Goal: Information Seeking & Learning: Learn about a topic

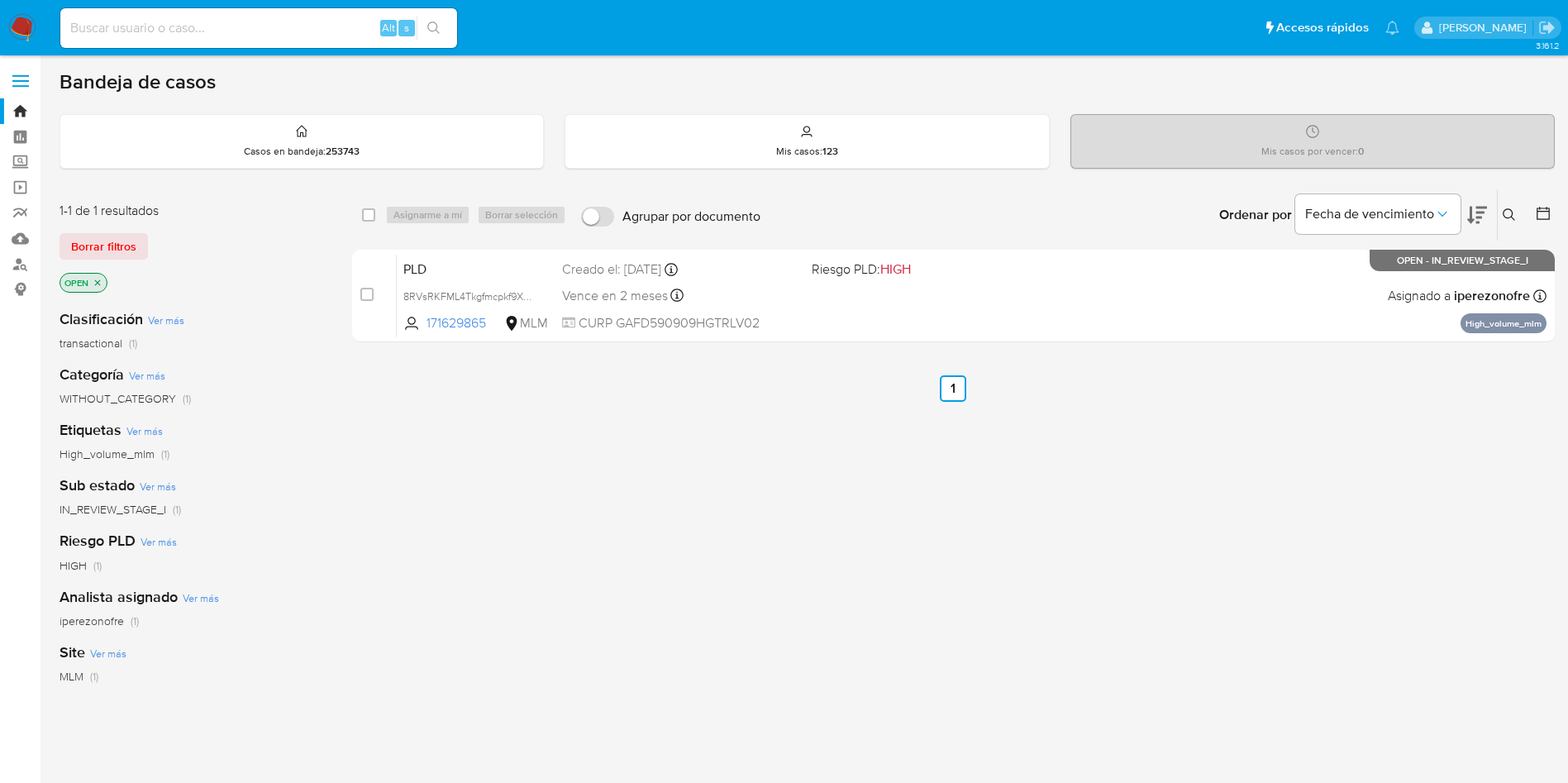
click at [1508, 211] on icon at bounding box center [1509, 215] width 13 height 13
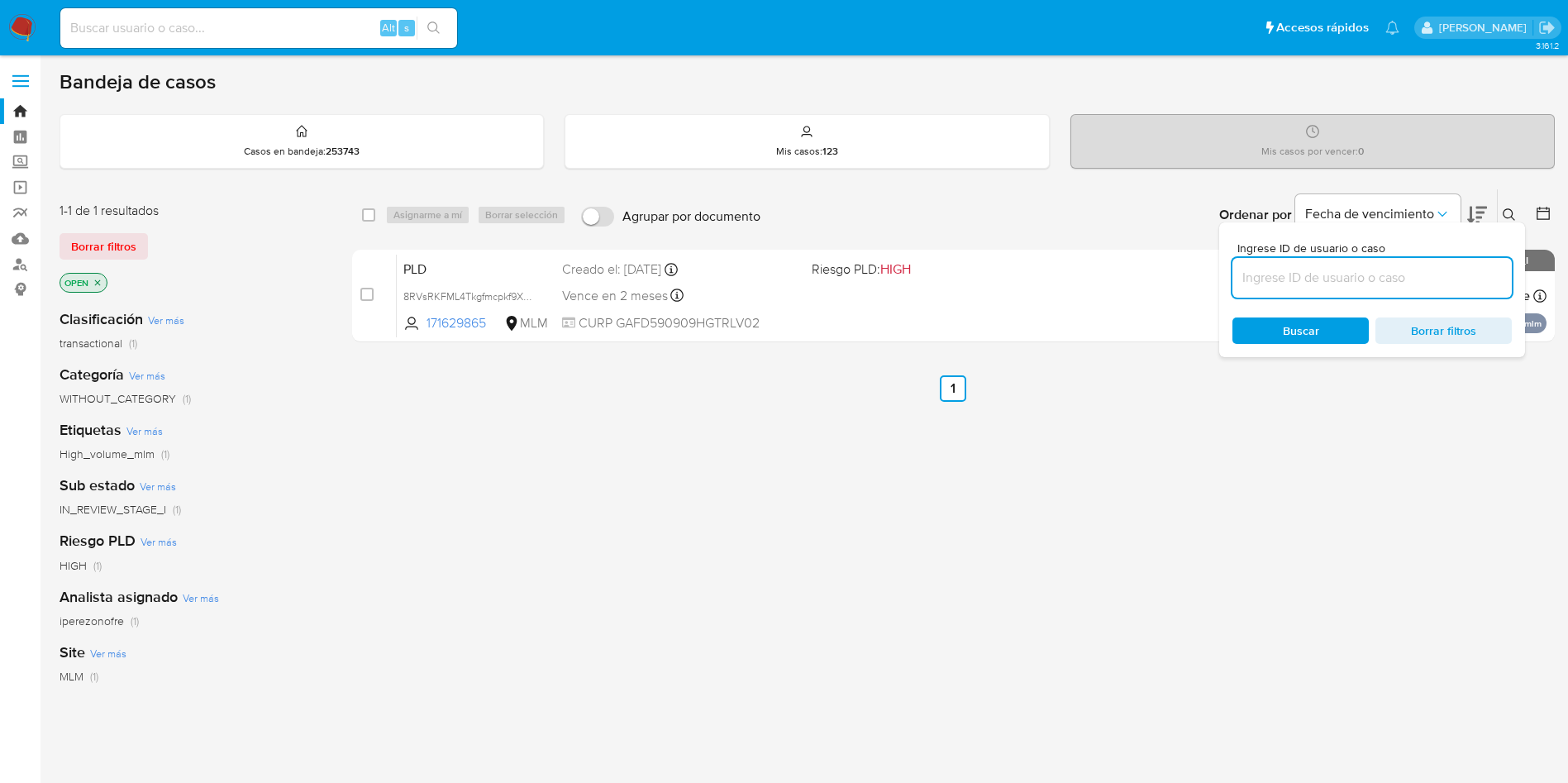
click at [1274, 277] on input at bounding box center [1372, 278] width 280 height 22
type input "171629865"
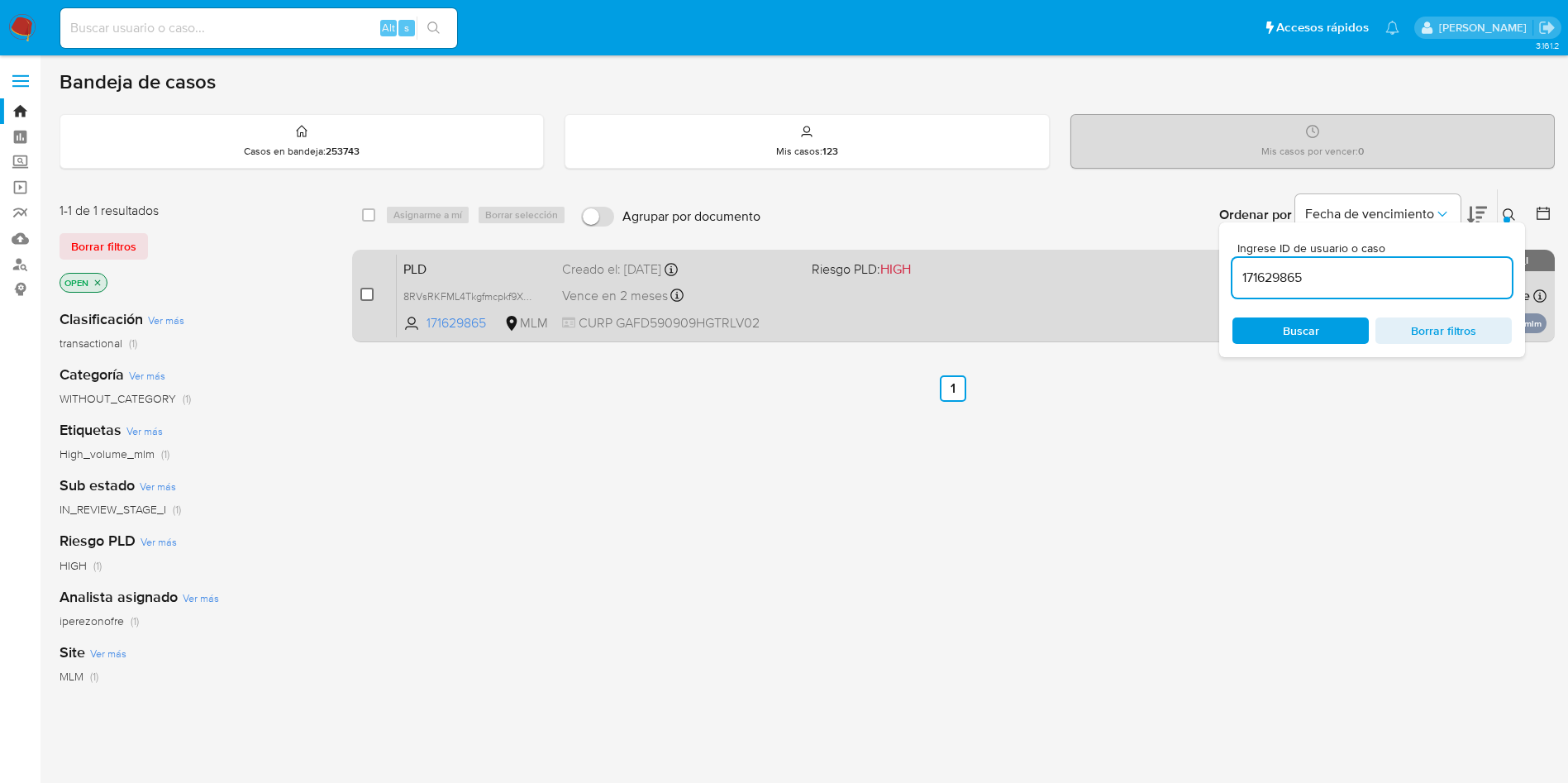
click at [365, 299] on input "checkbox" at bounding box center [367, 294] width 13 height 13
checkbox input "true"
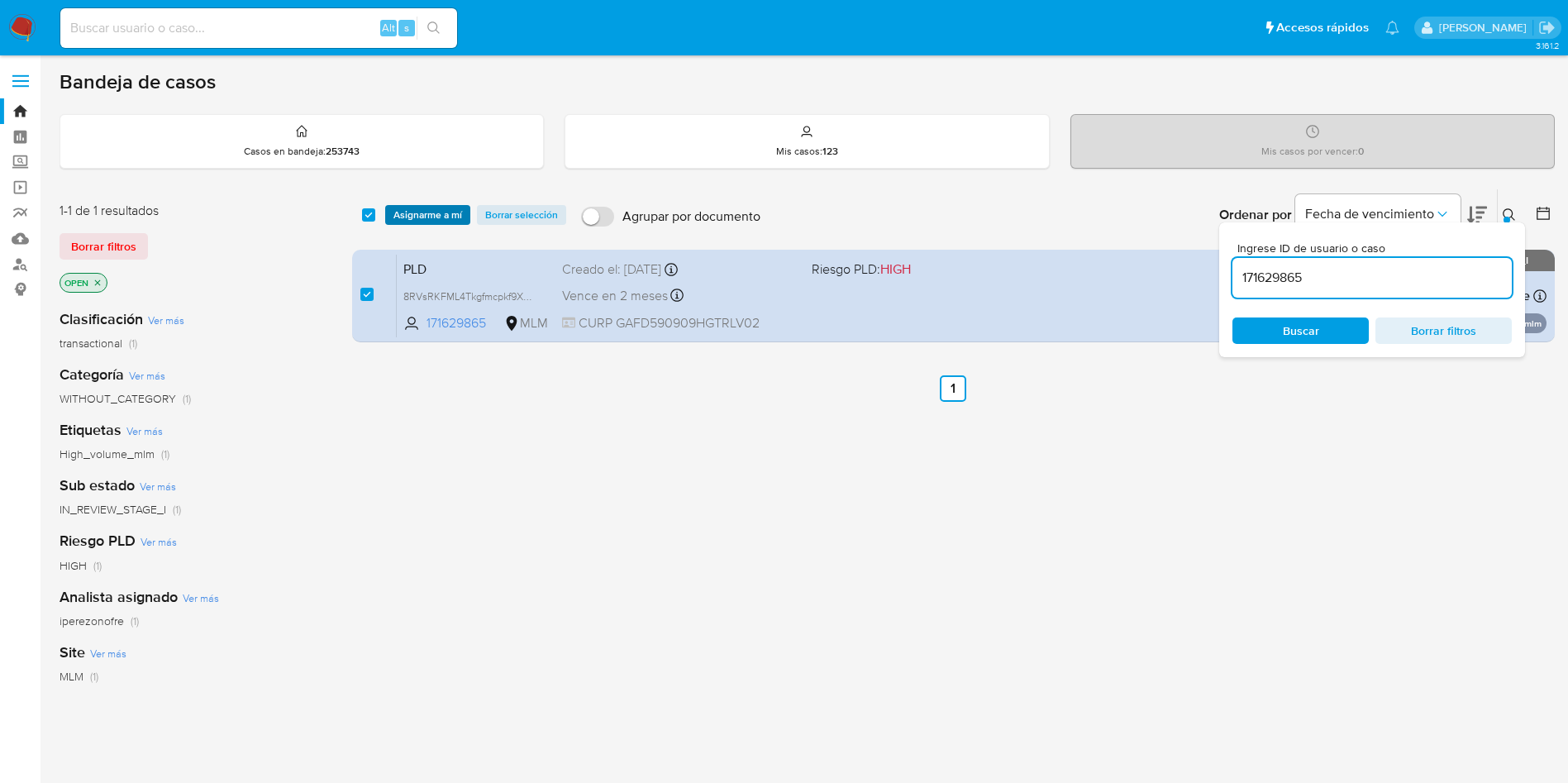
click at [445, 213] on span "Asignarme a mí" at bounding box center [428, 214] width 68 height 16
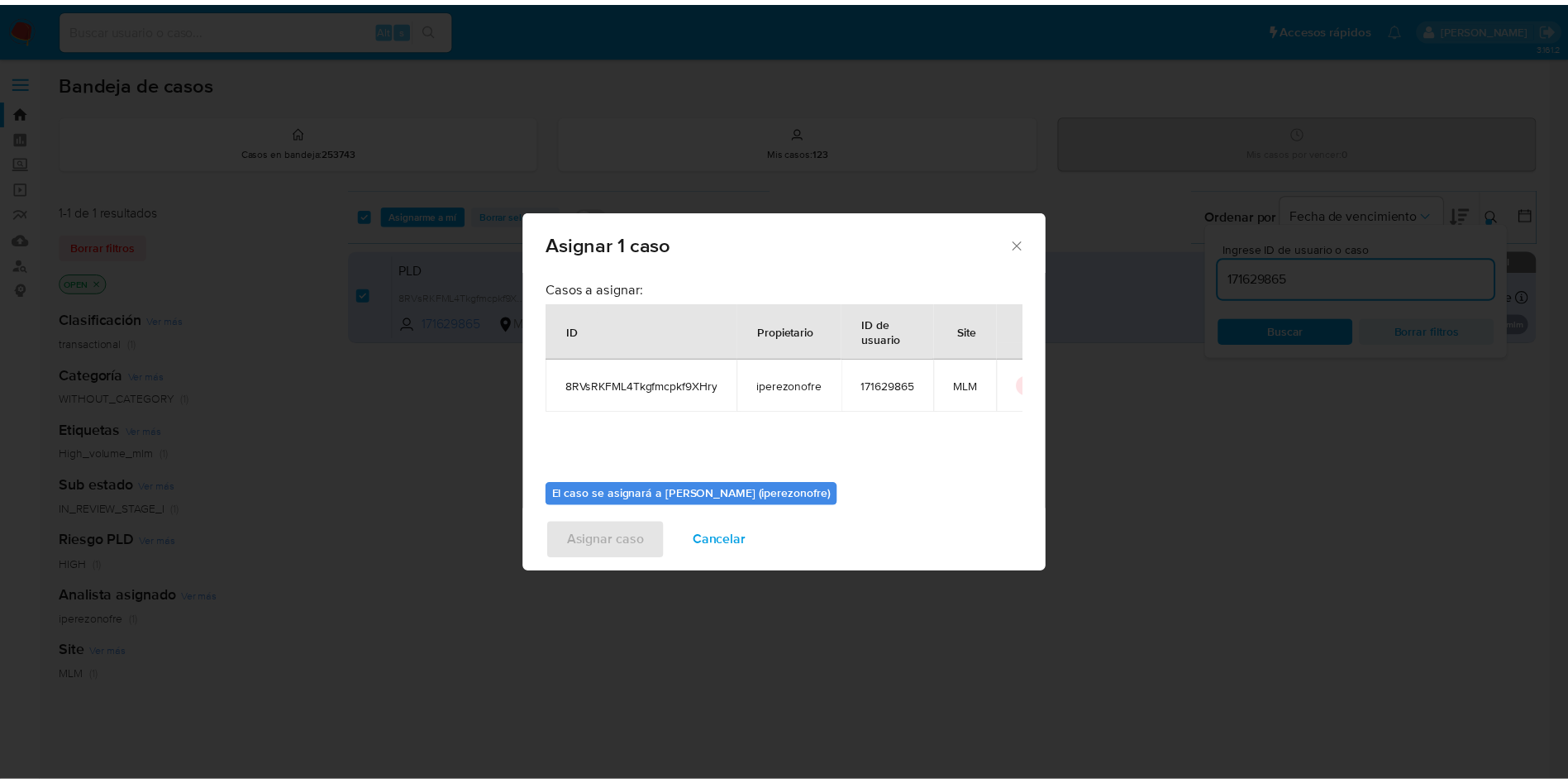
scroll to position [86, 0]
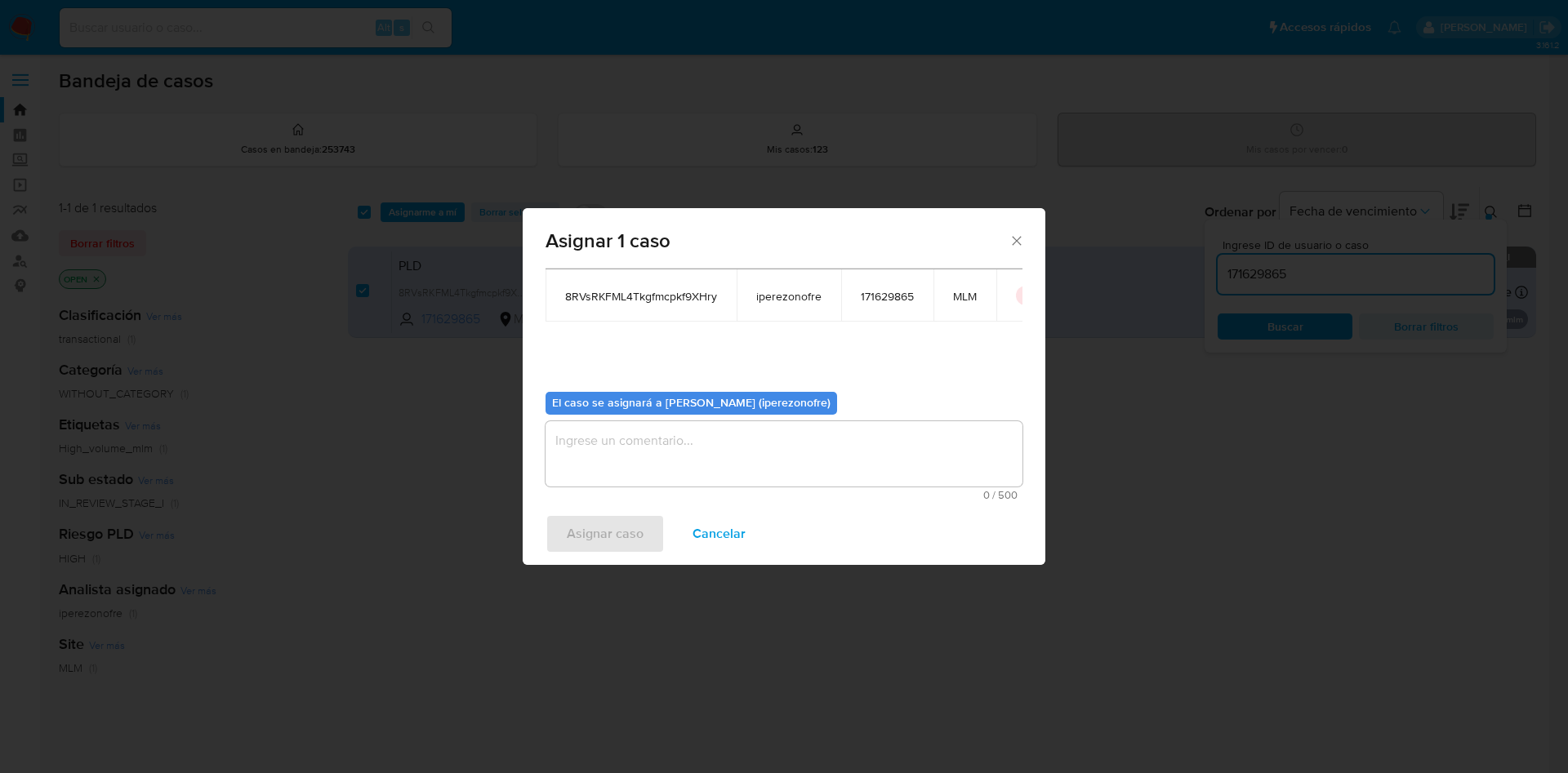
click at [814, 445] on textarea "assign-modal" at bounding box center [784, 454] width 477 height 66
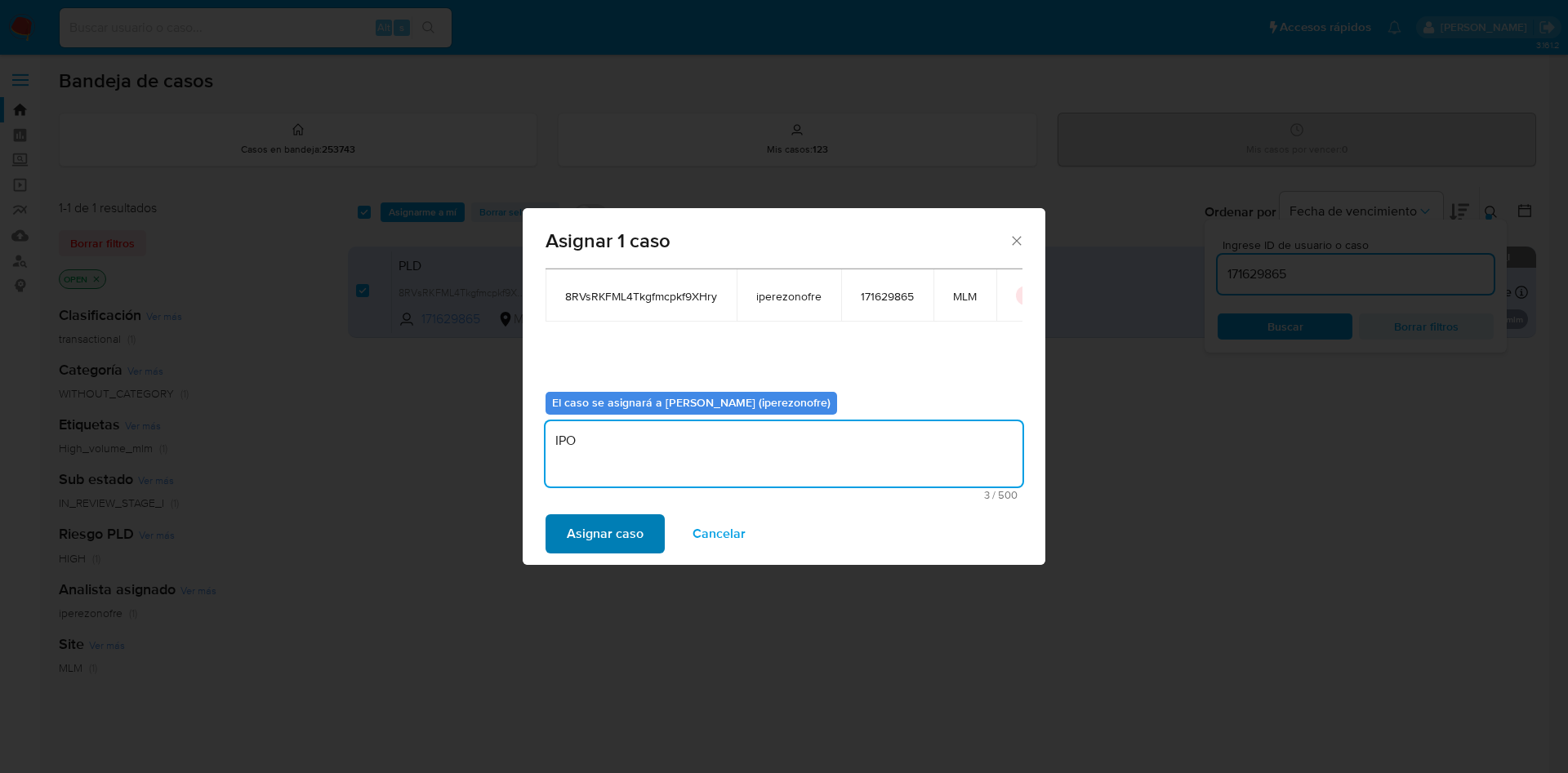
type textarea "IPO"
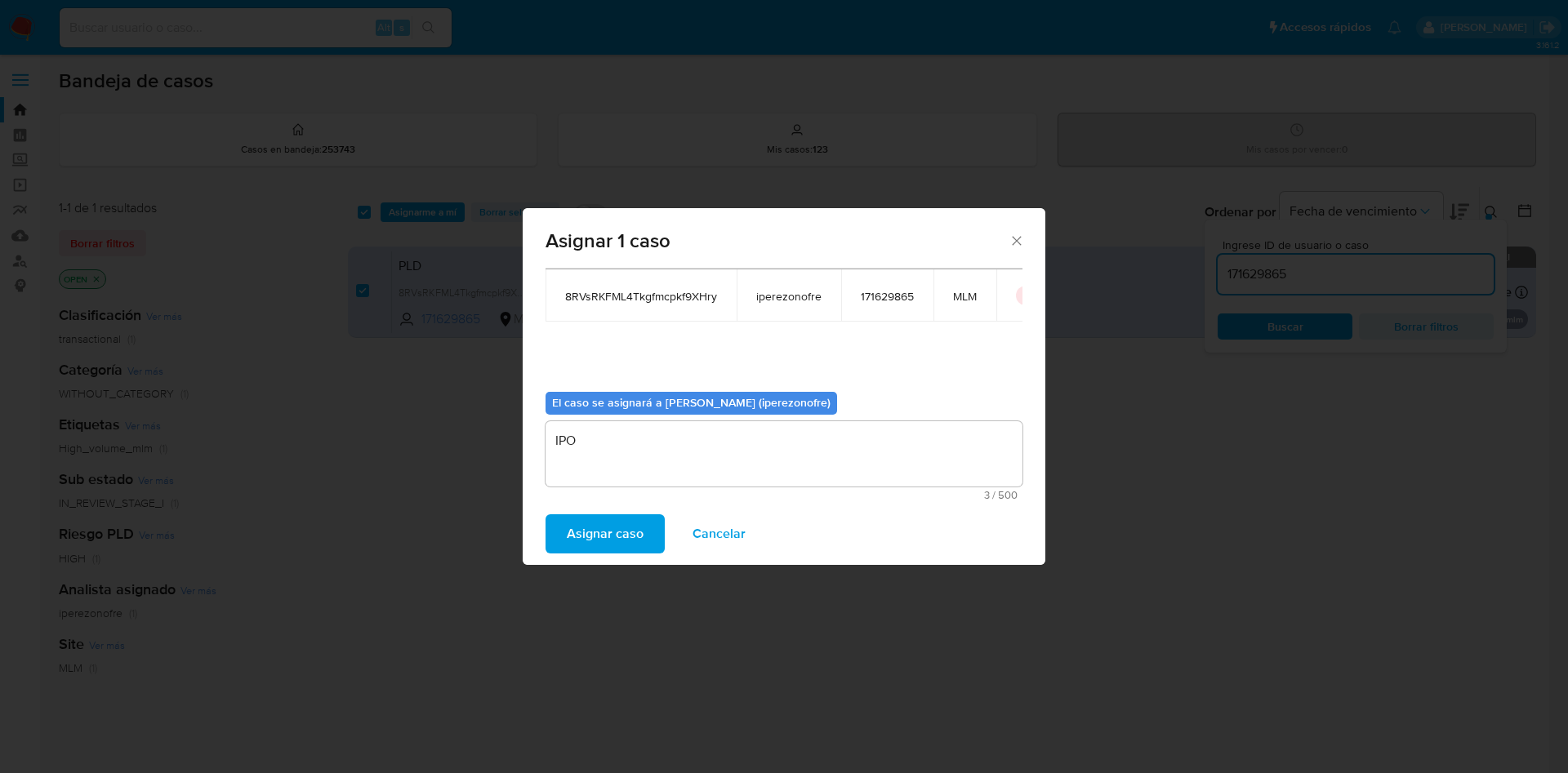
click at [576, 533] on span "Asignar caso" at bounding box center [605, 533] width 77 height 36
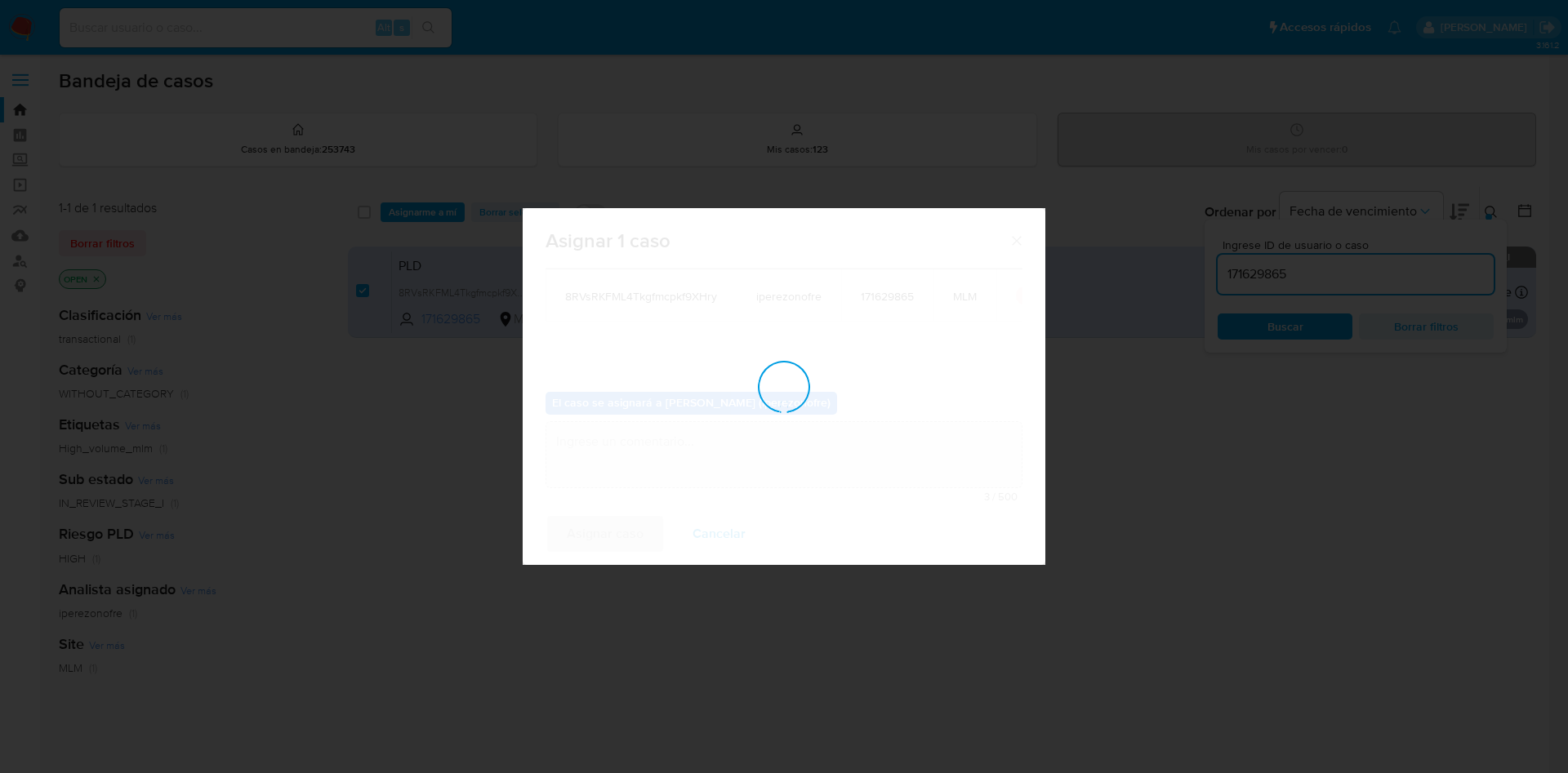
checkbox input "false"
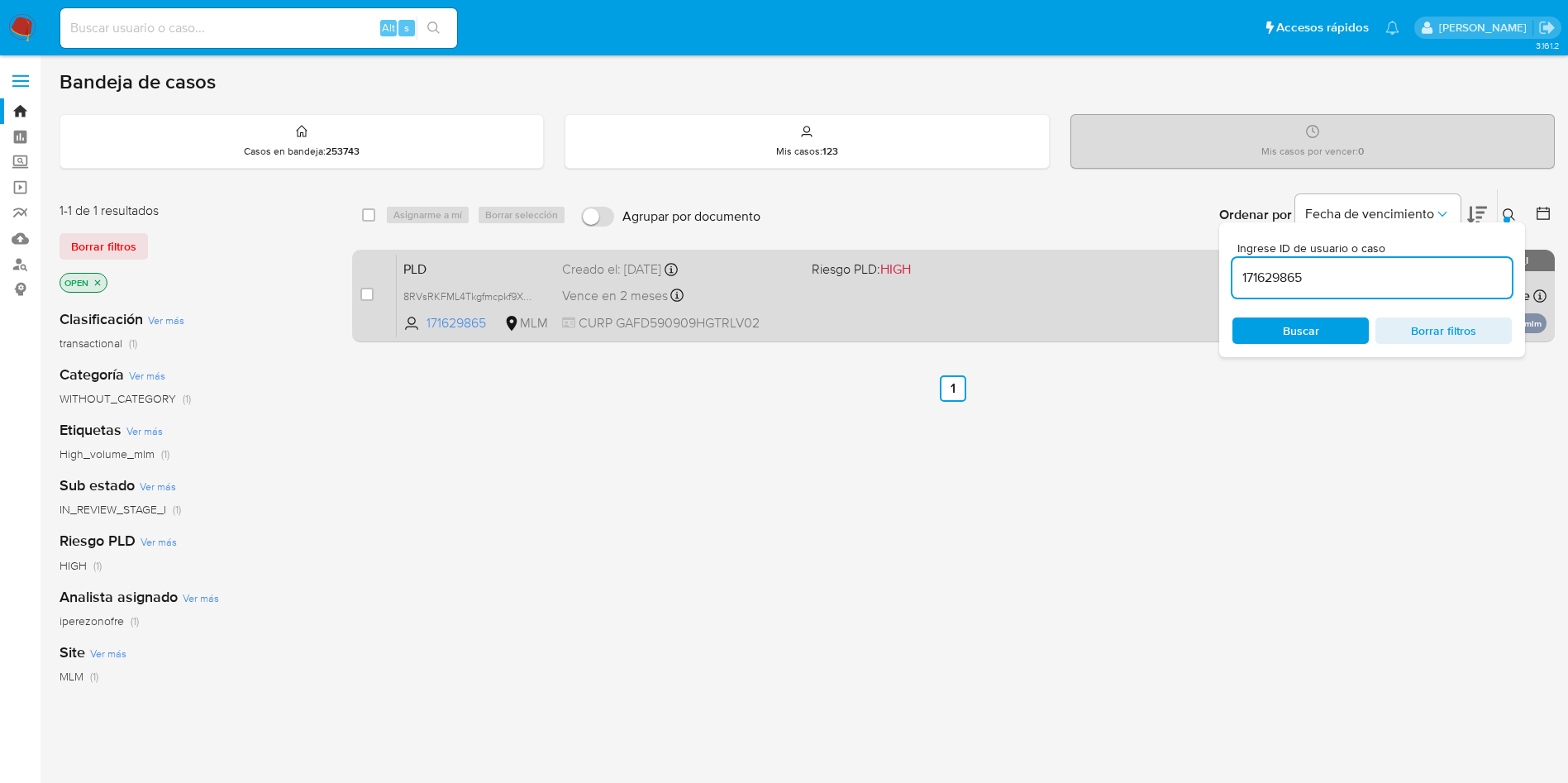
click at [789, 286] on div "Vence en 2 meses Vence el 11/11/2025 02:06:09" at bounding box center [680, 295] width 237 height 22
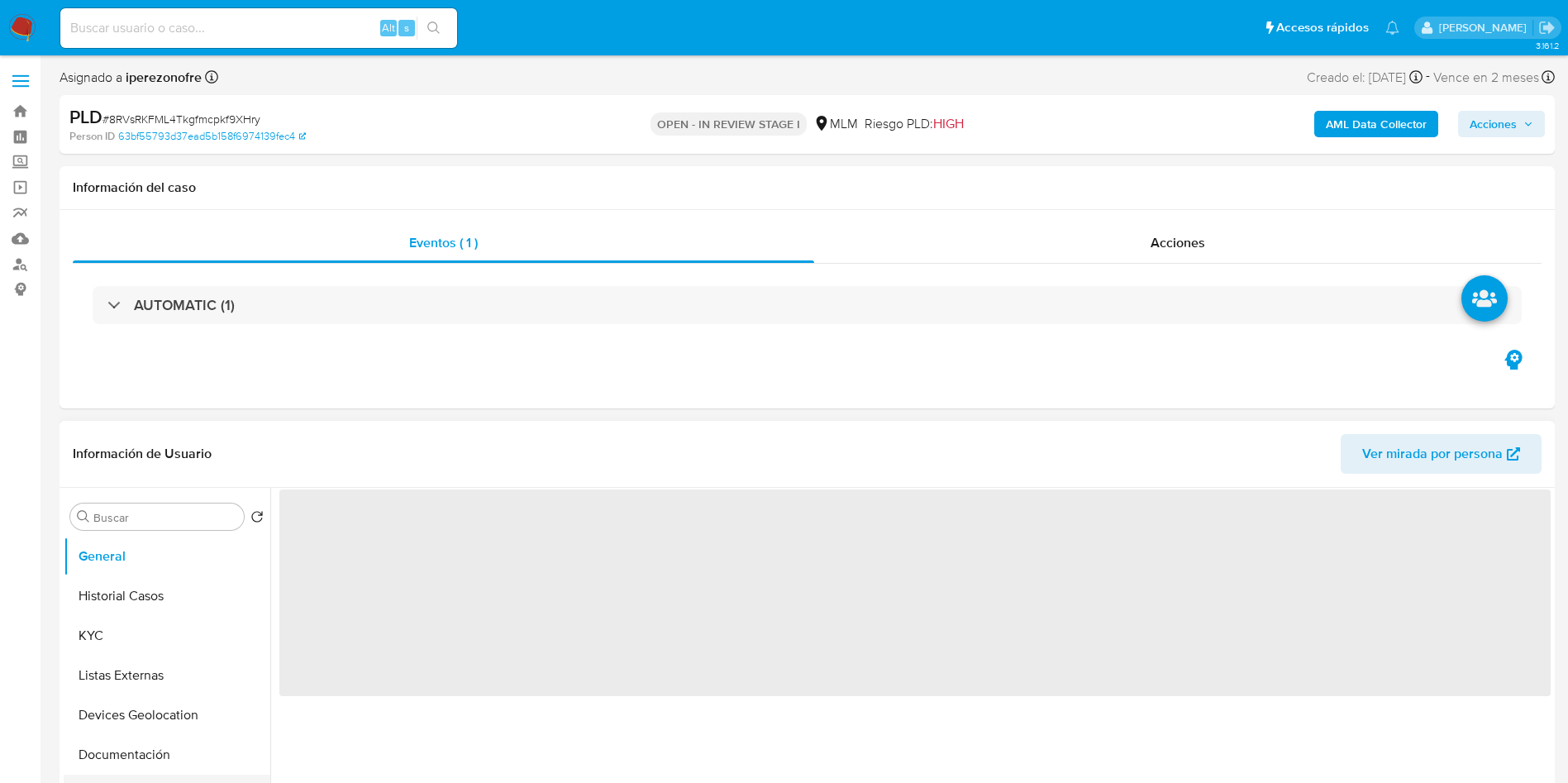
scroll to position [124, 0]
select select "10"
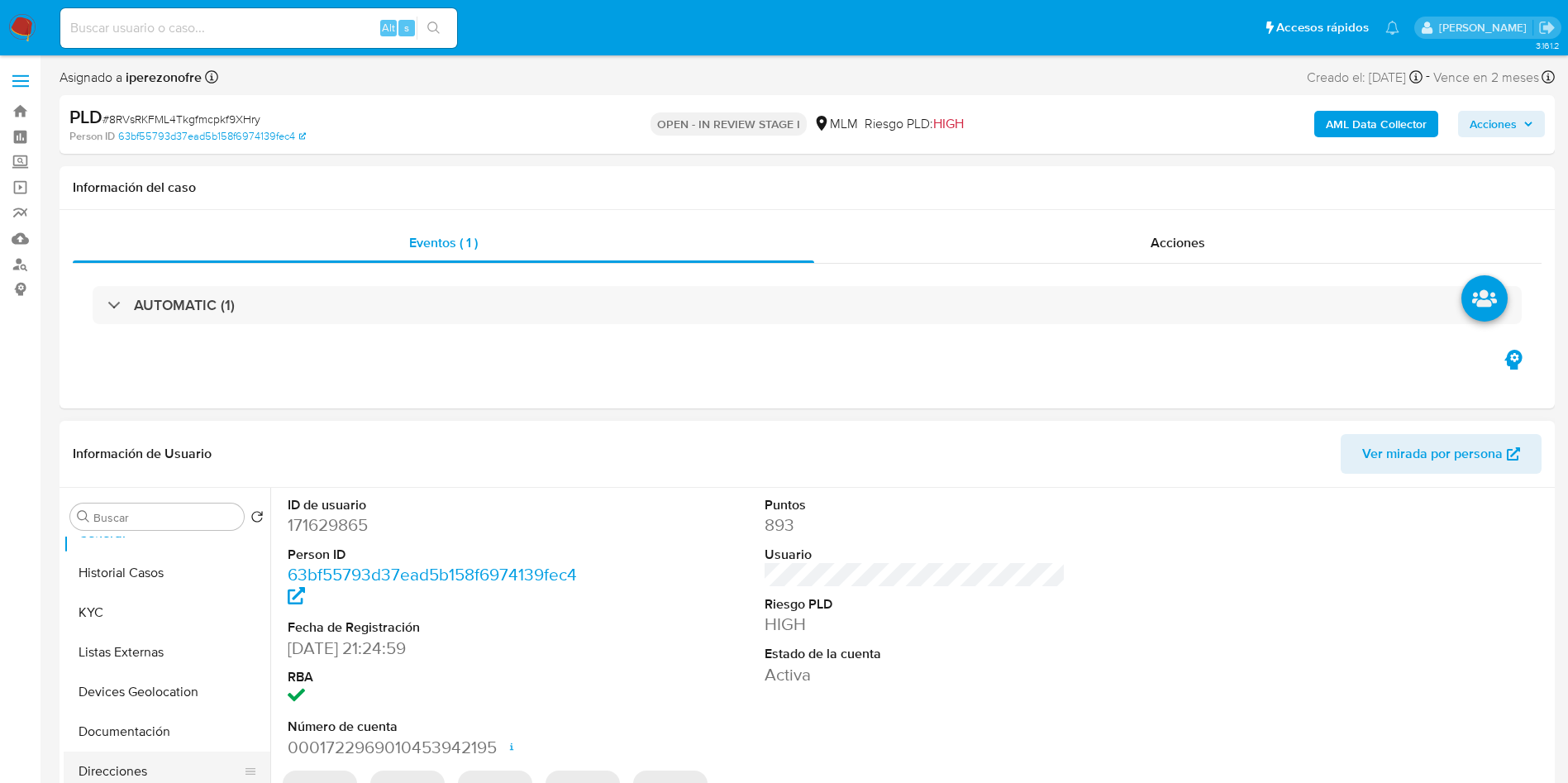
scroll to position [0, 0]
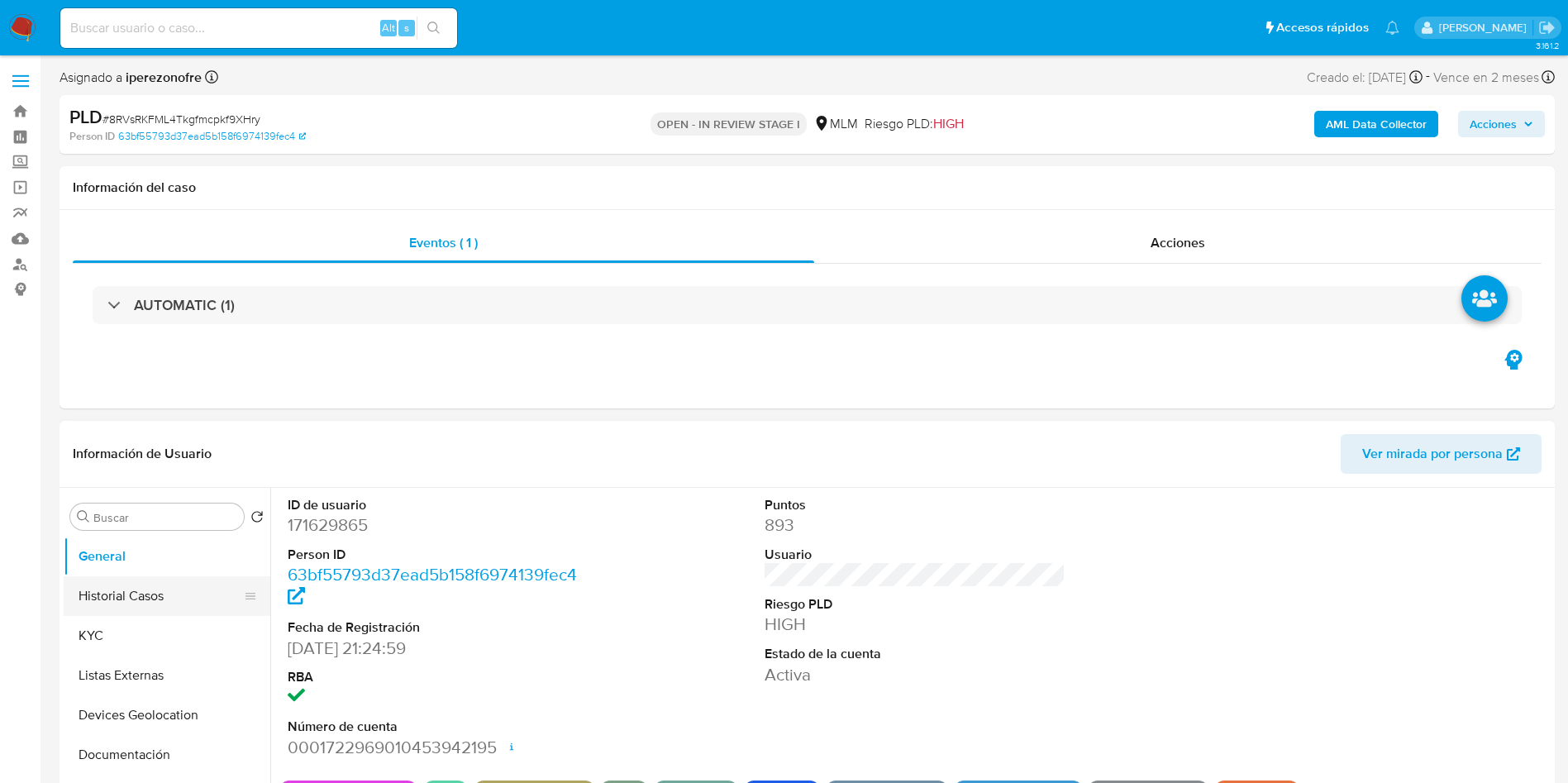
click at [140, 590] on button "Historial Casos" at bounding box center [160, 597] width 193 height 40
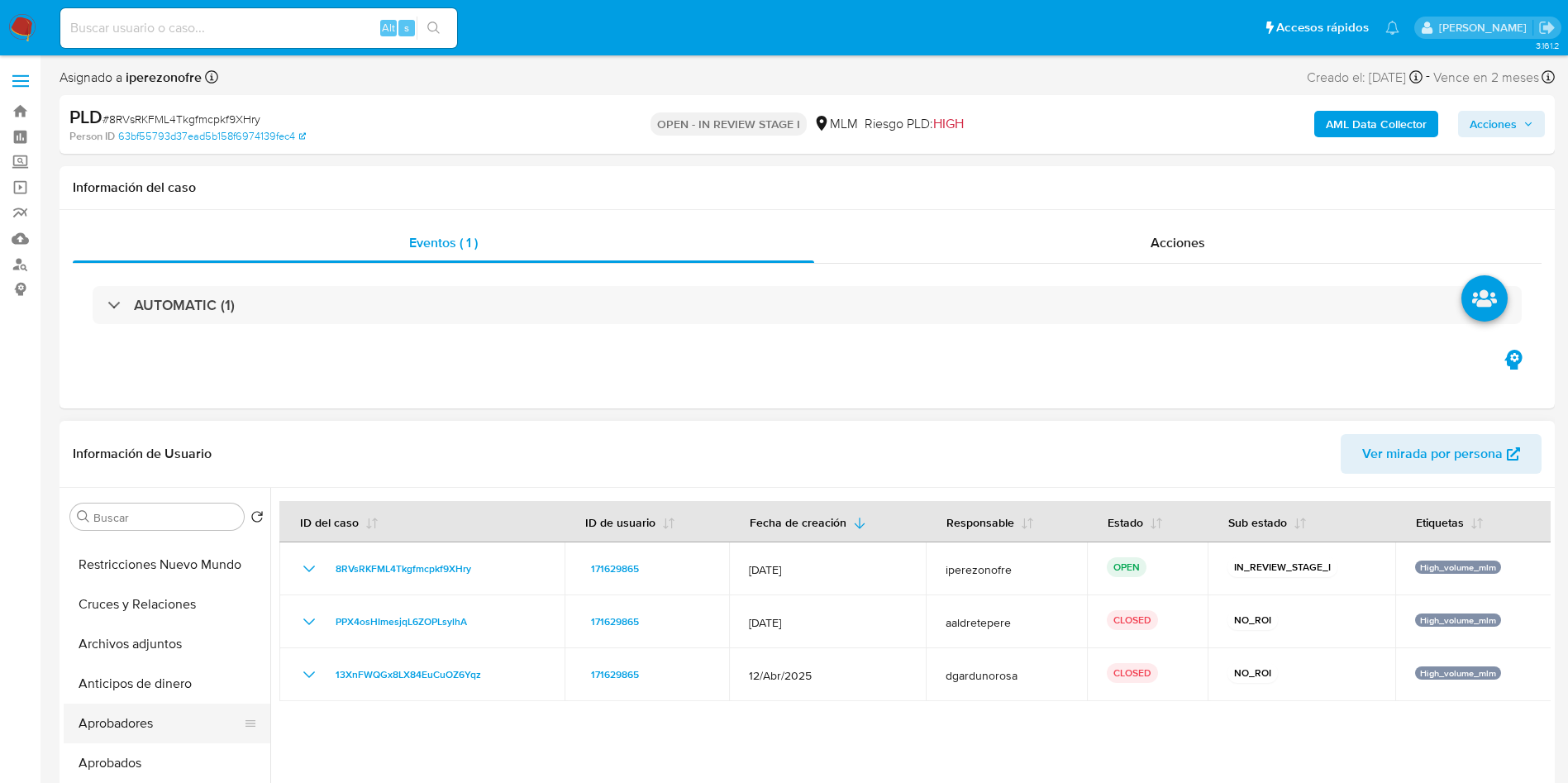
scroll to position [372, 0]
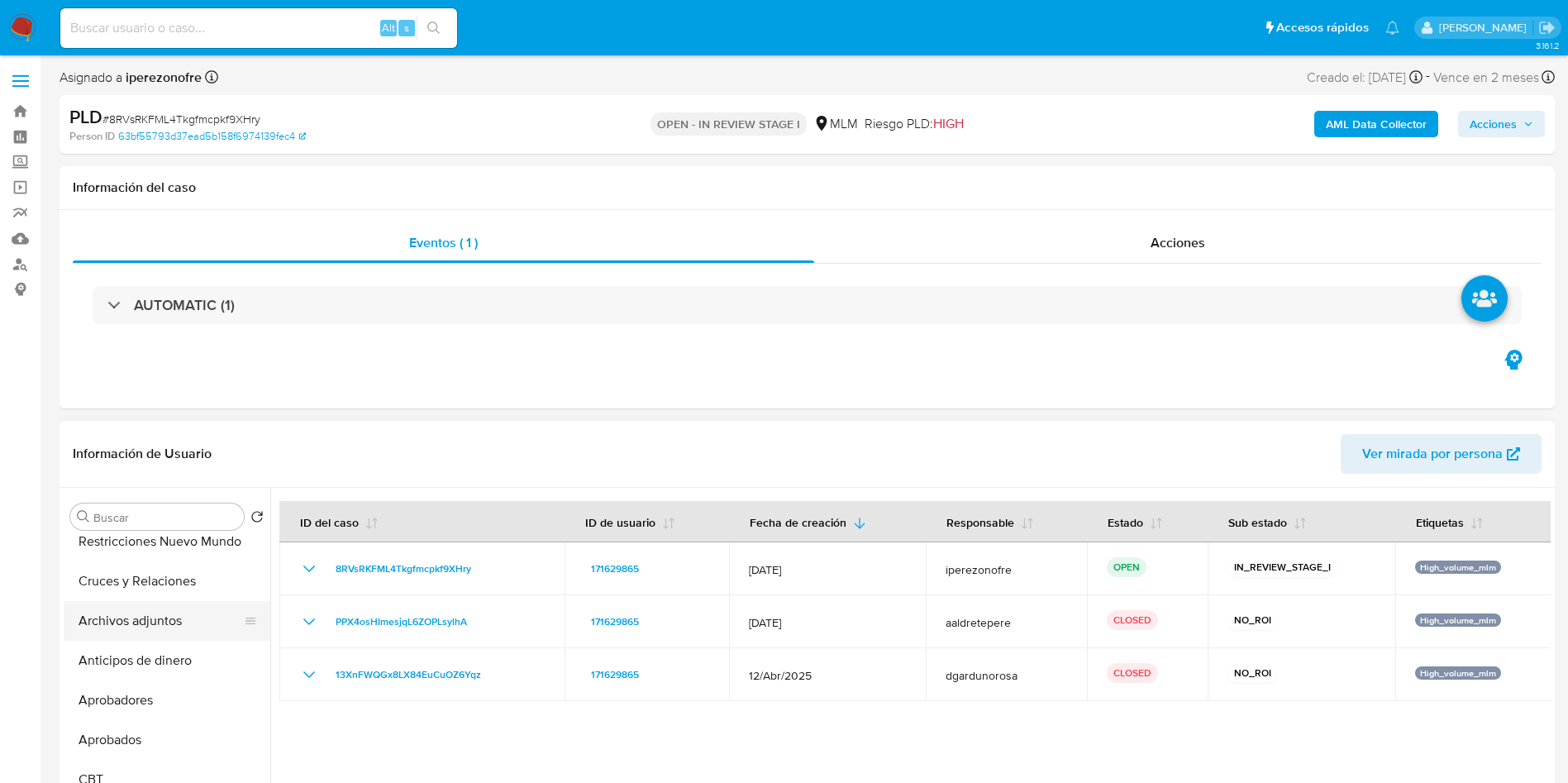
click at [156, 619] on button "Archivos adjuntos" at bounding box center [160, 621] width 193 height 40
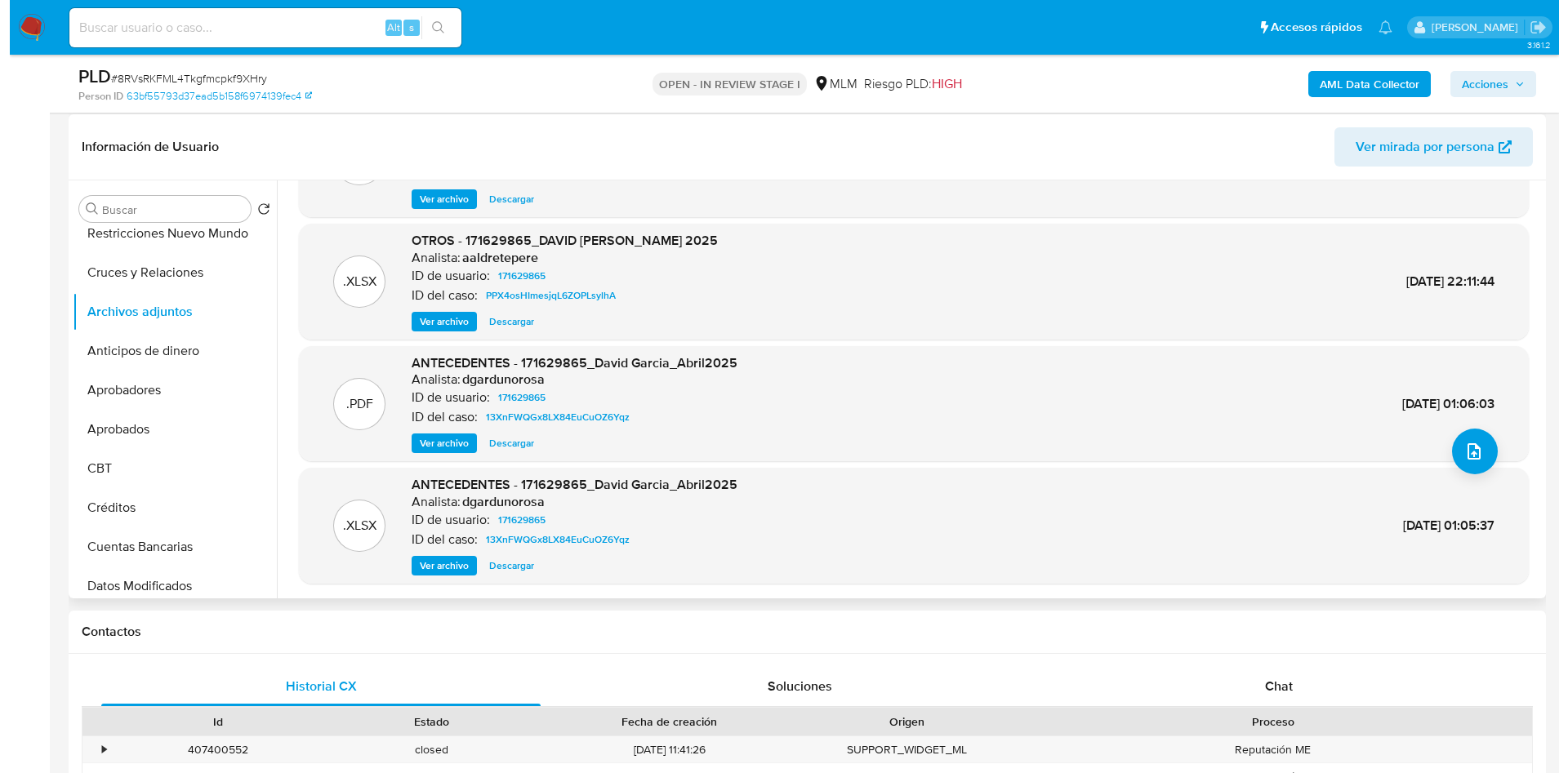
scroll to position [245, 0]
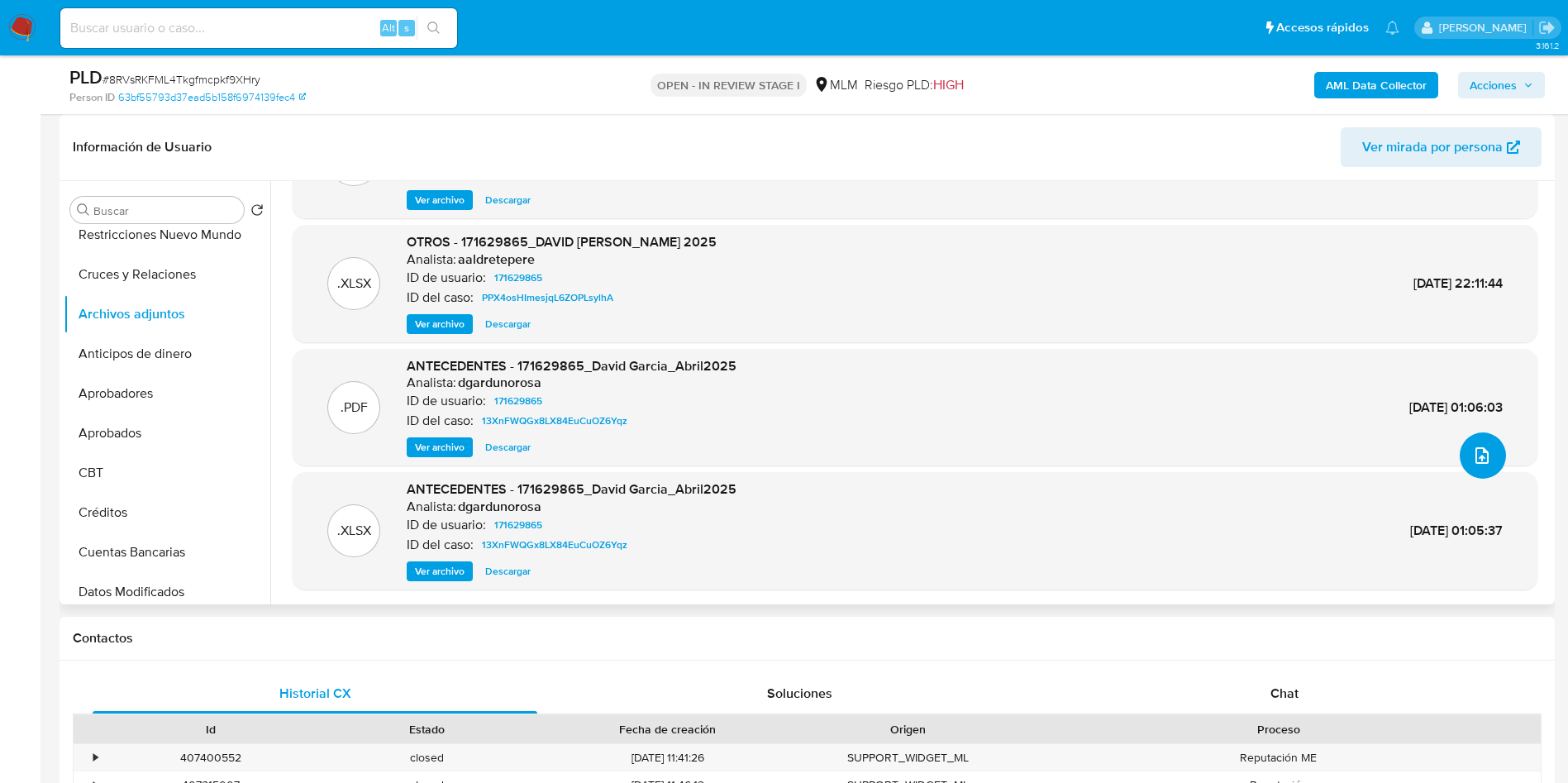
click at [1473, 451] on icon "upload-file" at bounding box center [1481, 455] width 20 height 20
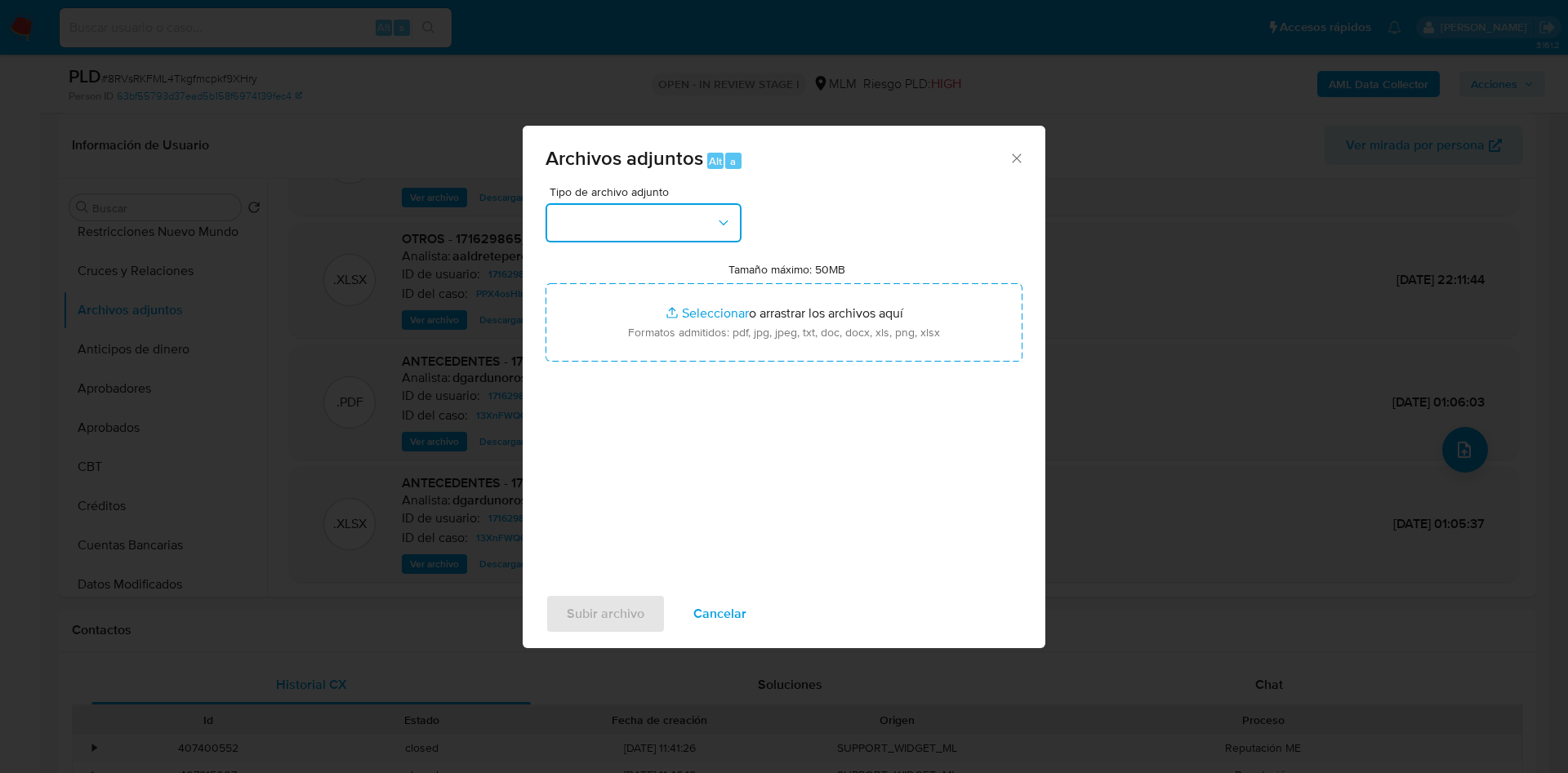
click at [721, 222] on icon "button" at bounding box center [723, 223] width 9 height 5
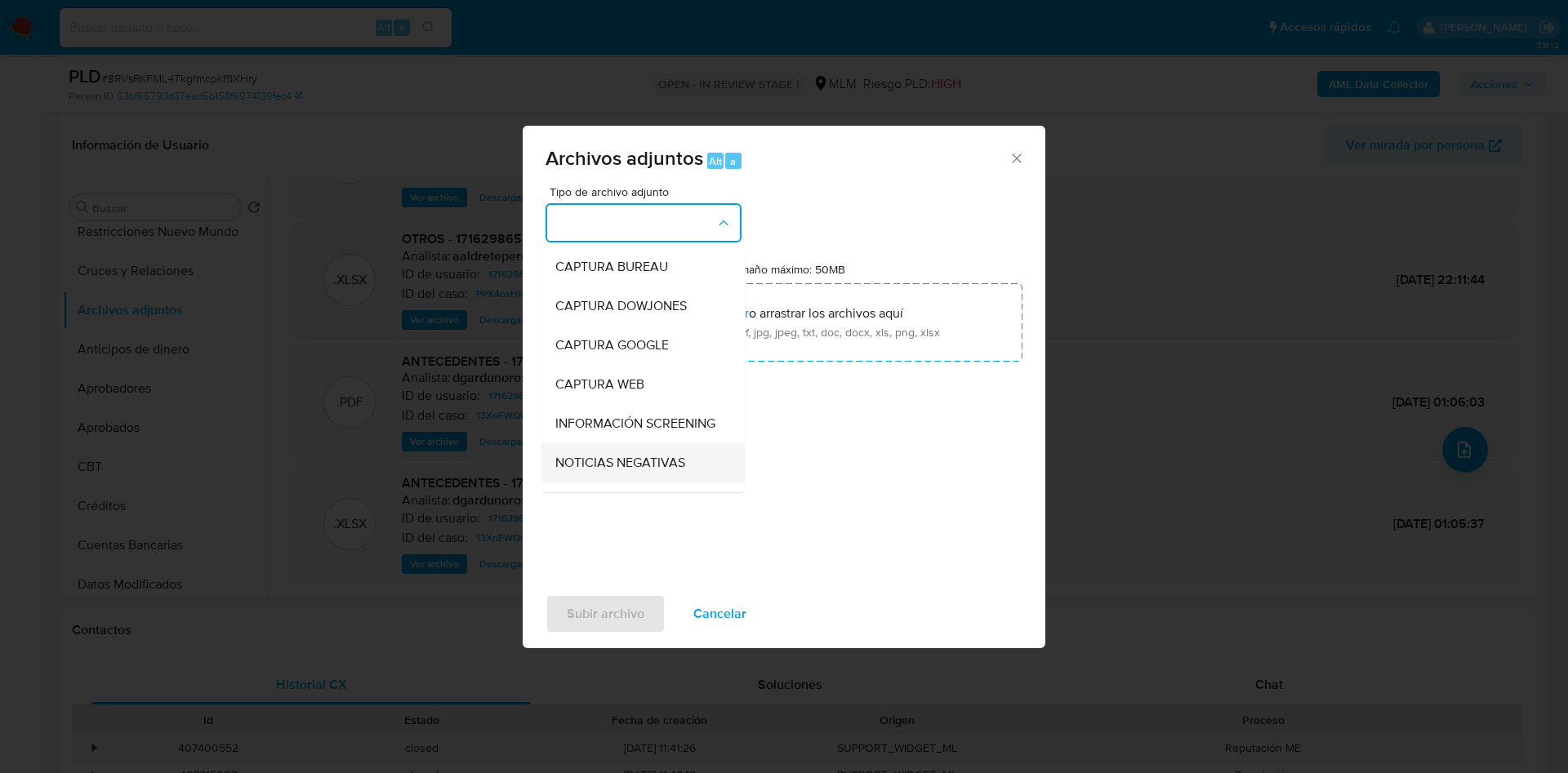
scroll to position [122, 0]
click at [625, 433] on div "OTROS" at bounding box center [638, 419] width 166 height 39
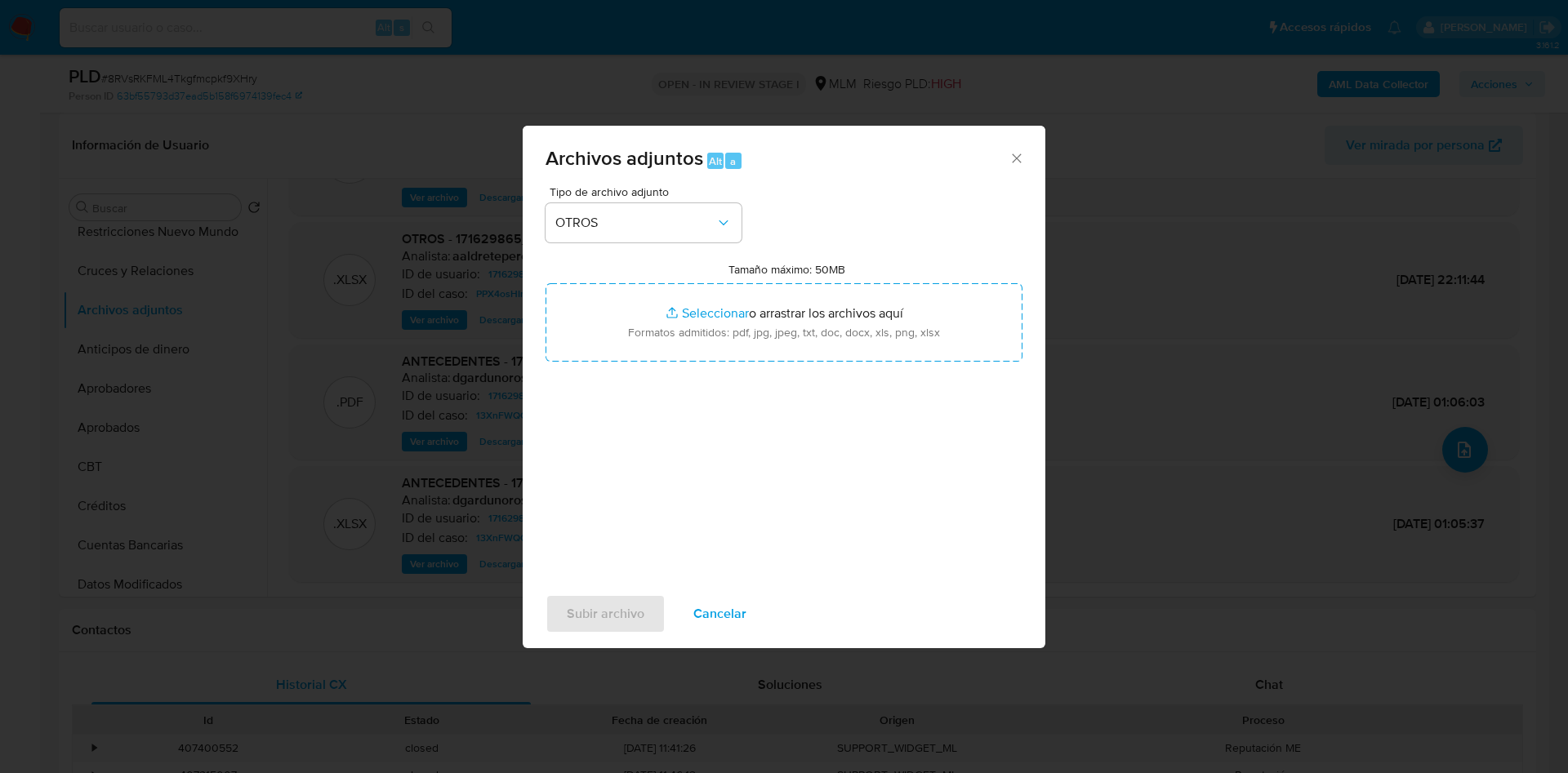
click at [727, 483] on div "Tipo de archivo adjunto OTROS Tamaño máximo: 50MB Seleccionar archivos Seleccio…" at bounding box center [784, 379] width 477 height 385
click at [634, 599] on span "Subir archivo" at bounding box center [605, 613] width 78 height 36
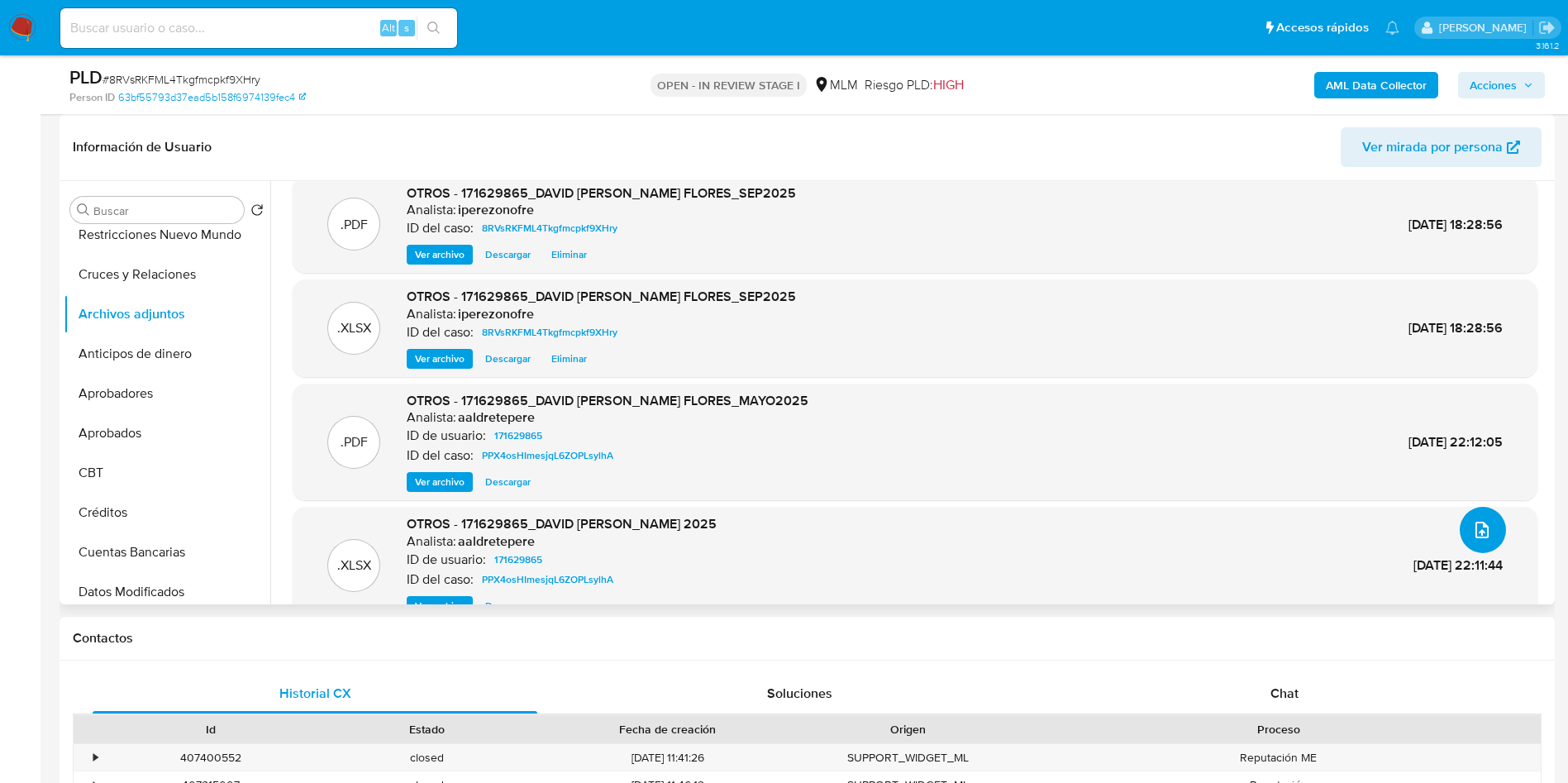
scroll to position [0, 0]
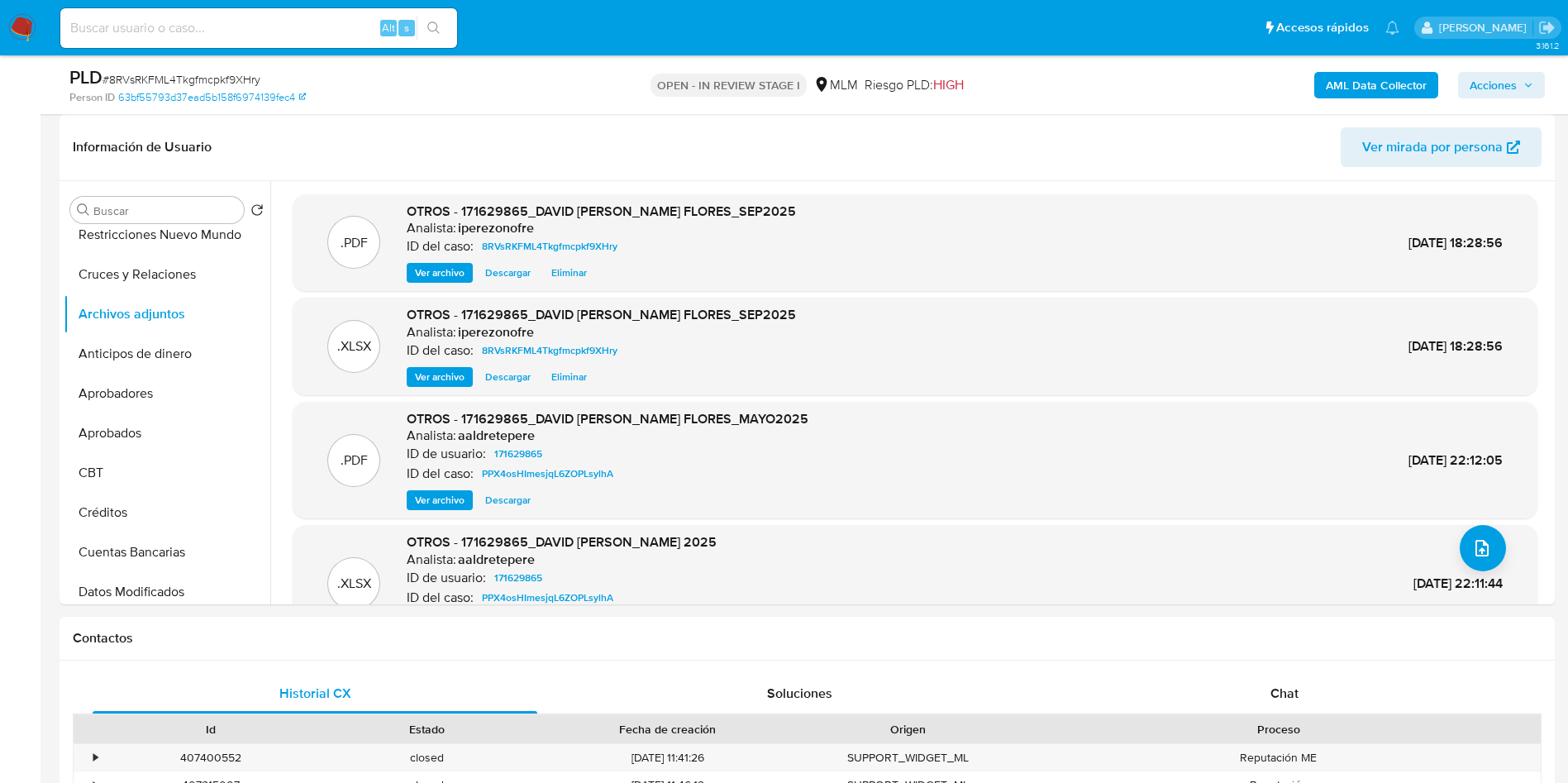
click at [1511, 93] on span "Acciones" at bounding box center [1493, 86] width 48 height 27
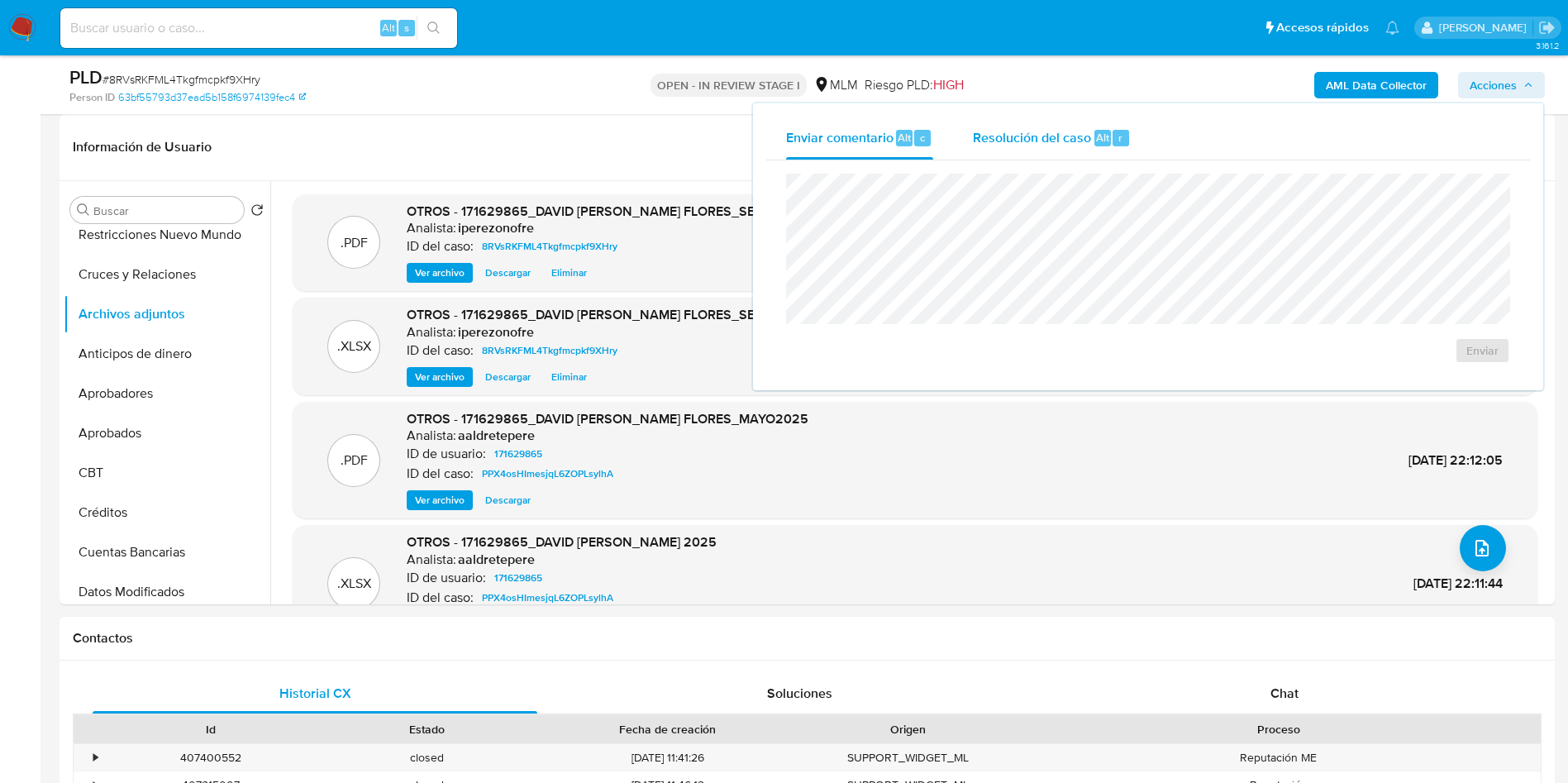
click at [1017, 133] on span "Resolución del caso" at bounding box center [1032, 137] width 118 height 19
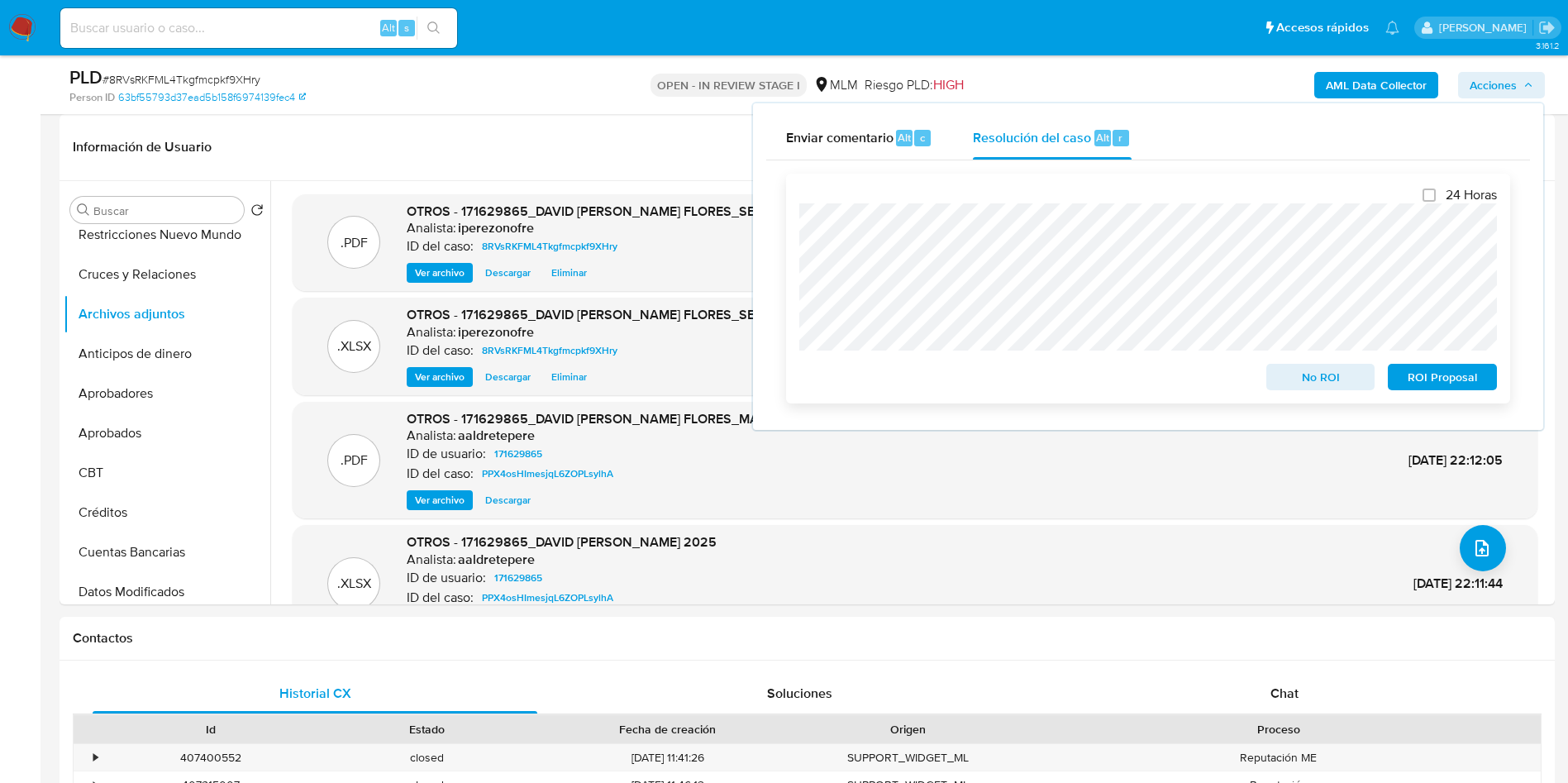
click at [1322, 382] on span "No ROI" at bounding box center [1321, 377] width 86 height 23
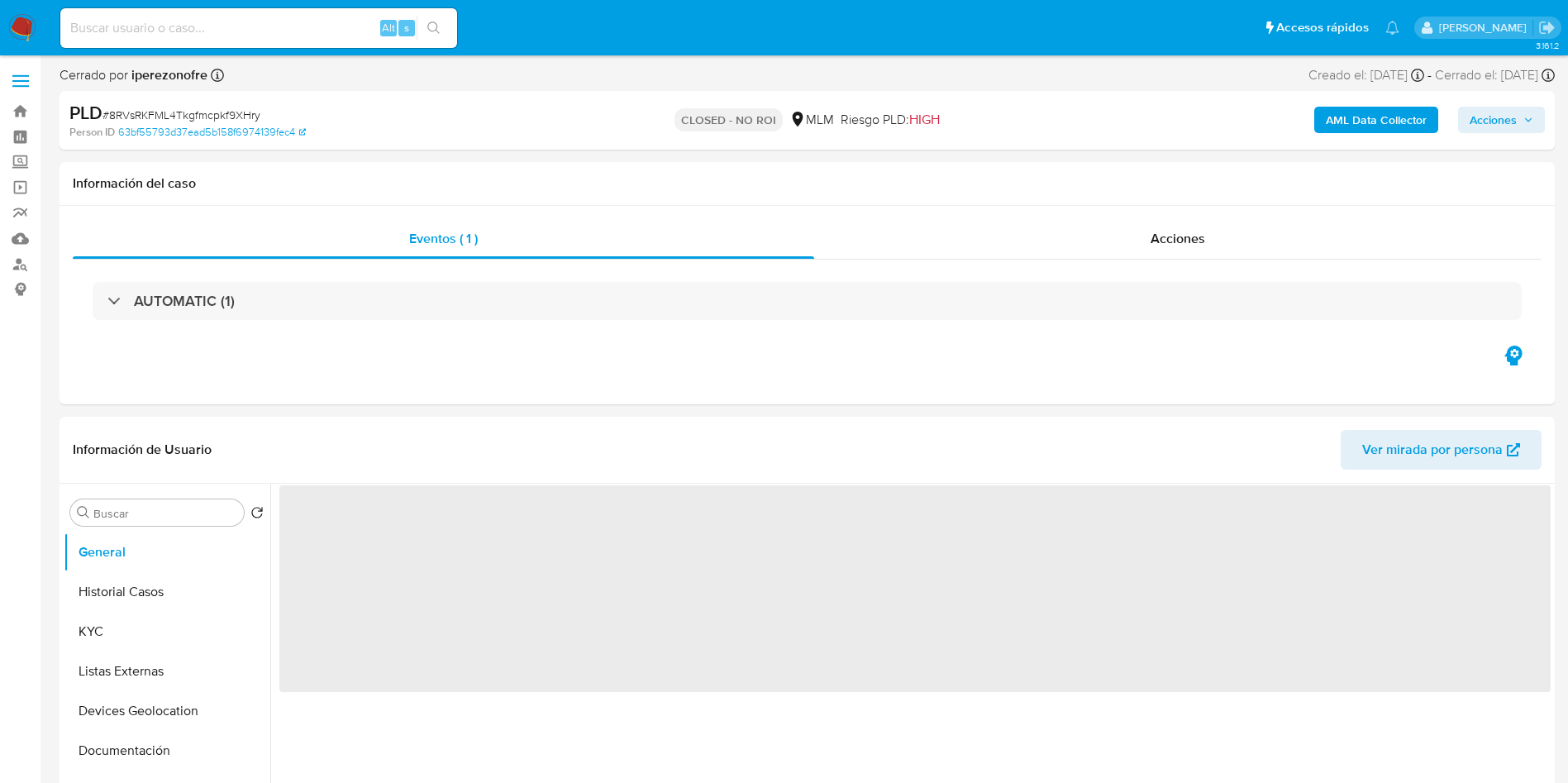
select select "10"
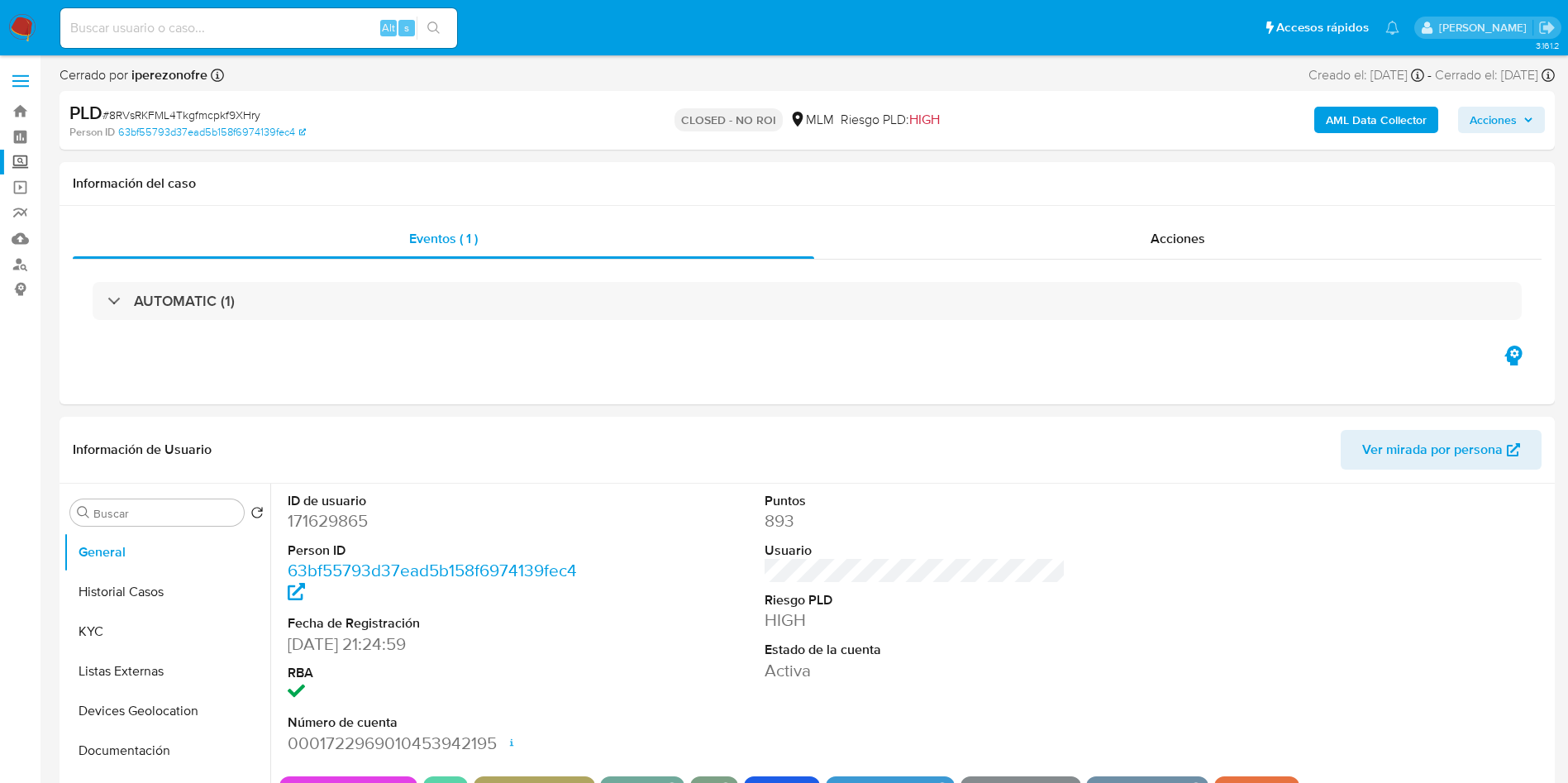
click at [19, 166] on label "Screening" at bounding box center [98, 162] width 197 height 26
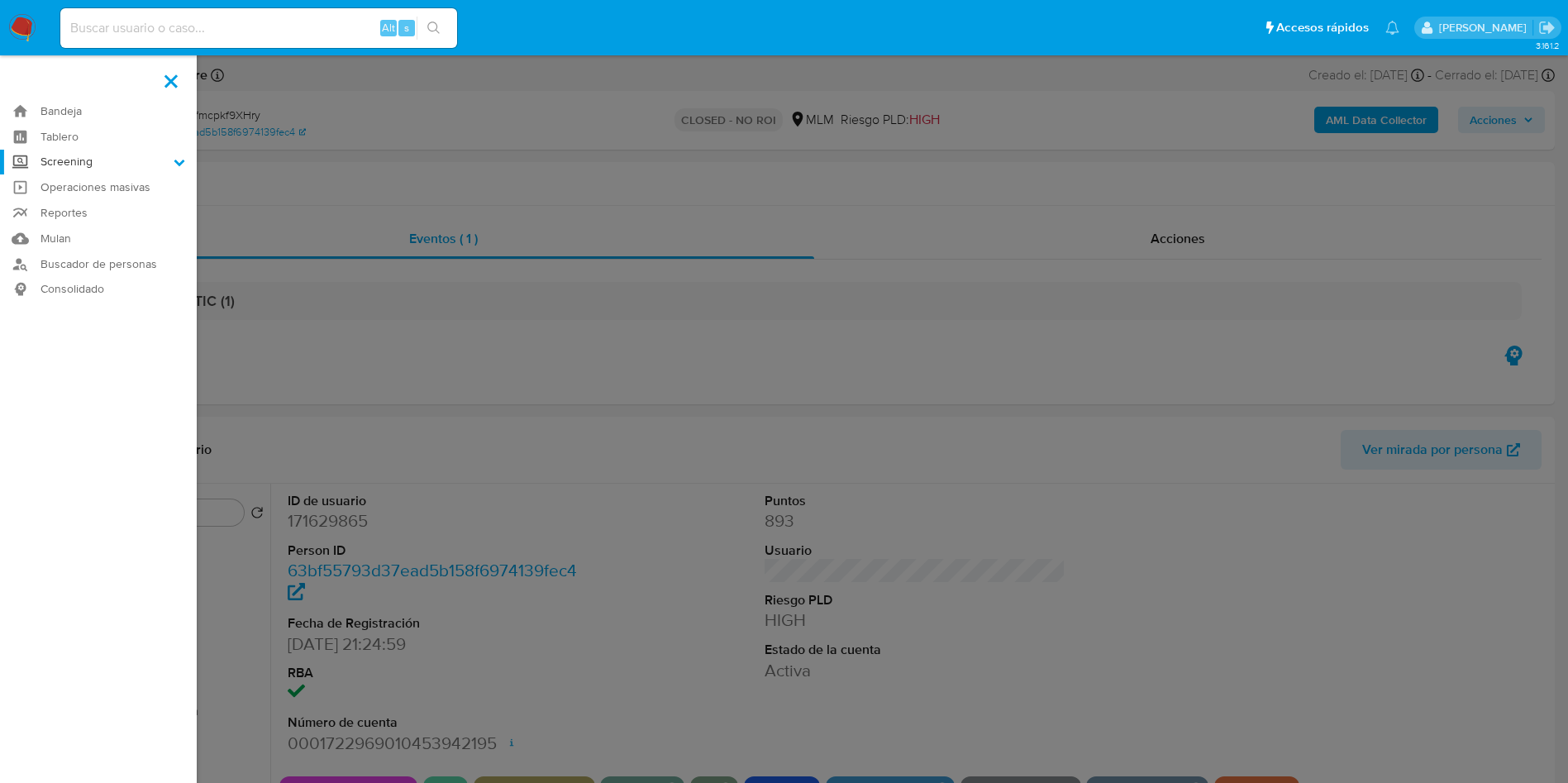
click at [0, 0] on input "Screening" at bounding box center [0, 0] width 0 height 0
click at [71, 230] on link "Herramientas" at bounding box center [98, 227] width 197 height 21
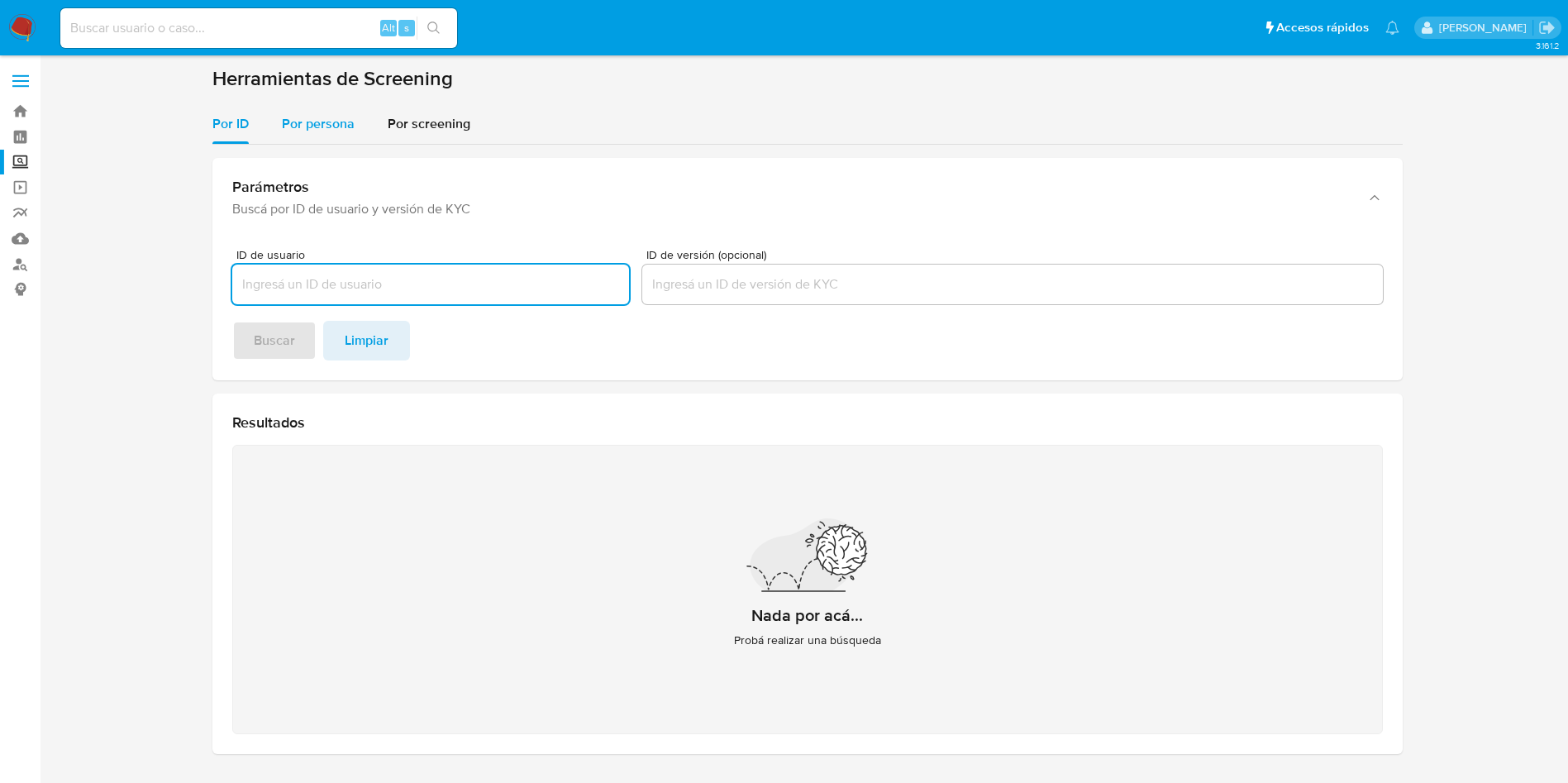
click at [322, 130] on span "Por persona" at bounding box center [318, 124] width 72 height 19
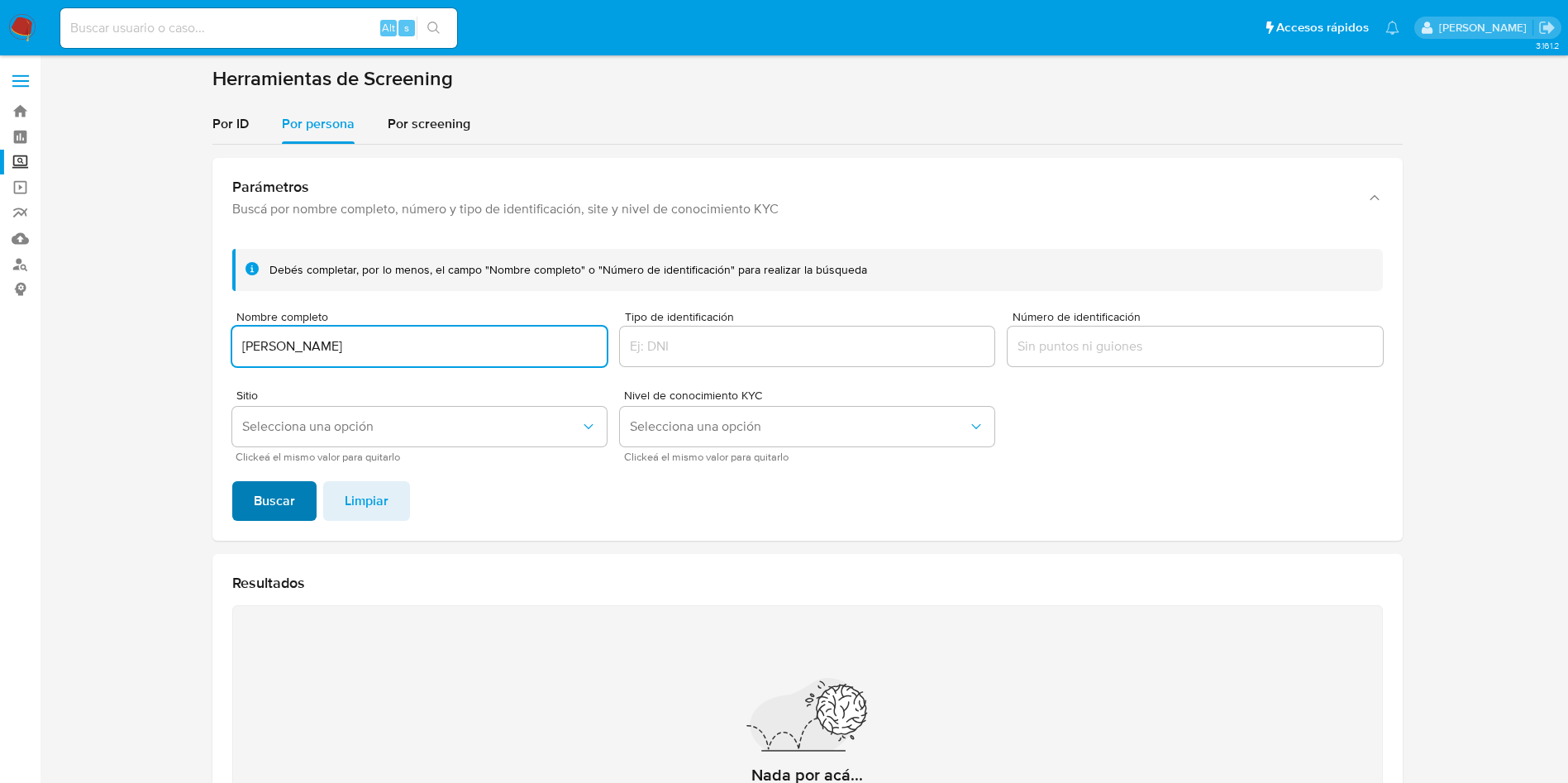
type input "RAFAEL PEREZ HERRERA"
drag, startPoint x: 276, startPoint y: 502, endPoint x: 263, endPoint y: 493, distance: 15.8
click at [268, 495] on span "Buscar" at bounding box center [274, 501] width 41 height 36
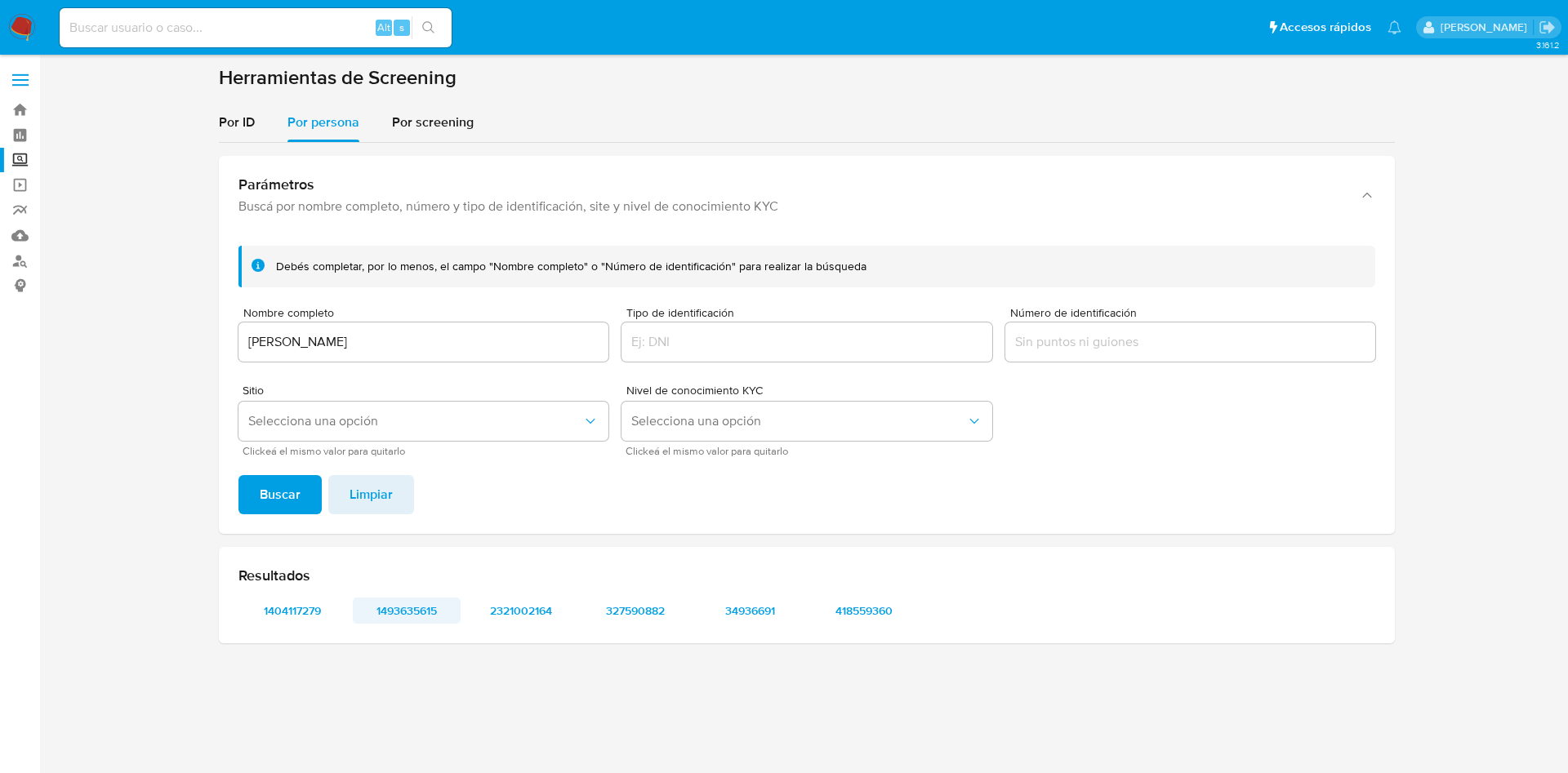
click at [402, 611] on span "1493635615" at bounding box center [407, 611] width 85 height 23
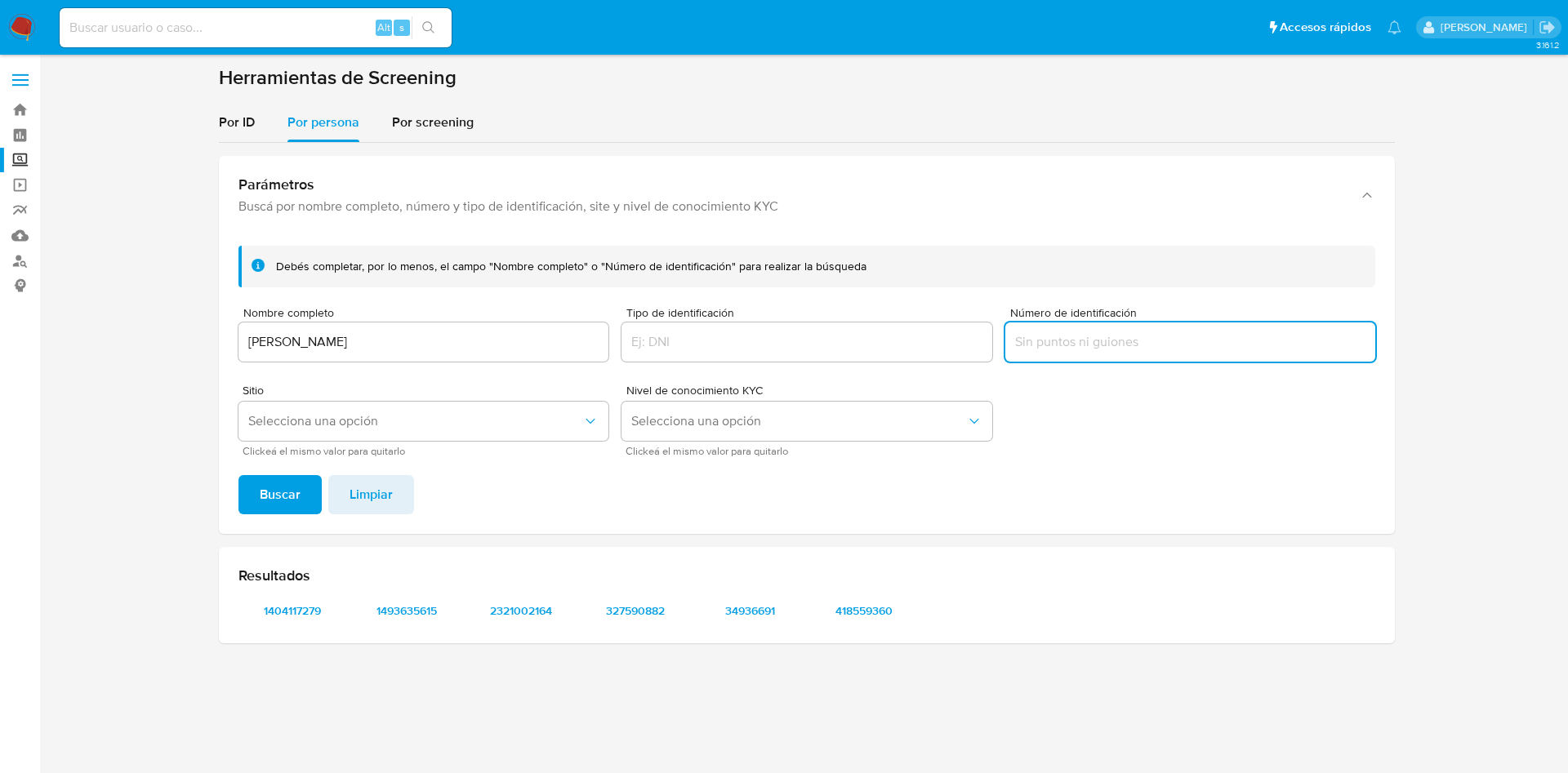
click at [1148, 348] on input "Número de identificación" at bounding box center [1190, 342] width 370 height 22
click at [294, 489] on span "Buscar" at bounding box center [279, 495] width 40 height 36
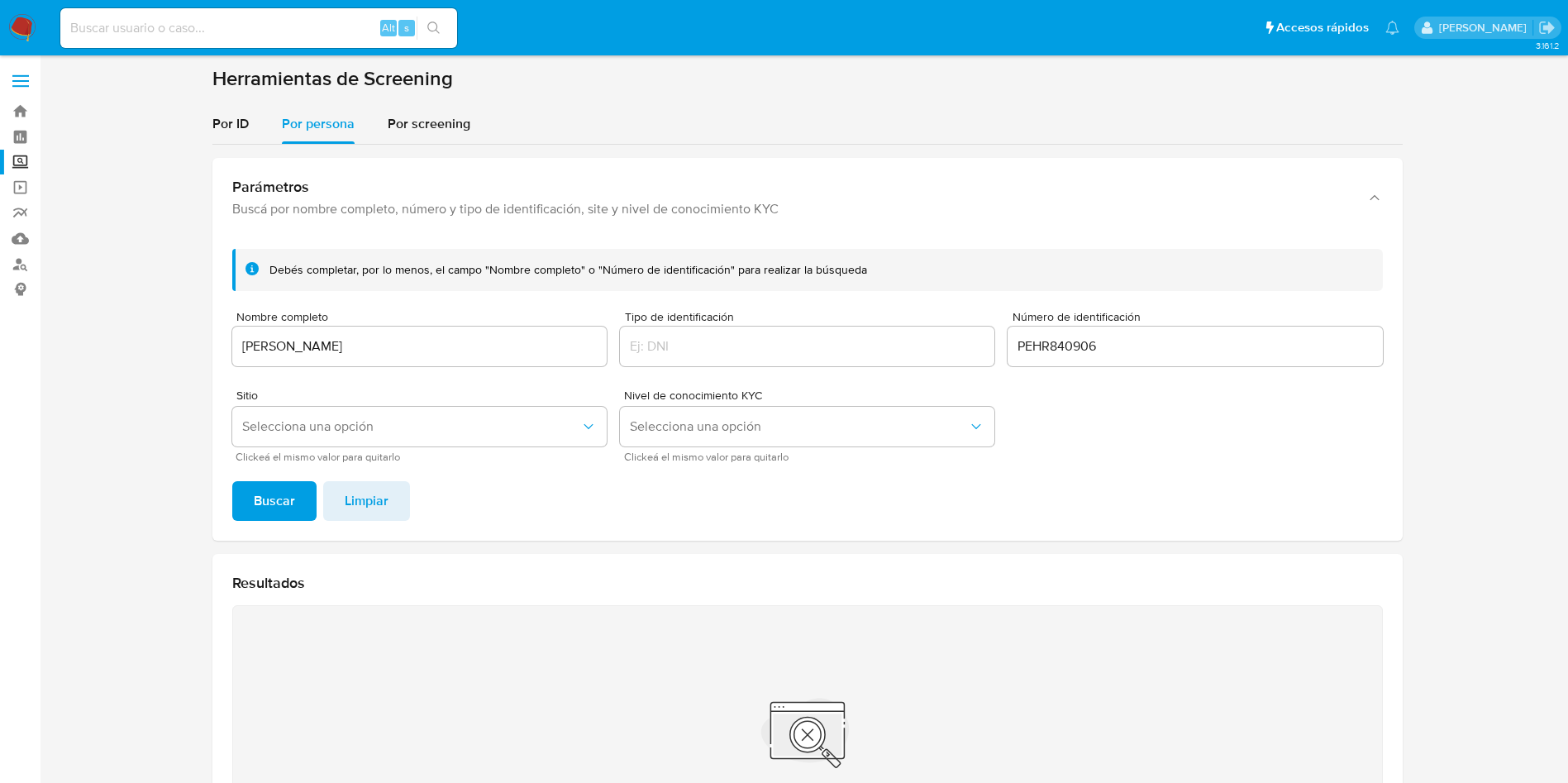
drag, startPoint x: 1158, startPoint y: 357, endPoint x: 1038, endPoint y: 343, distance: 120.8
click at [1038, 343] on input "PEHR840906" at bounding box center [1194, 346] width 375 height 22
type input "P"
click at [232, 481] on button "Buscar" at bounding box center [274, 501] width 85 height 40
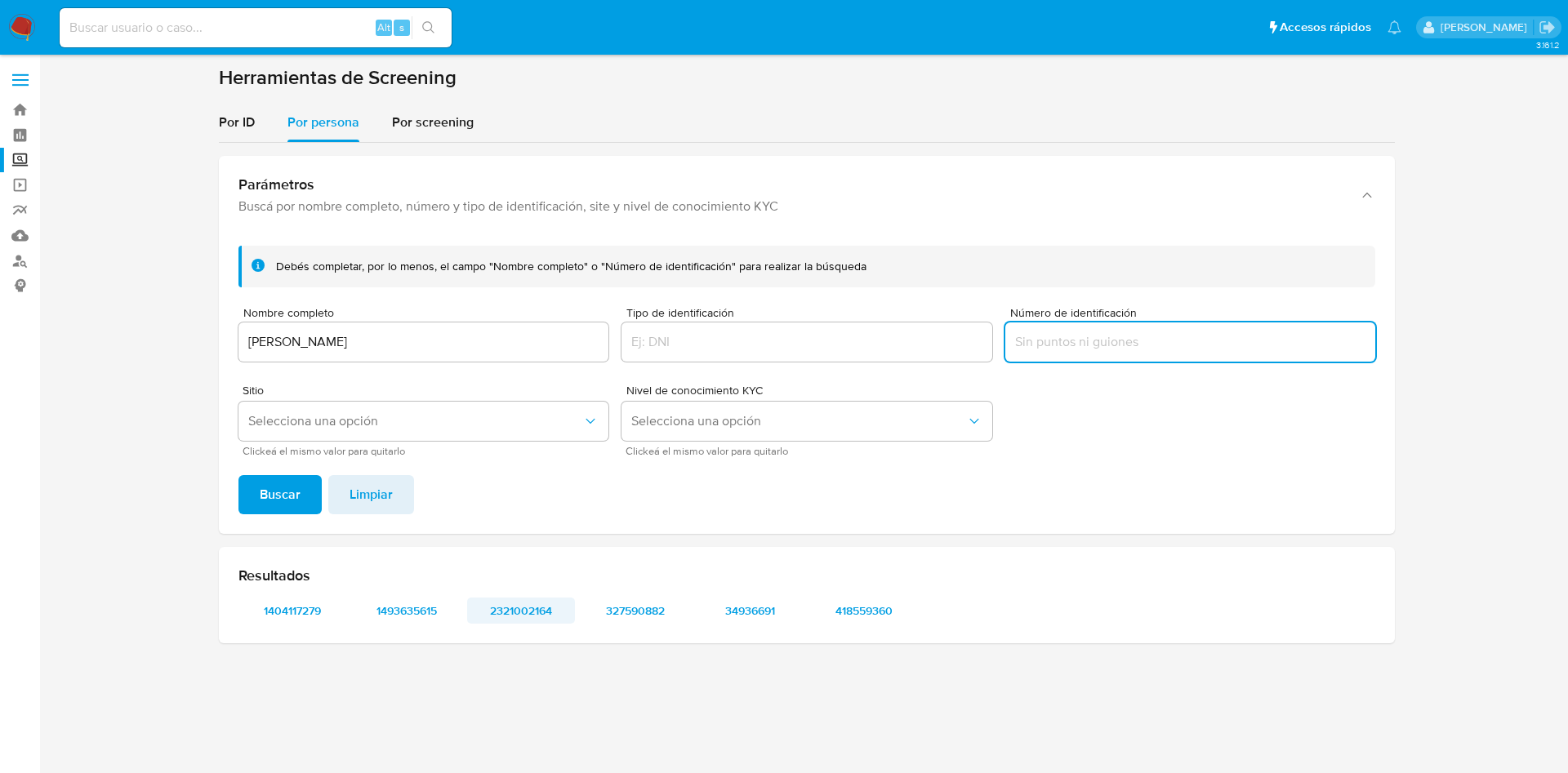
click at [543, 618] on span "2321002164" at bounding box center [520, 611] width 85 height 23
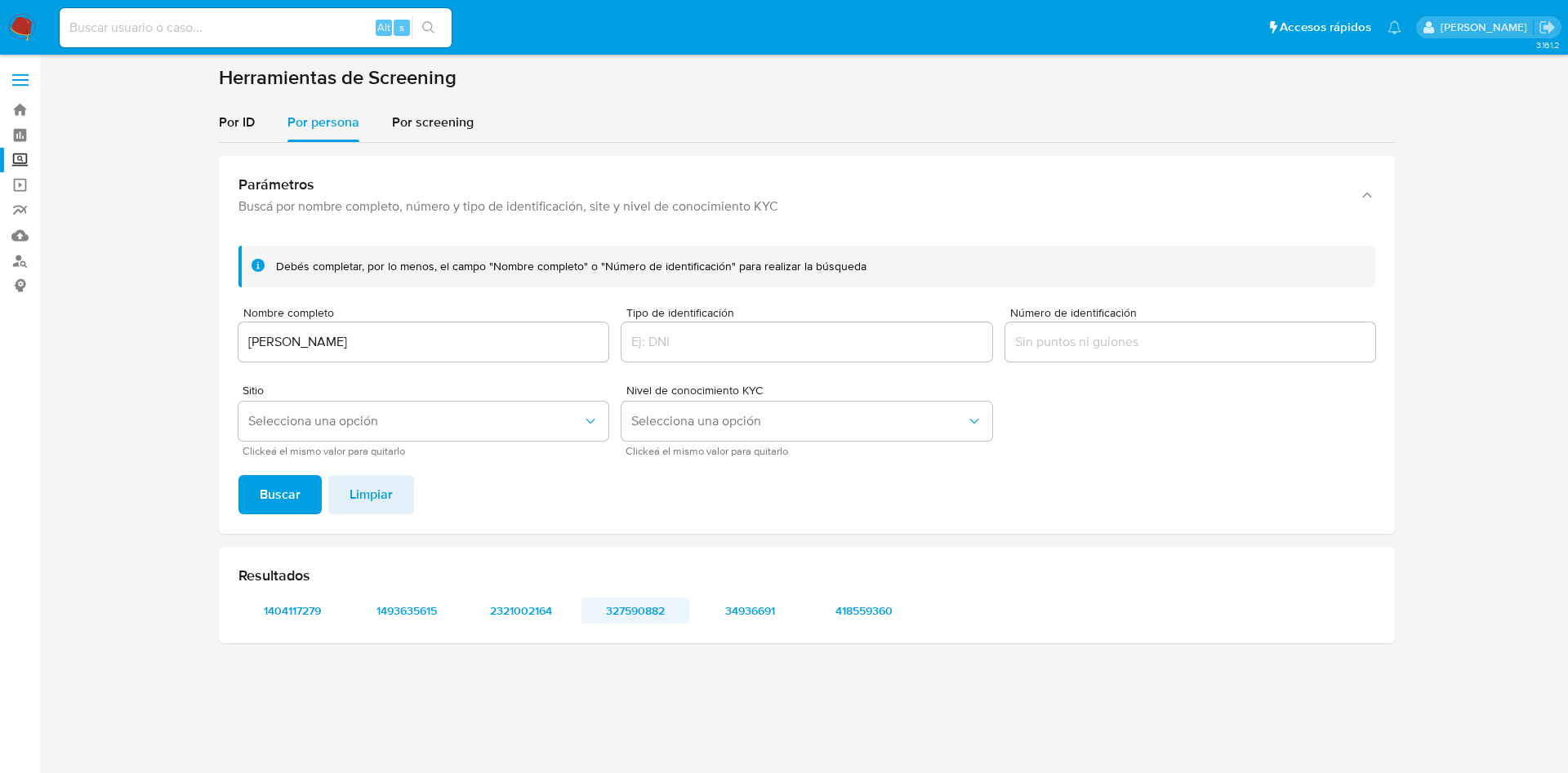
click at [631, 608] on span "327590882" at bounding box center [635, 611] width 85 height 23
click at [743, 608] on span "34936691" at bounding box center [750, 611] width 85 height 23
click at [884, 608] on span "418559360" at bounding box center [863, 611] width 85 height 23
click at [303, 613] on span "1404117279" at bounding box center [292, 611] width 85 height 23
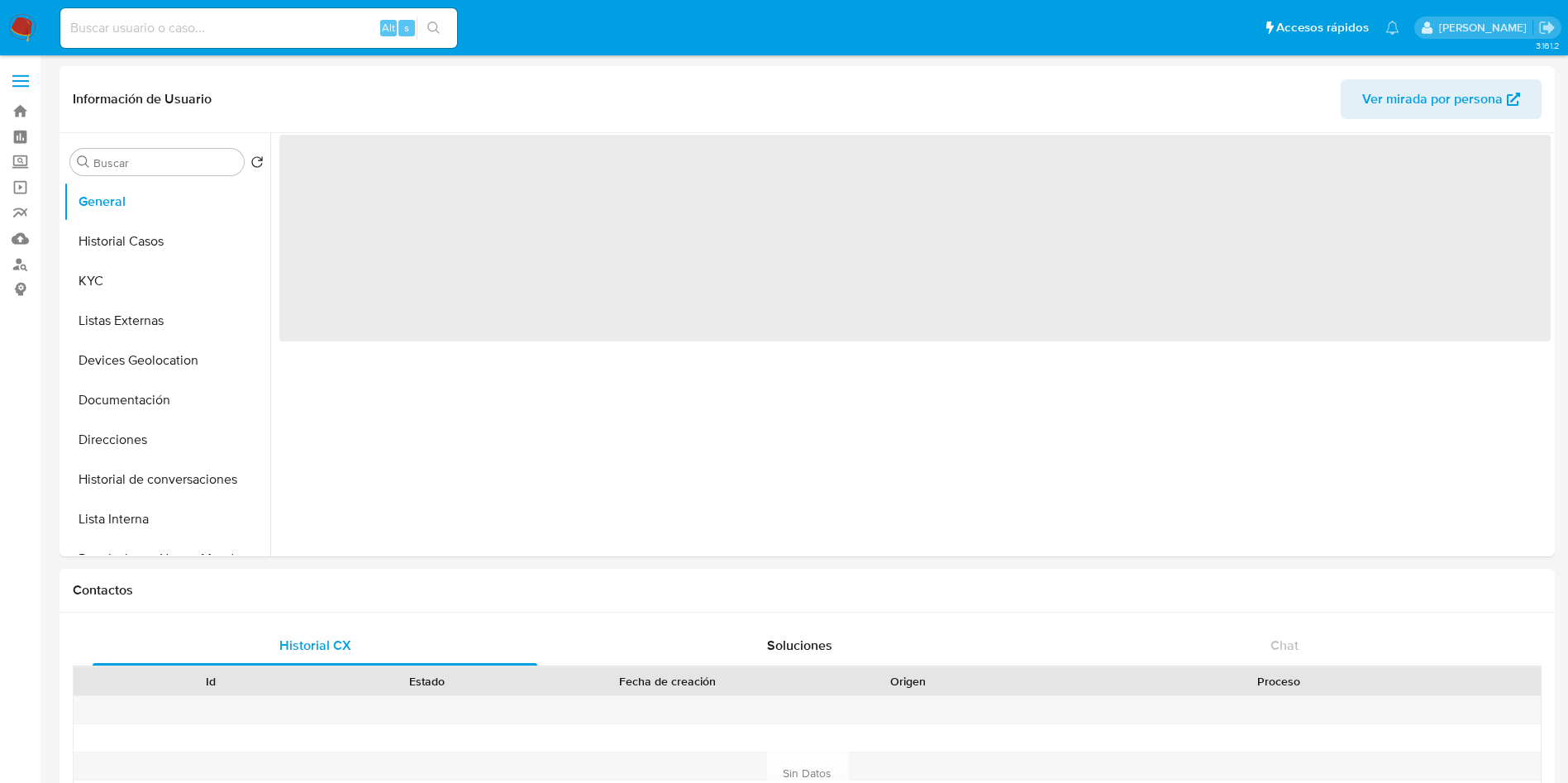
select select "10"
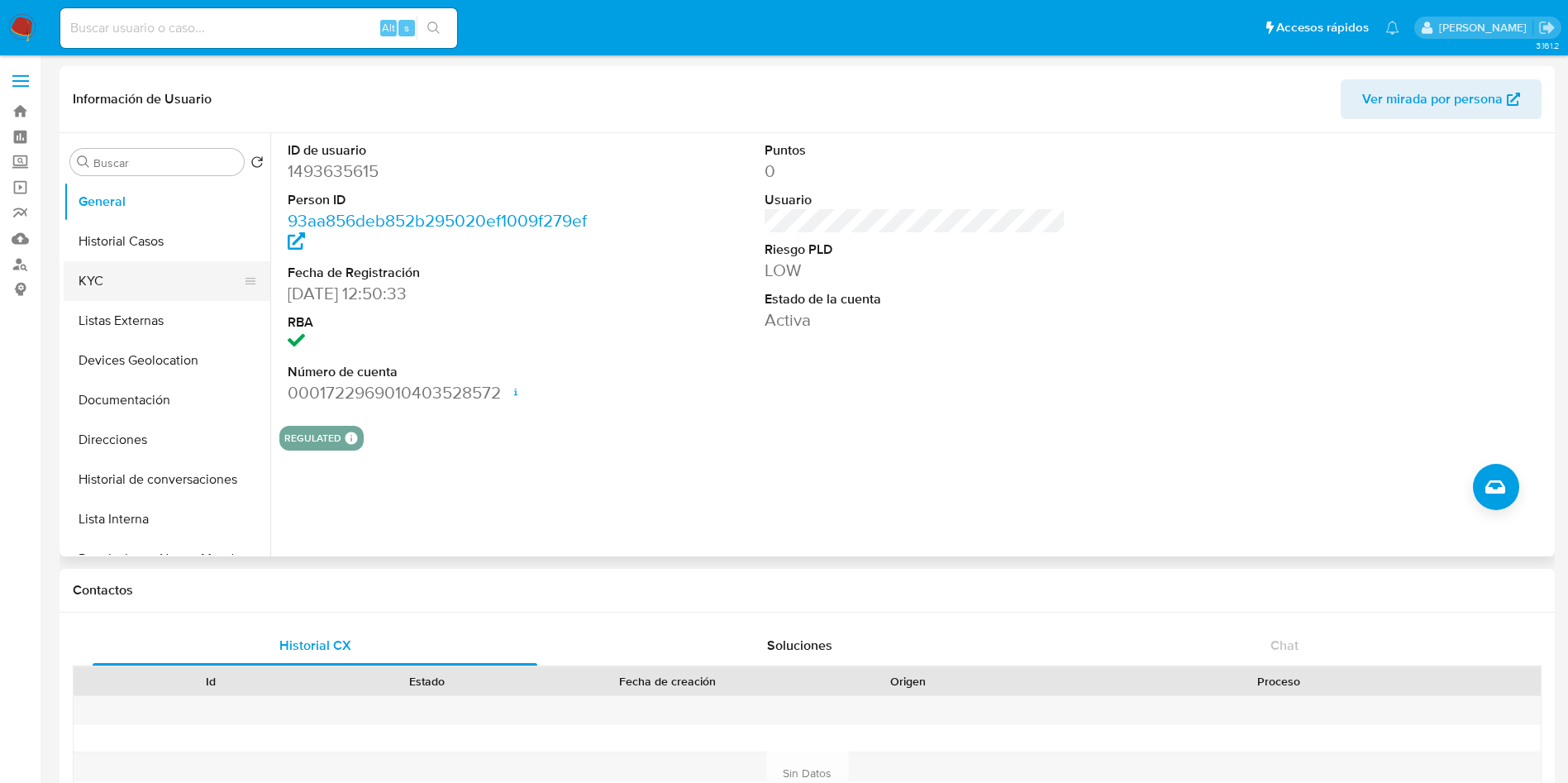
click at [103, 294] on button "KYC" at bounding box center [160, 282] width 193 height 40
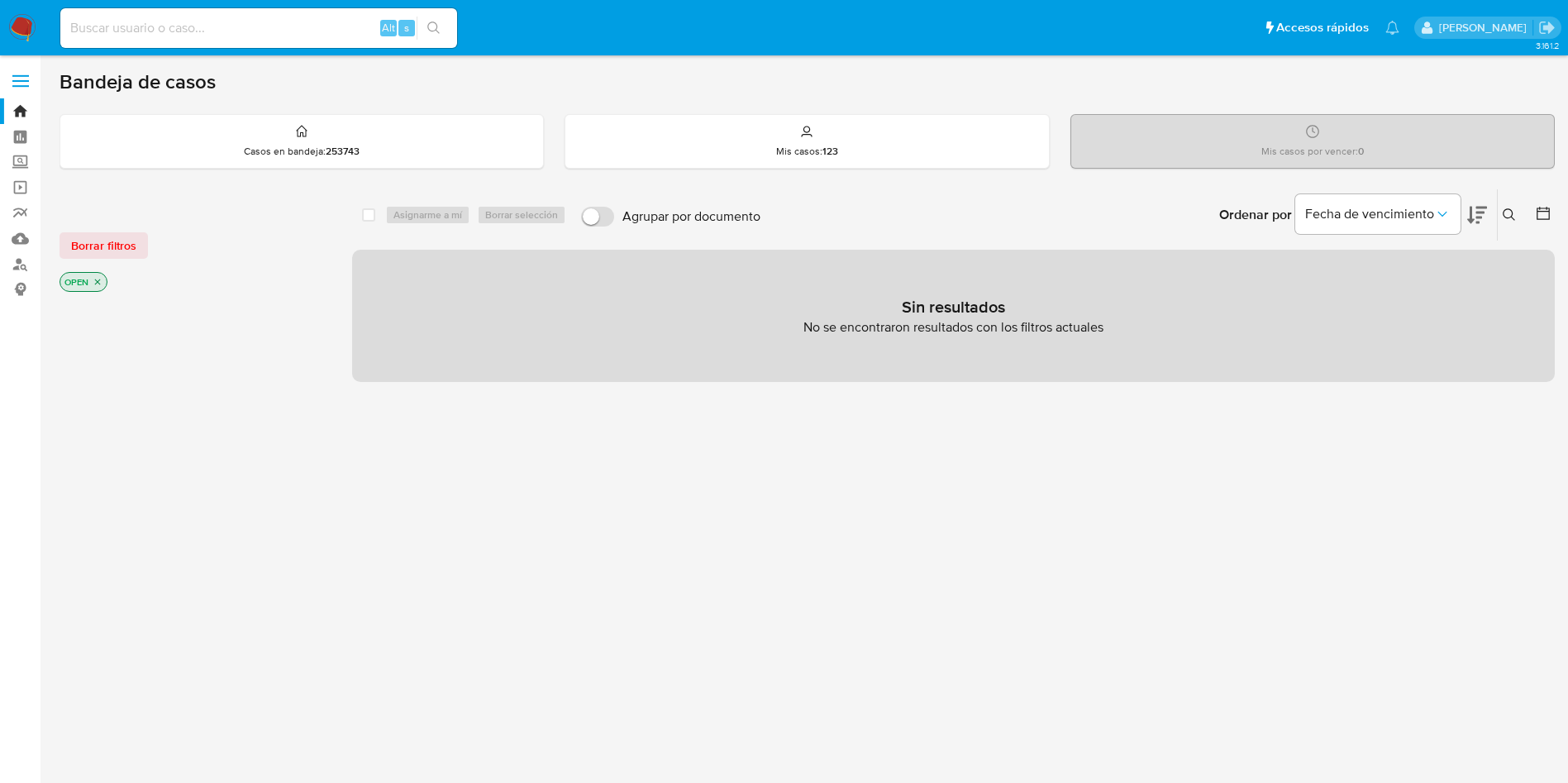
click at [304, 25] on input at bounding box center [258, 28] width 397 height 22
paste input "34936691"
type input "34936691"
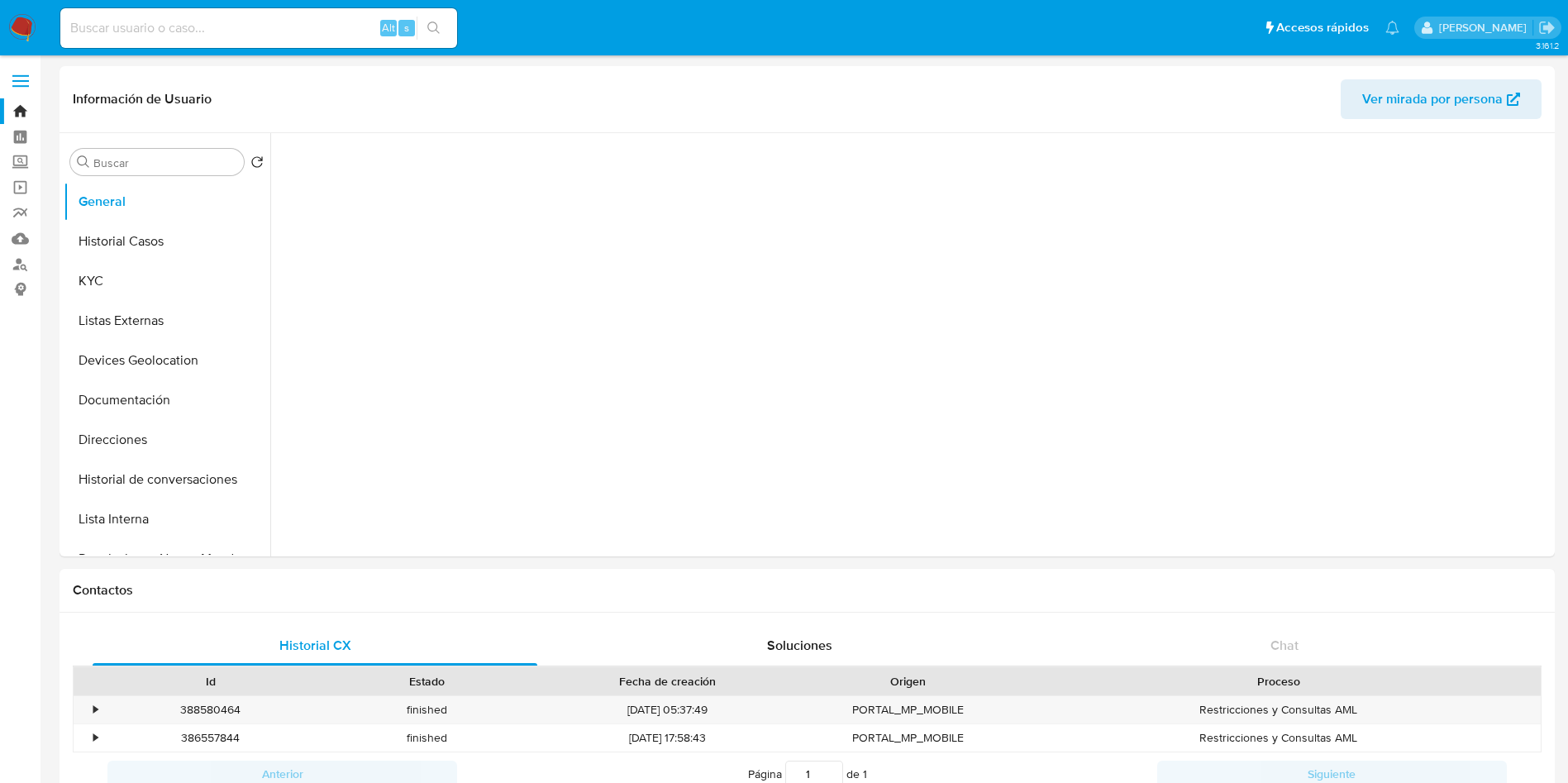
select select "10"
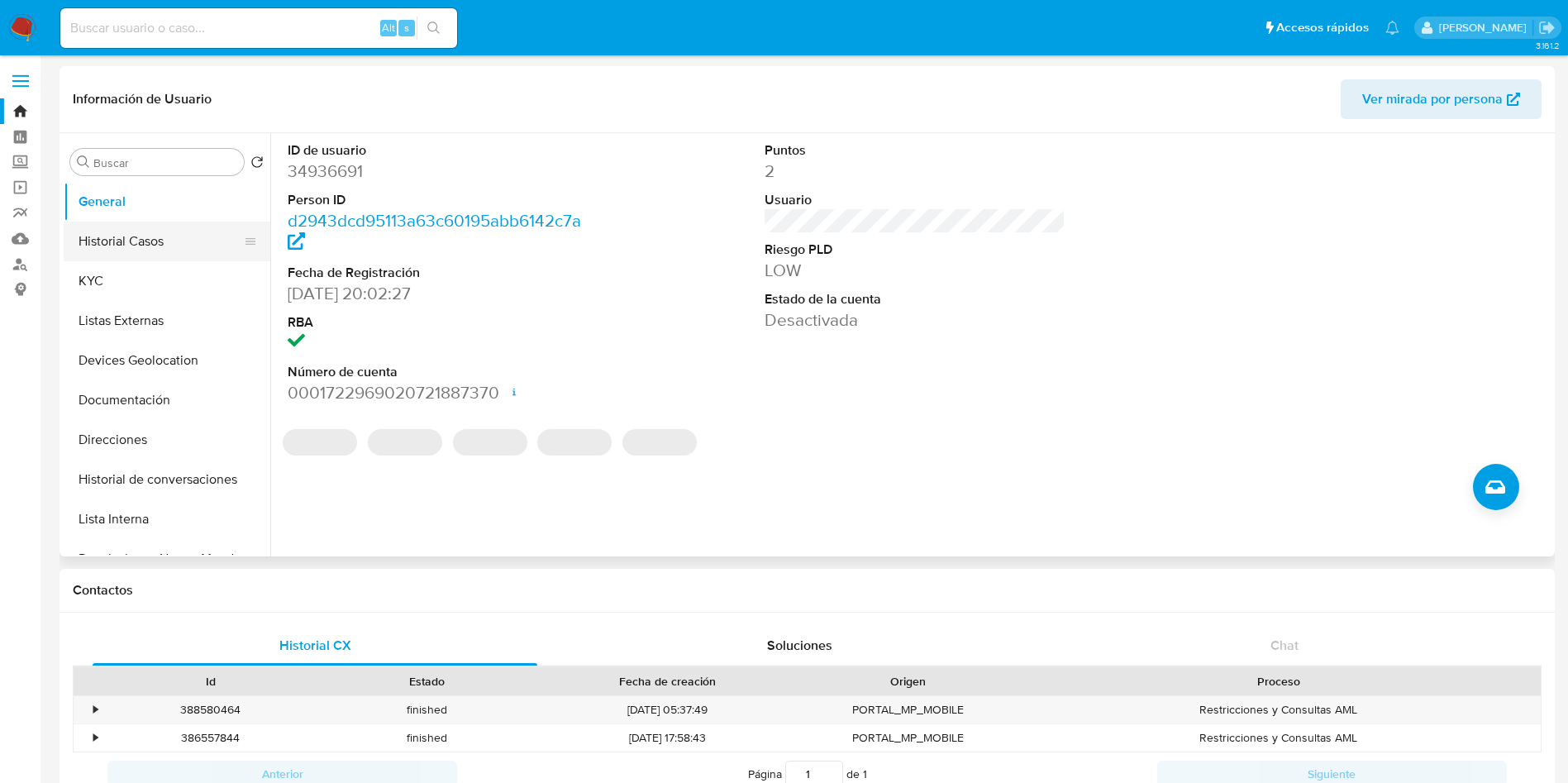
click at [143, 246] on button "Historial Casos" at bounding box center [160, 242] width 193 height 40
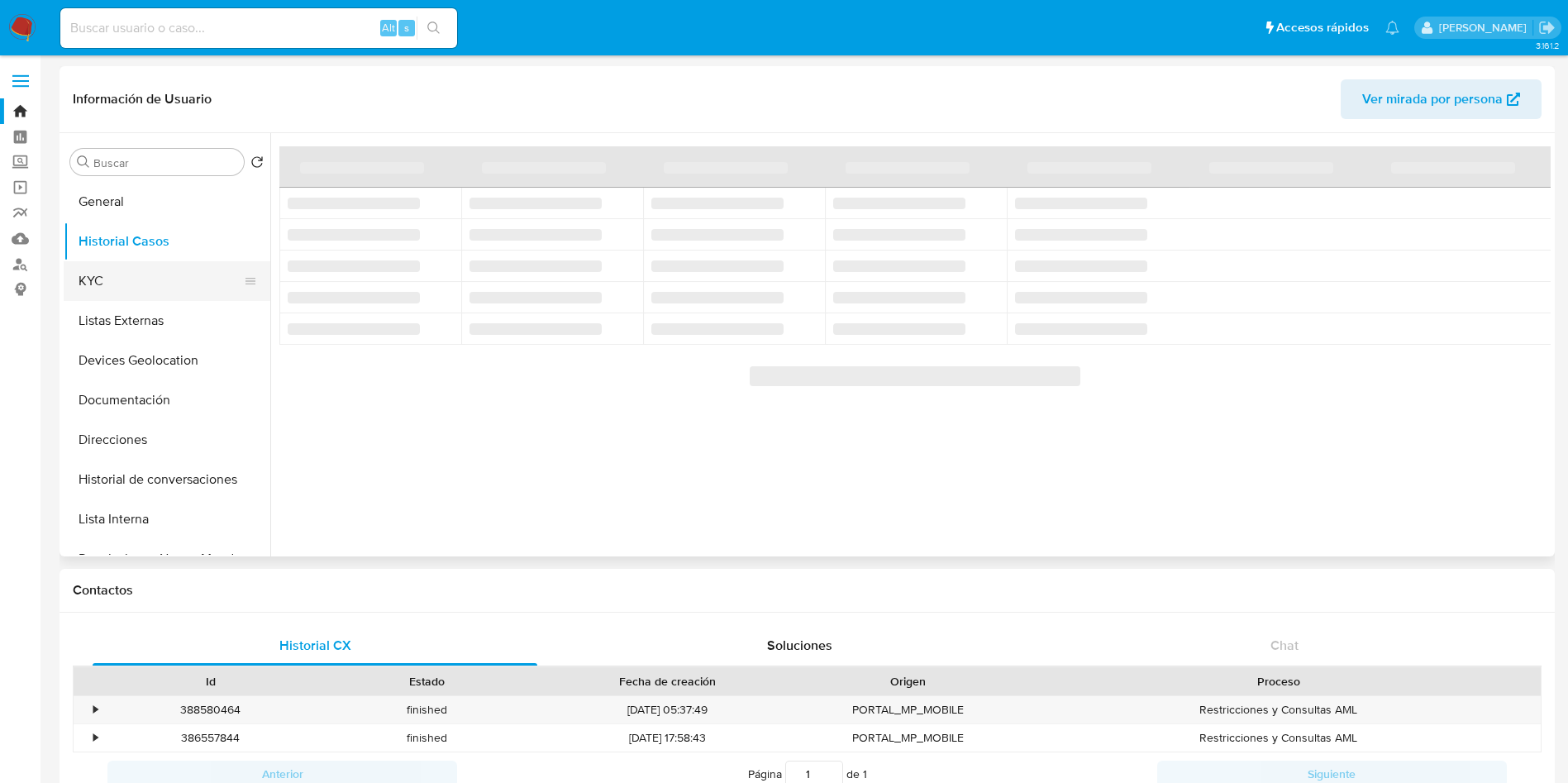
click at [147, 275] on button "KYC" at bounding box center [160, 282] width 193 height 40
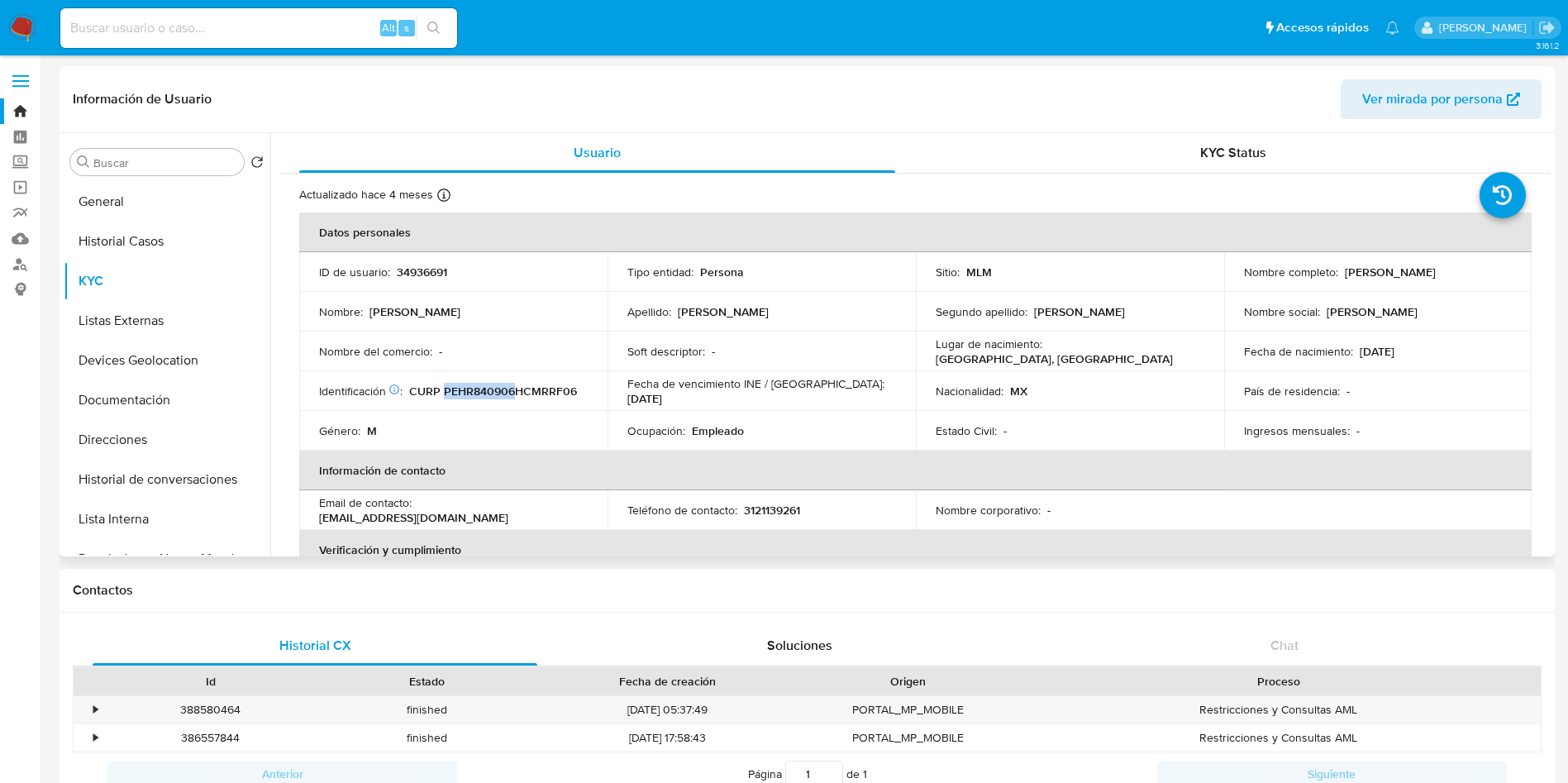
drag, startPoint x: 460, startPoint y: 391, endPoint x: 514, endPoint y: 393, distance: 54.0
click at [514, 393] on p "CURP PEHR840906HCMRRF06" at bounding box center [493, 391] width 167 height 15
copy p "PEHR840906"
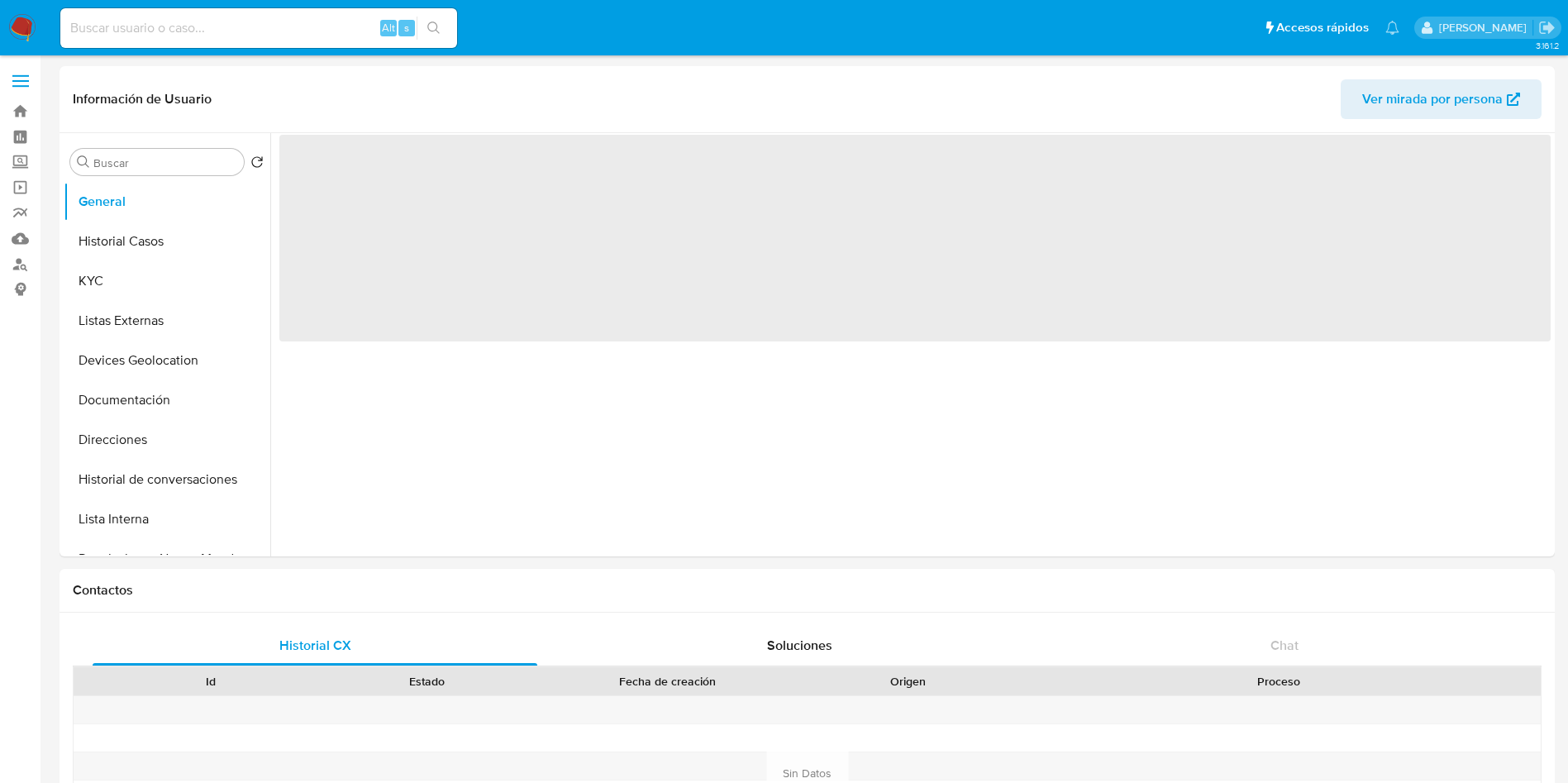
select select "10"
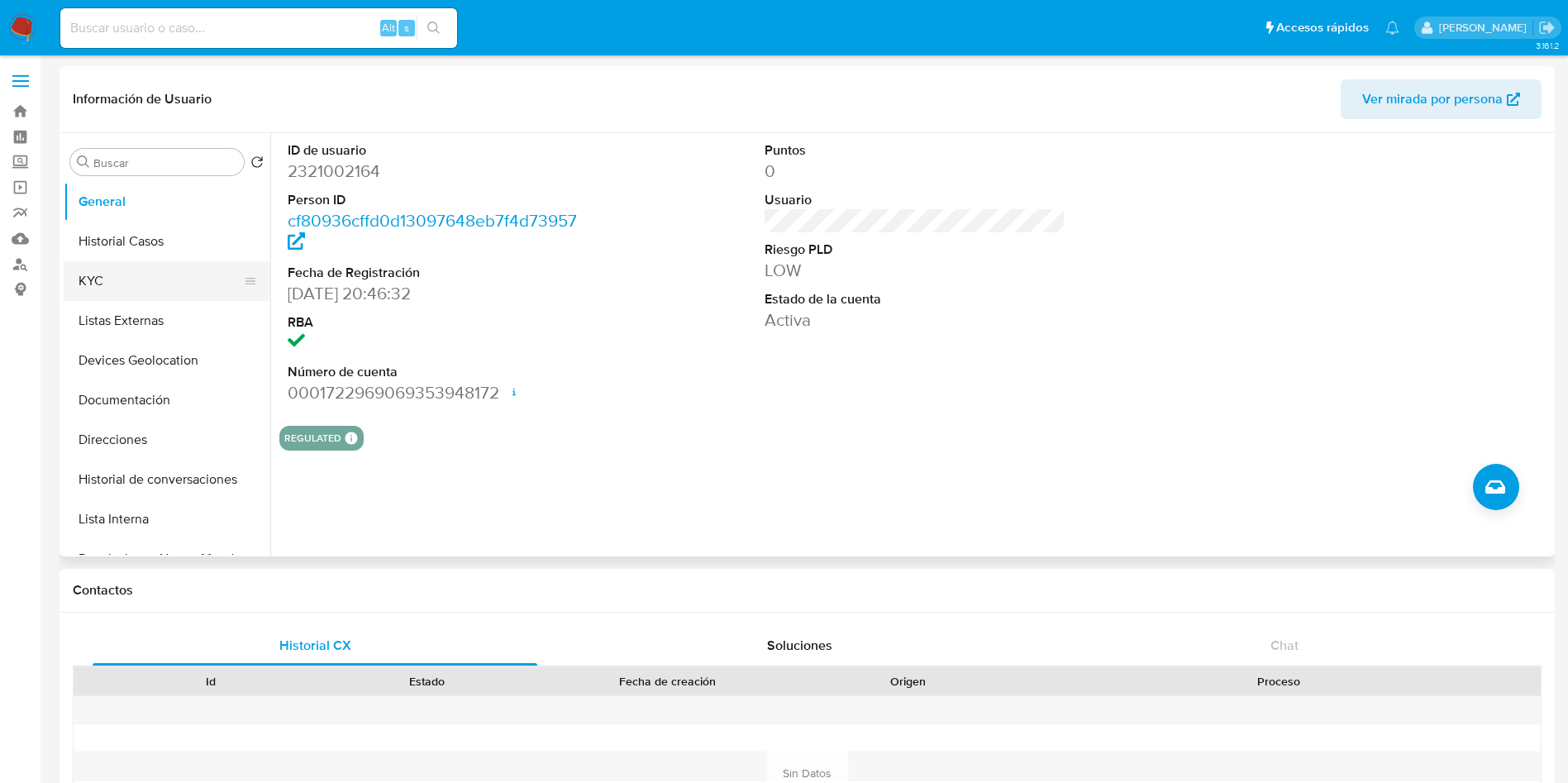
click at [123, 283] on button "KYC" at bounding box center [160, 282] width 193 height 40
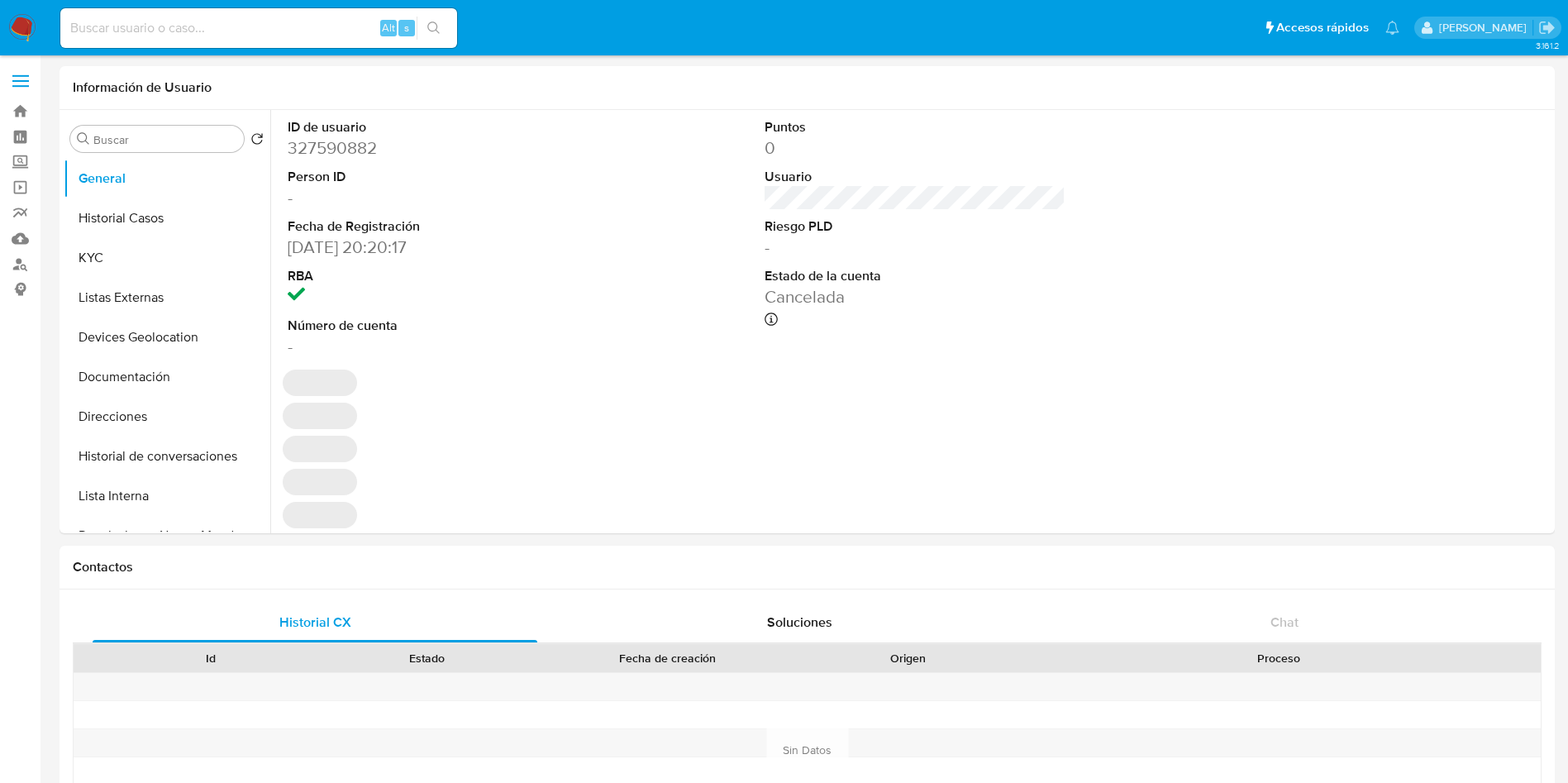
select select "10"
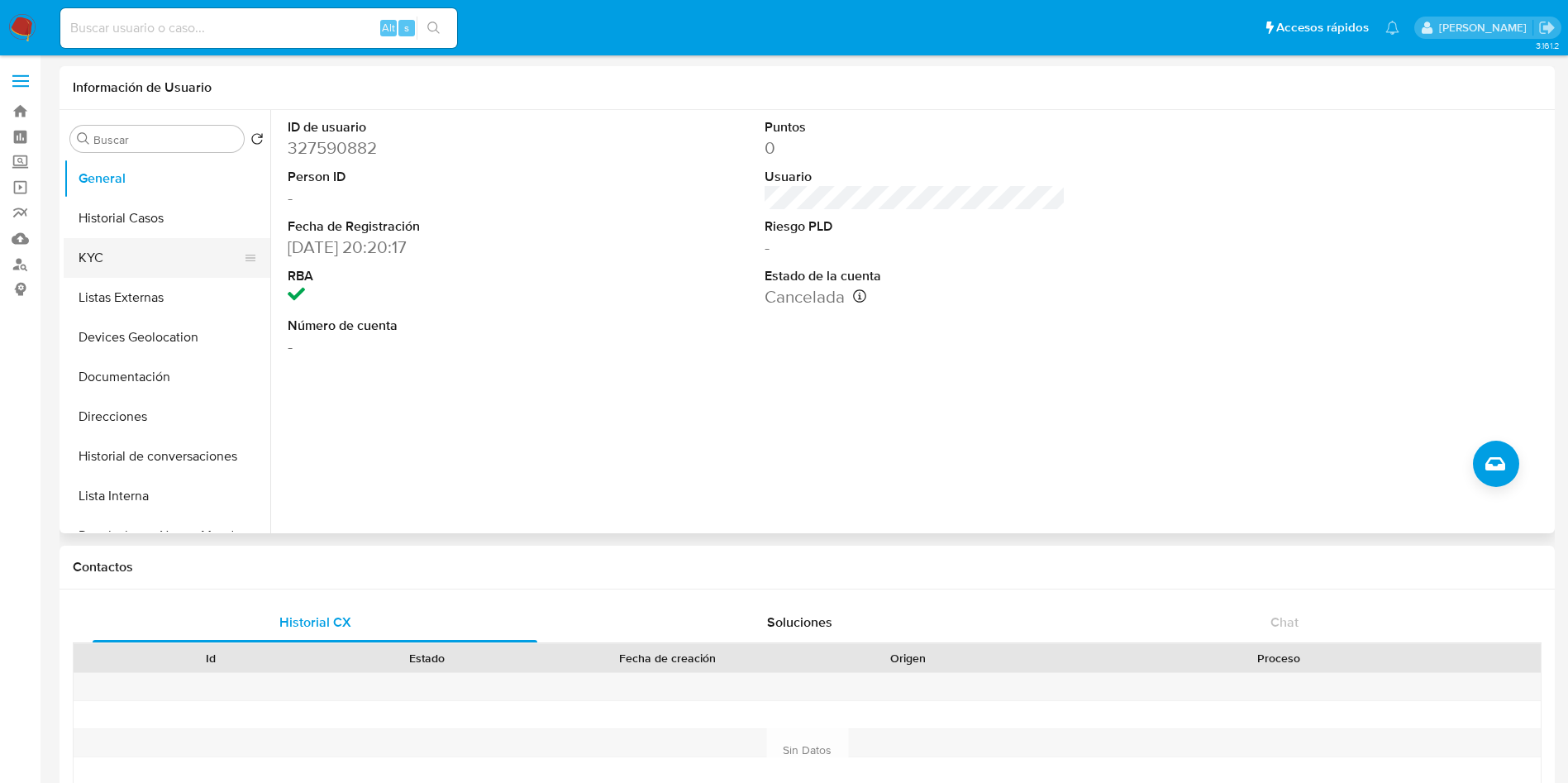
click at [166, 263] on button "KYC" at bounding box center [160, 258] width 193 height 40
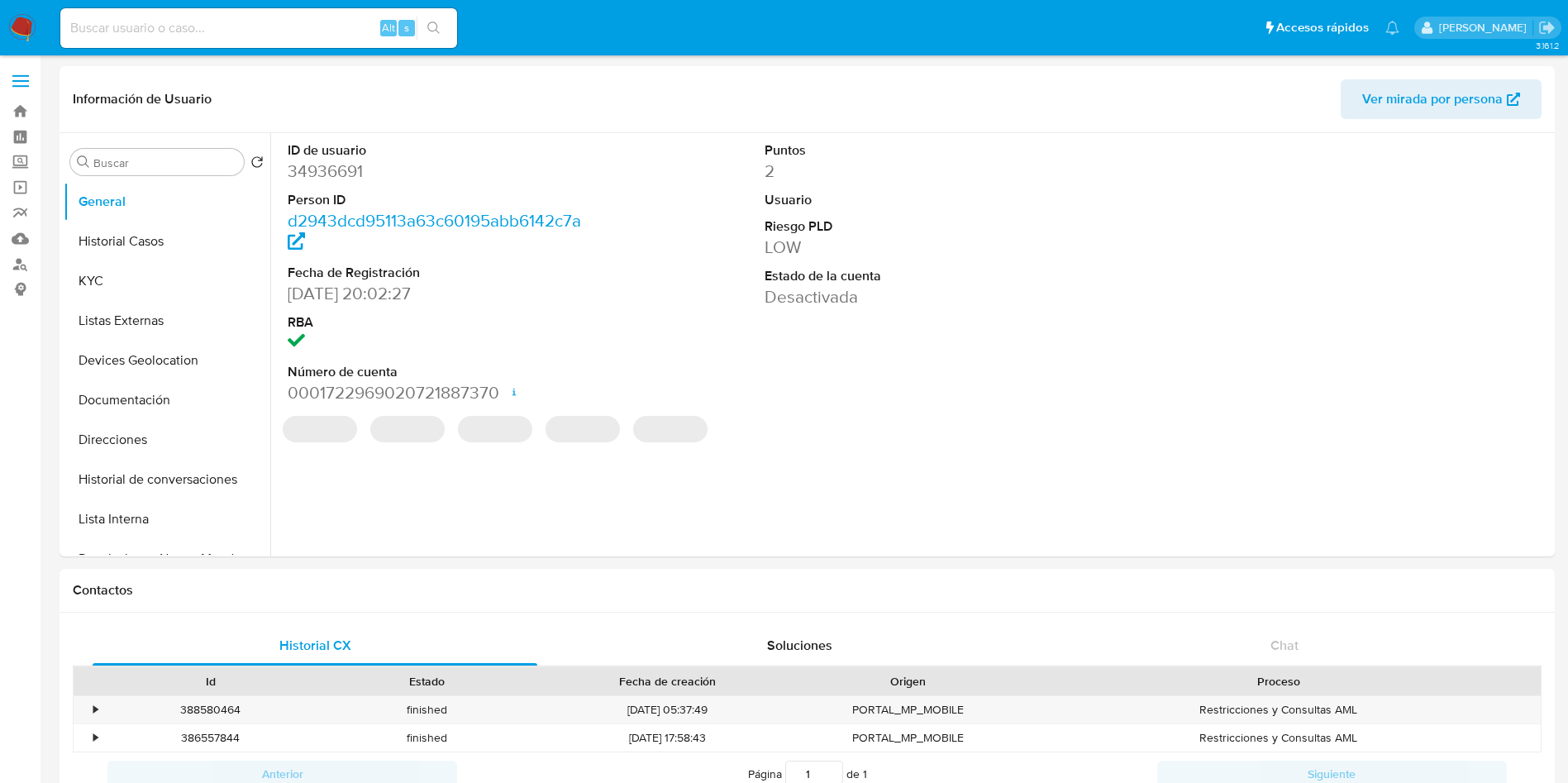
select select "10"
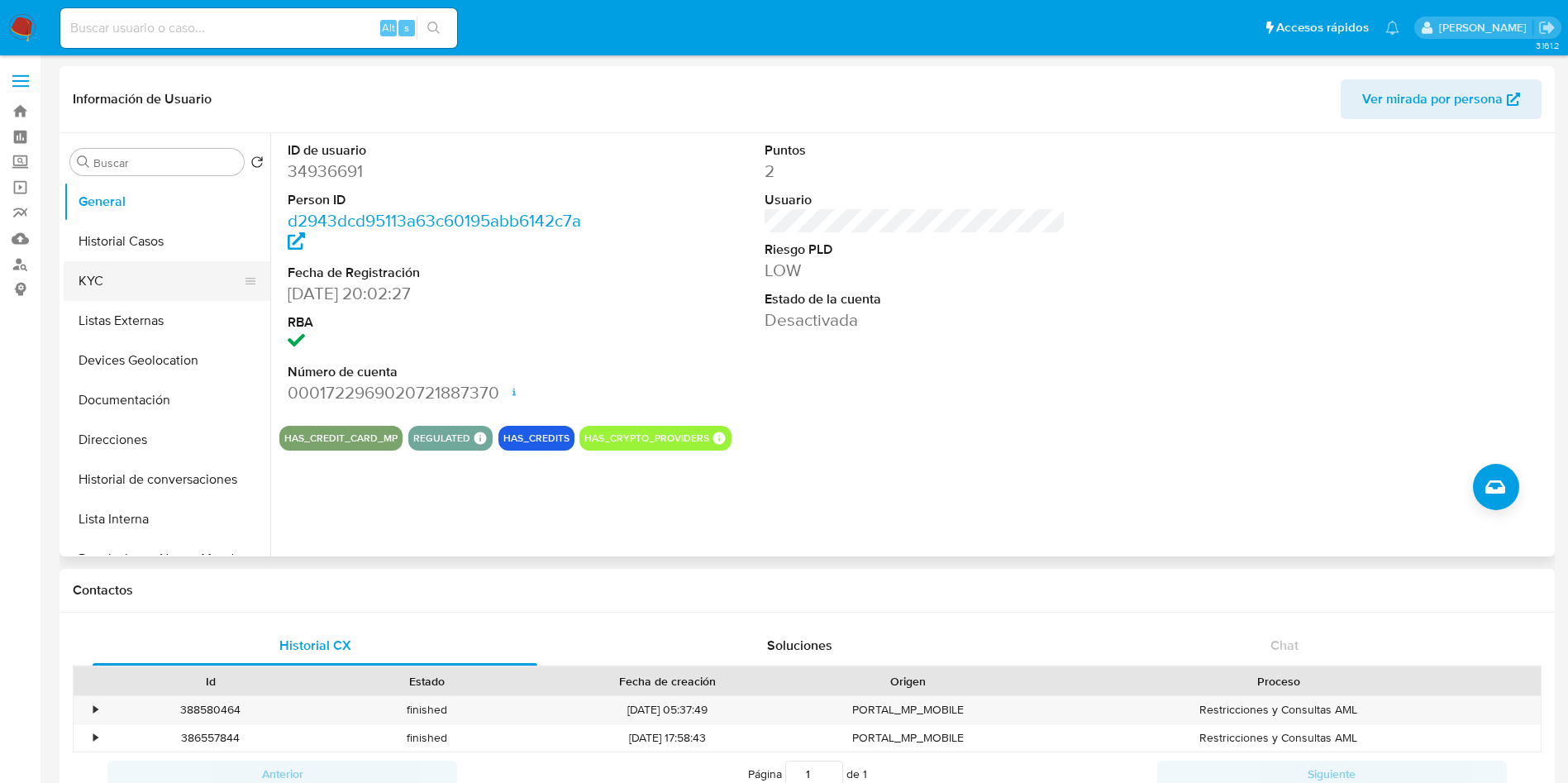
click at [138, 262] on button "KYC" at bounding box center [160, 282] width 193 height 40
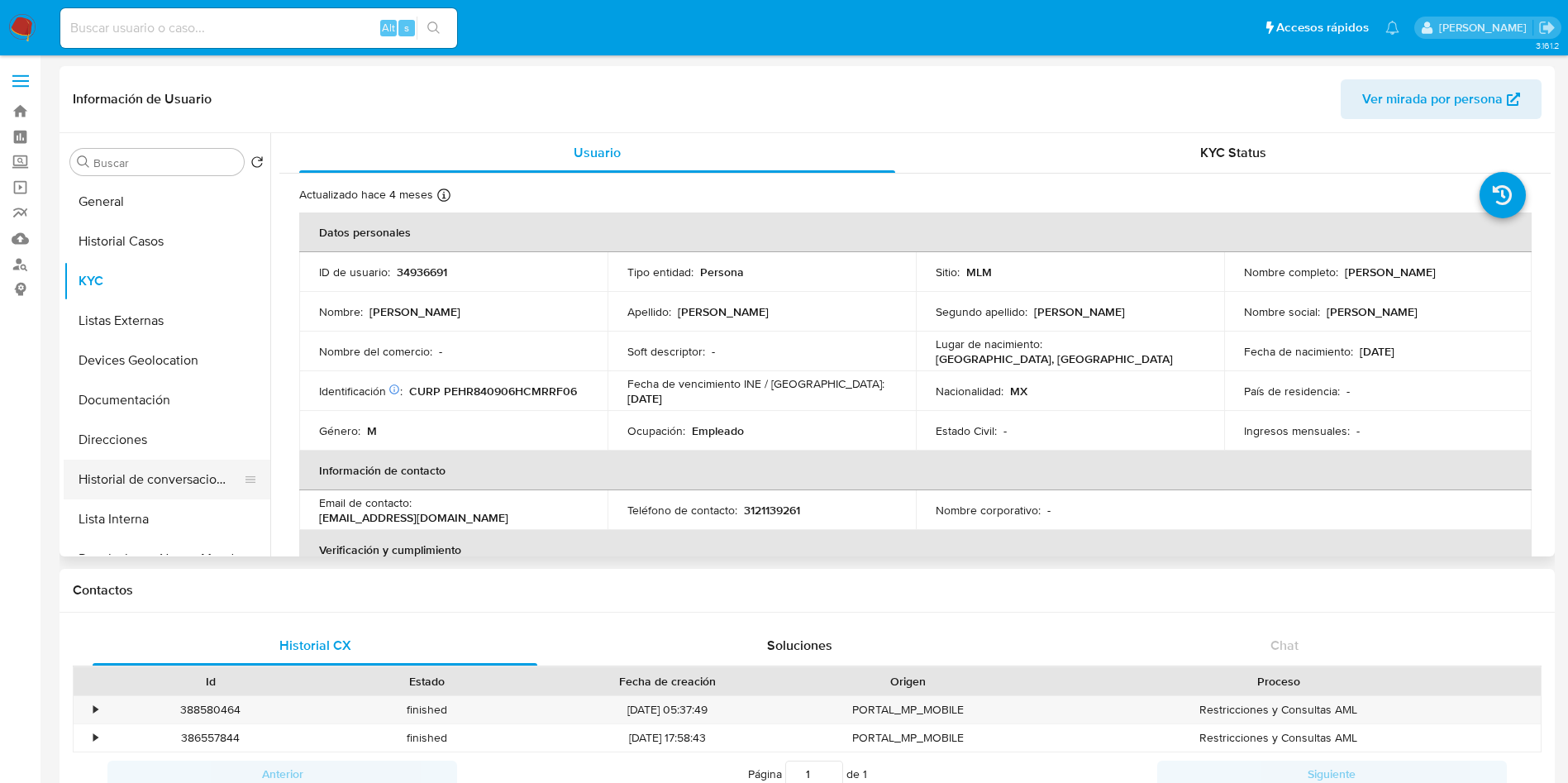
scroll to position [124, 0]
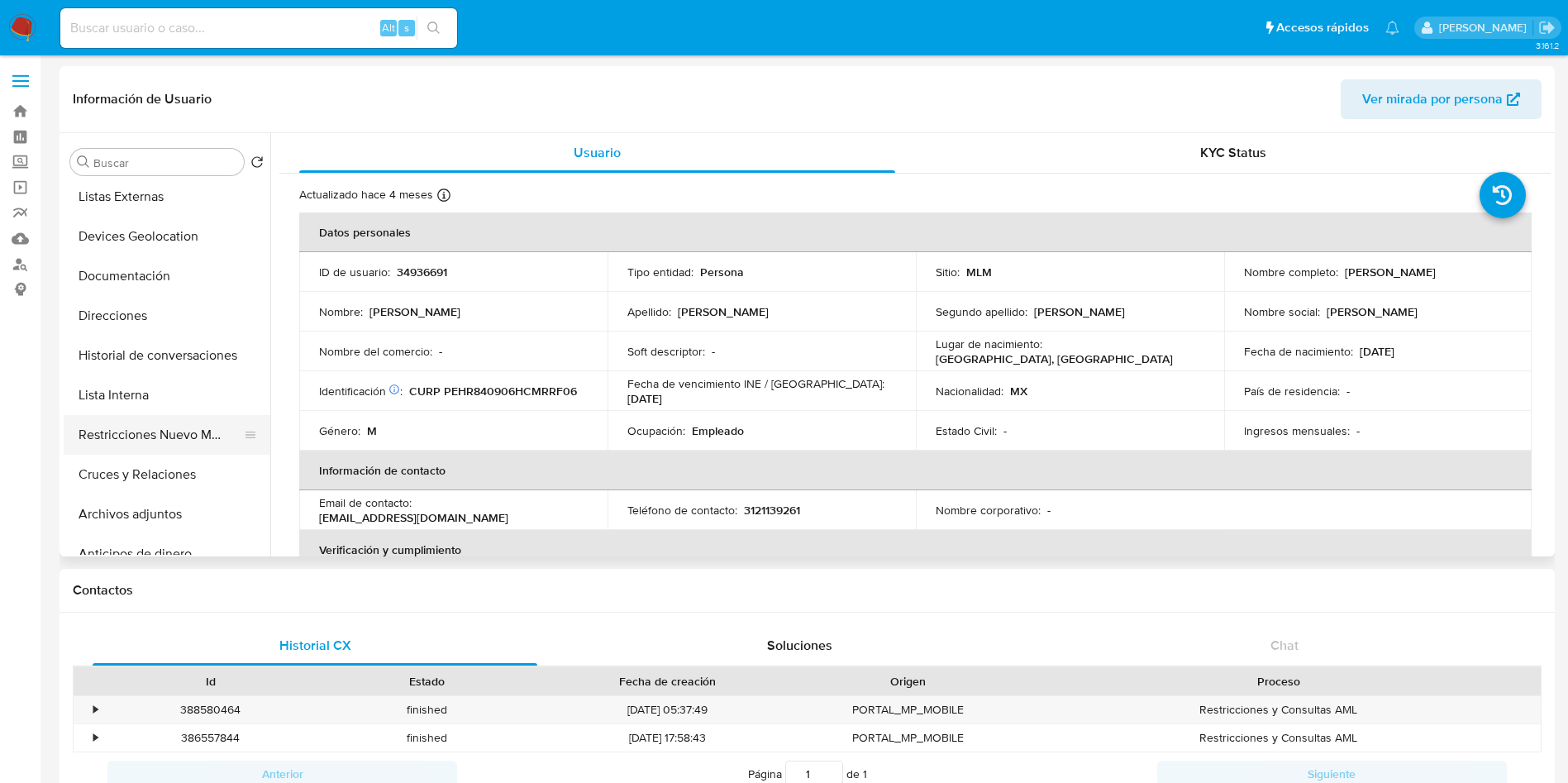
click at [170, 429] on button "Restricciones Nuevo Mundo" at bounding box center [160, 435] width 193 height 40
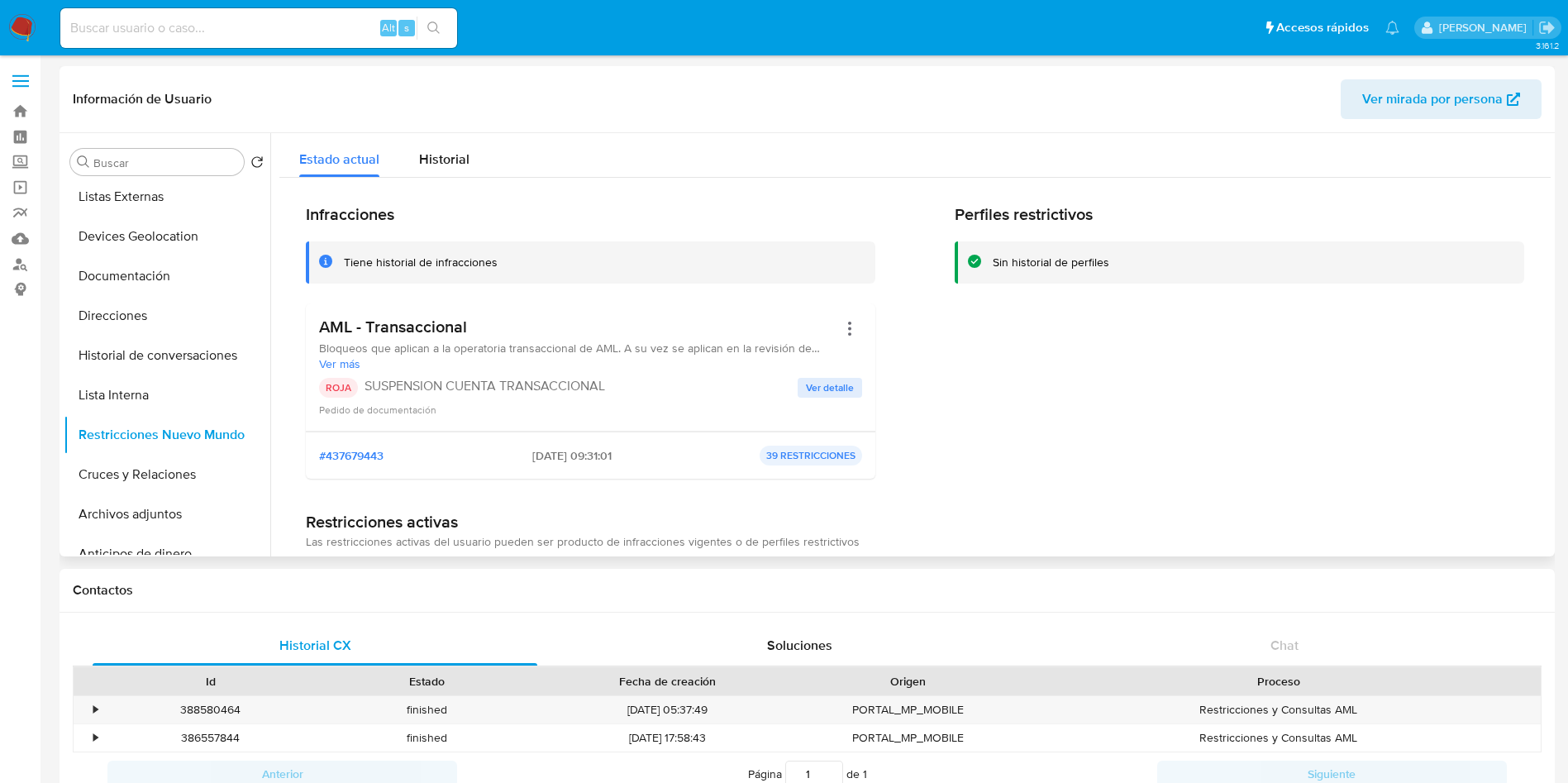
click at [829, 382] on span "Ver detalle" at bounding box center [829, 387] width 48 height 16
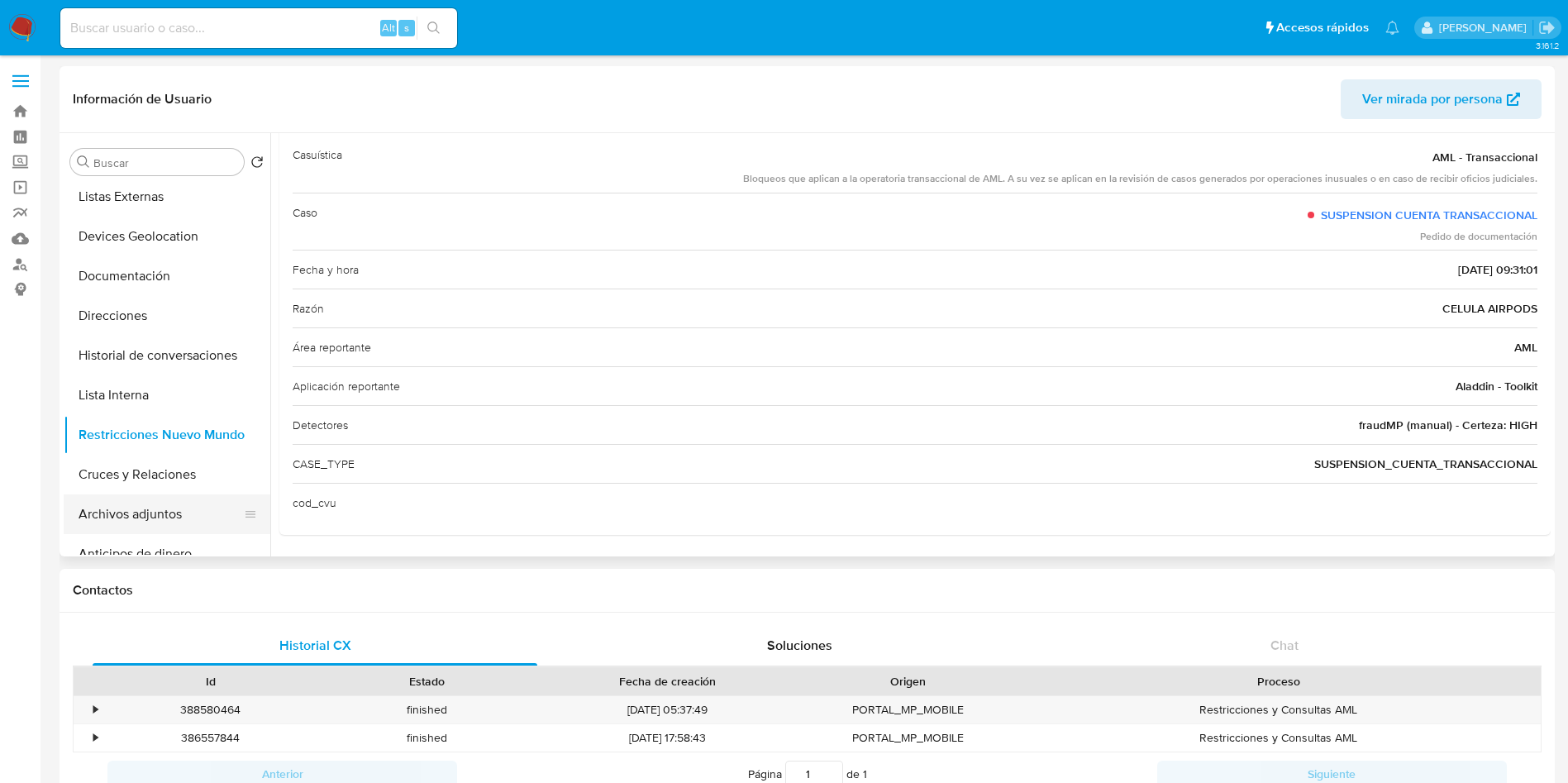
click at [159, 518] on button "Archivos adjuntos" at bounding box center [160, 515] width 193 height 40
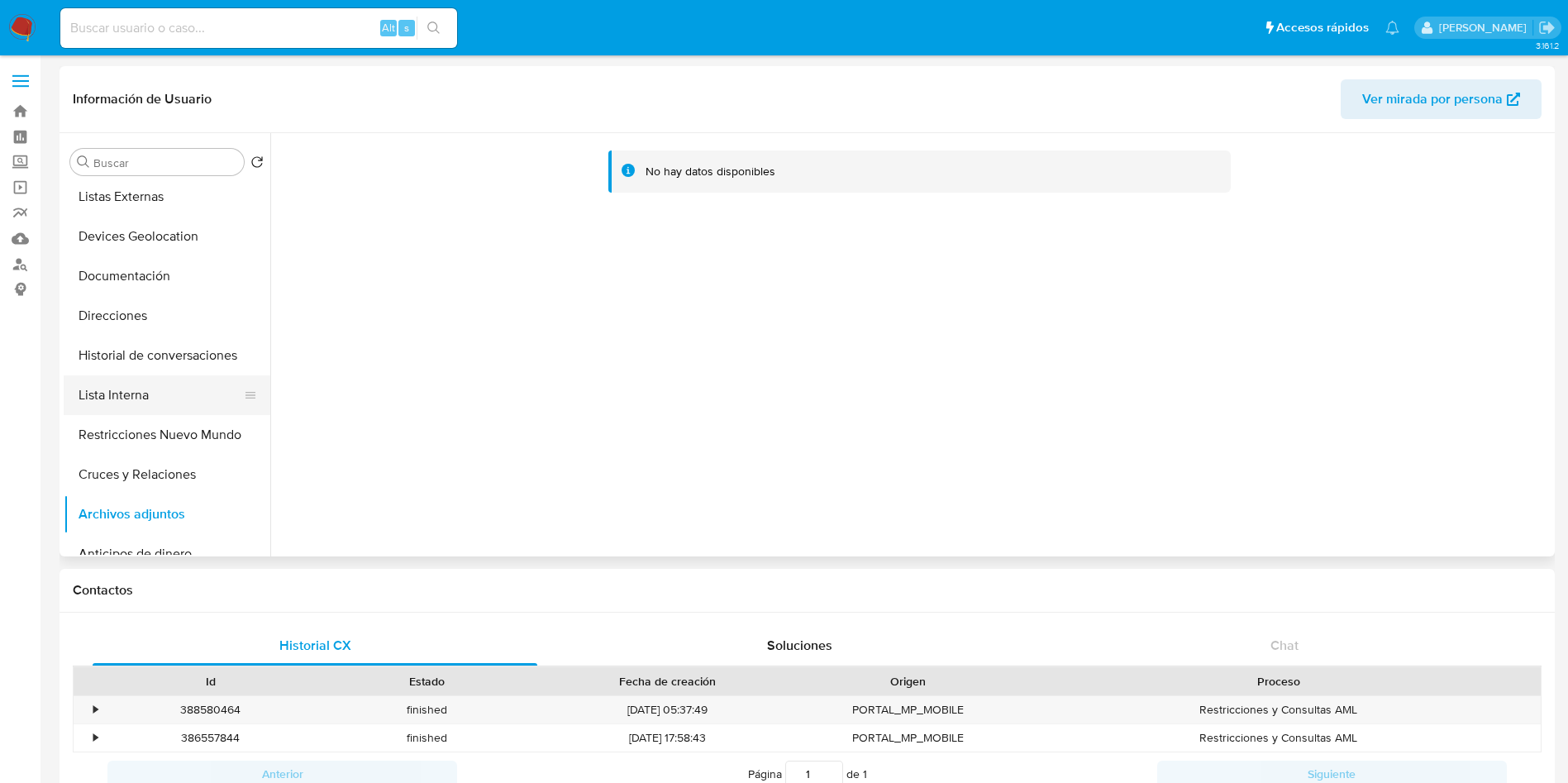
scroll to position [0, 0]
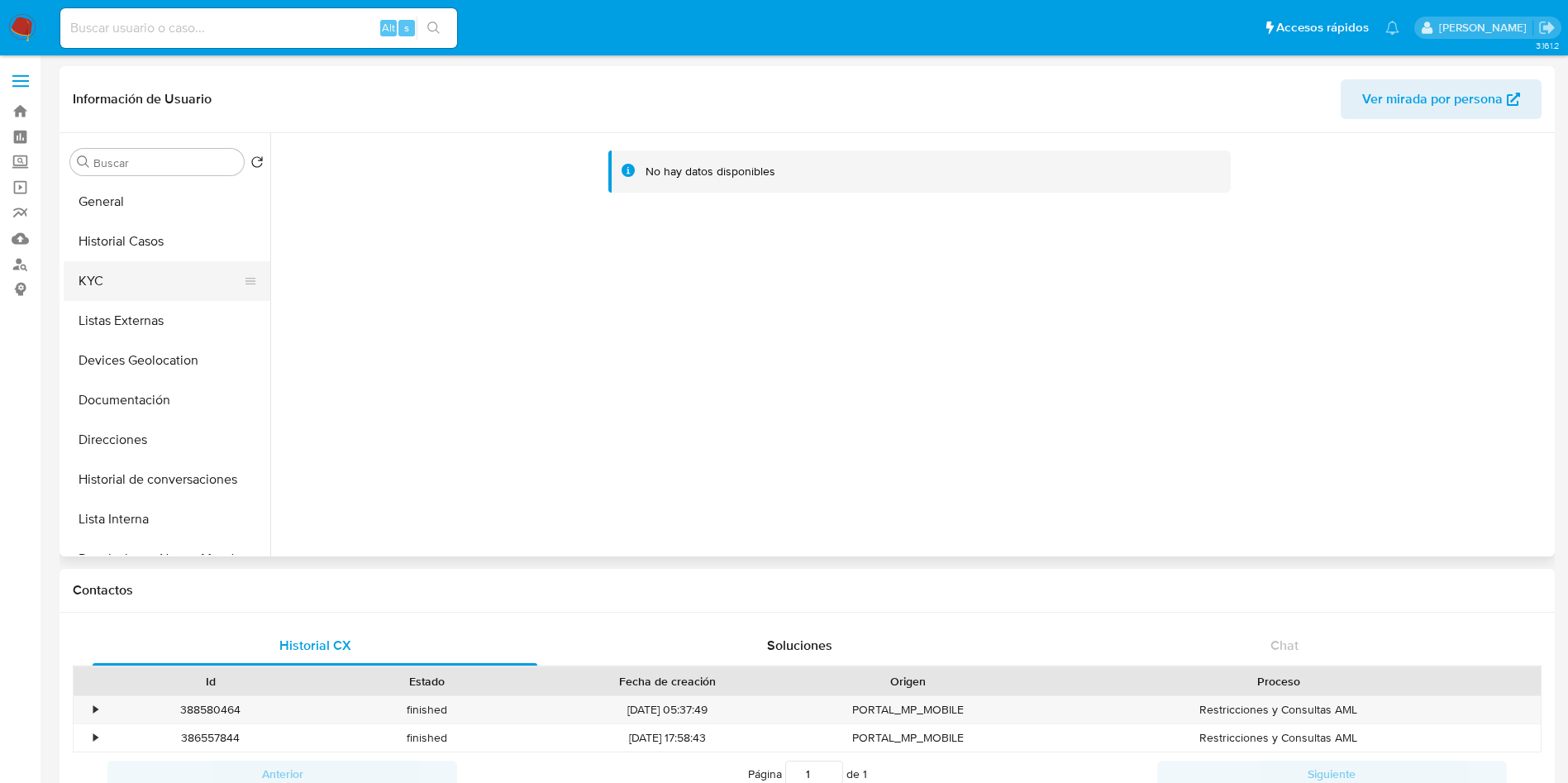
click at [130, 281] on button "KYC" at bounding box center [160, 282] width 193 height 40
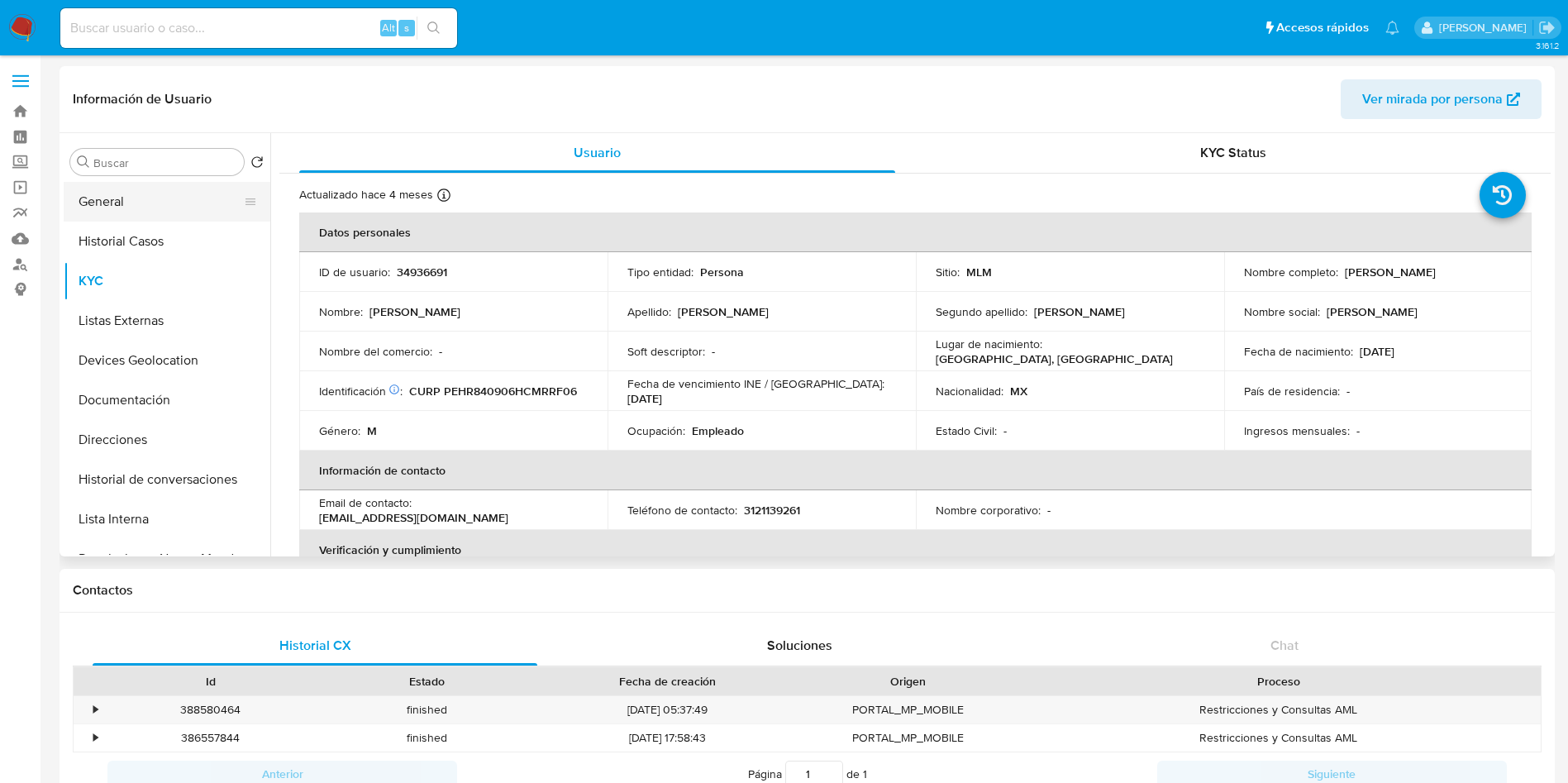
click at [156, 196] on button "General" at bounding box center [160, 202] width 193 height 40
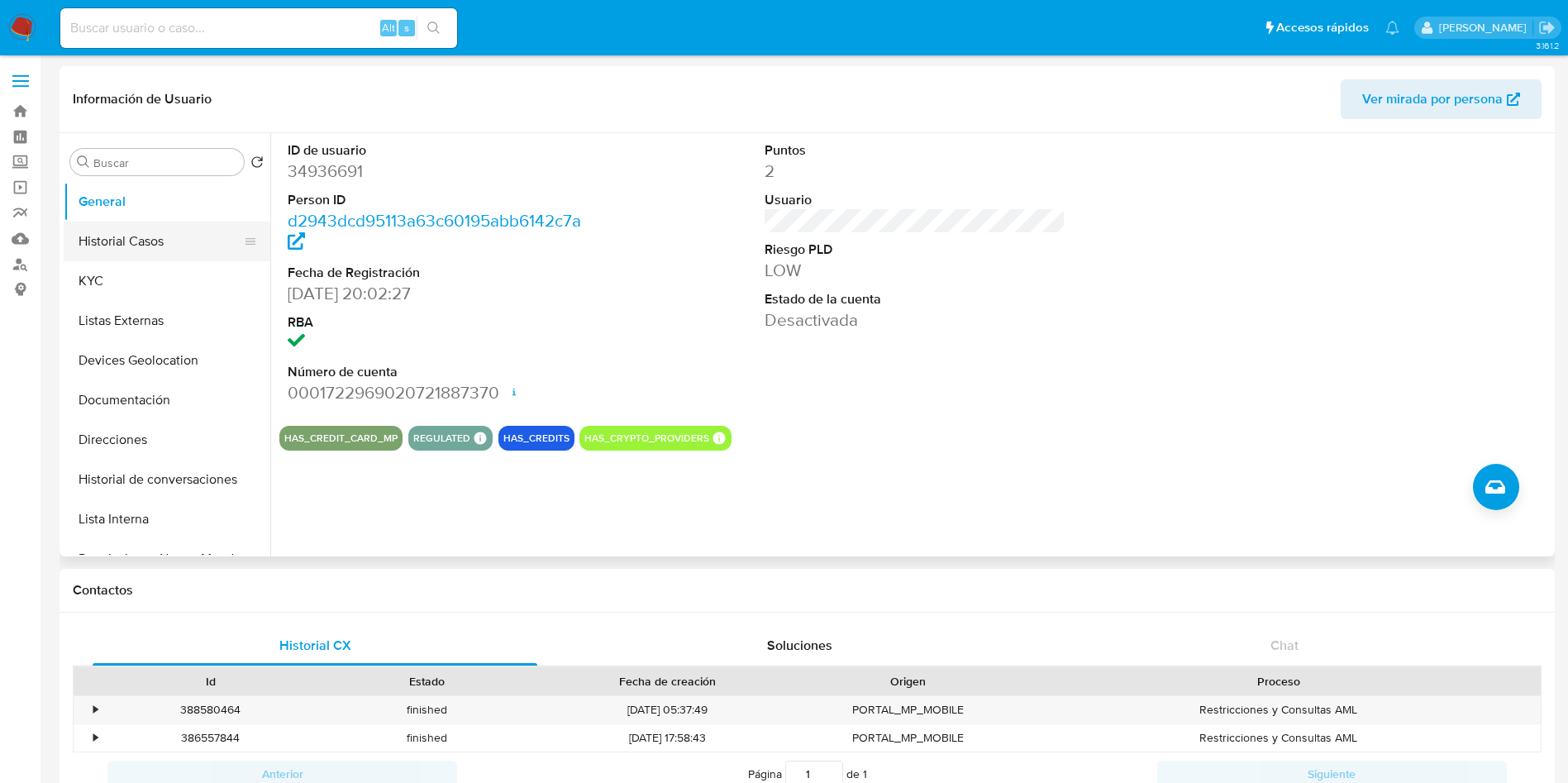
click at [158, 241] on button "Historial Casos" at bounding box center [160, 242] width 193 height 40
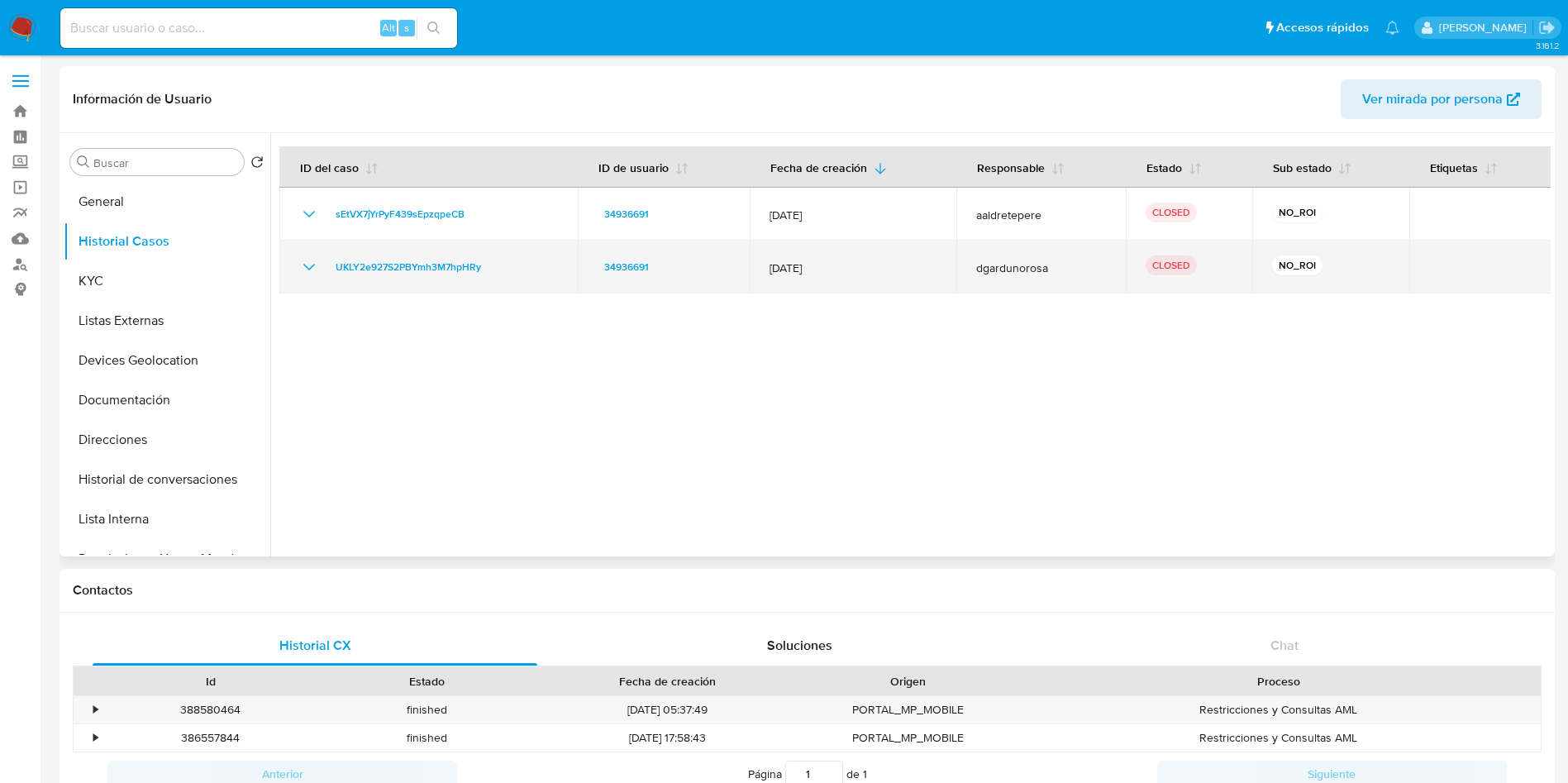
click at [303, 262] on icon "Mostrar/Ocultar" at bounding box center [309, 266] width 20 height 20
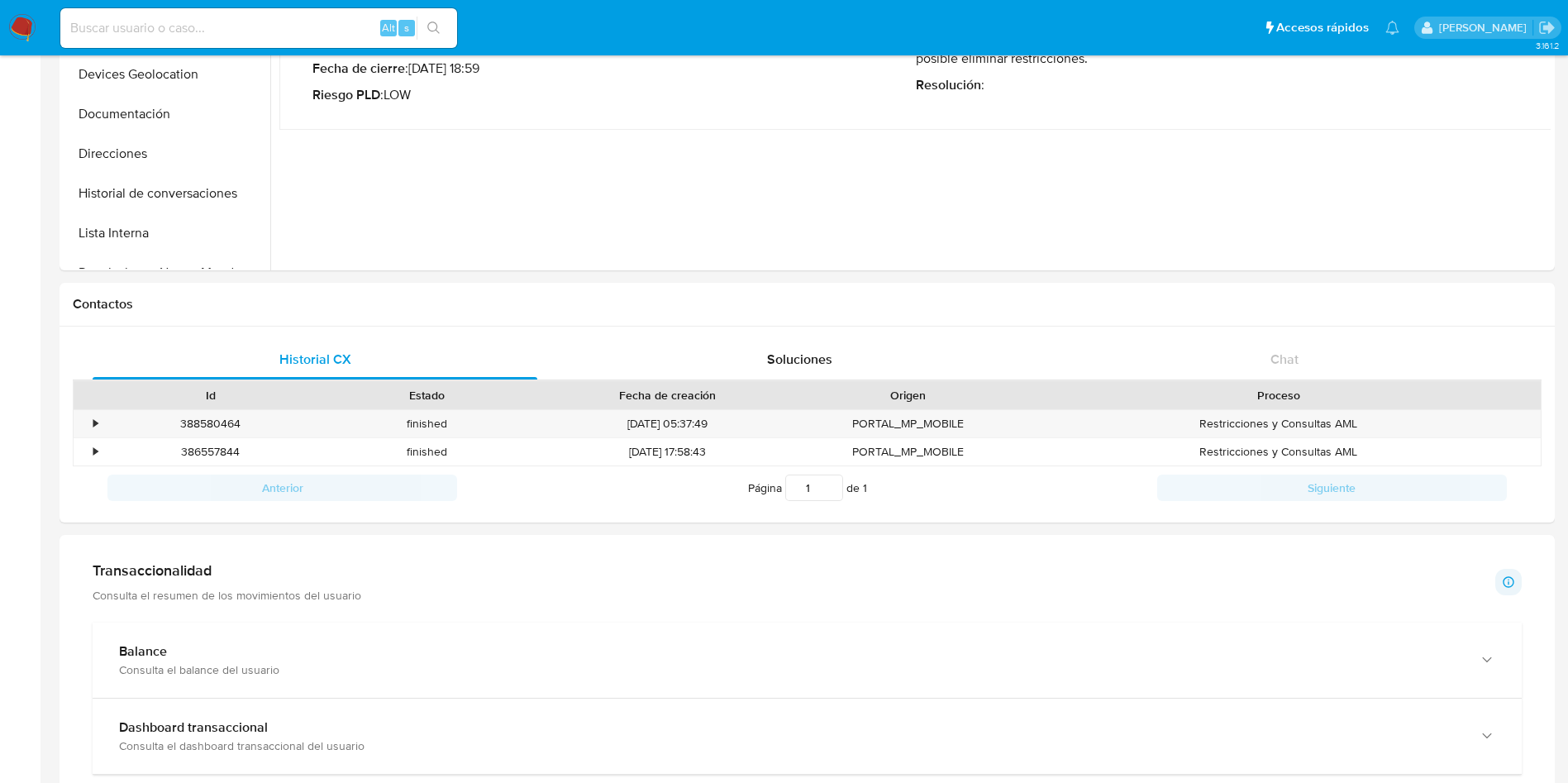
scroll to position [372, 0]
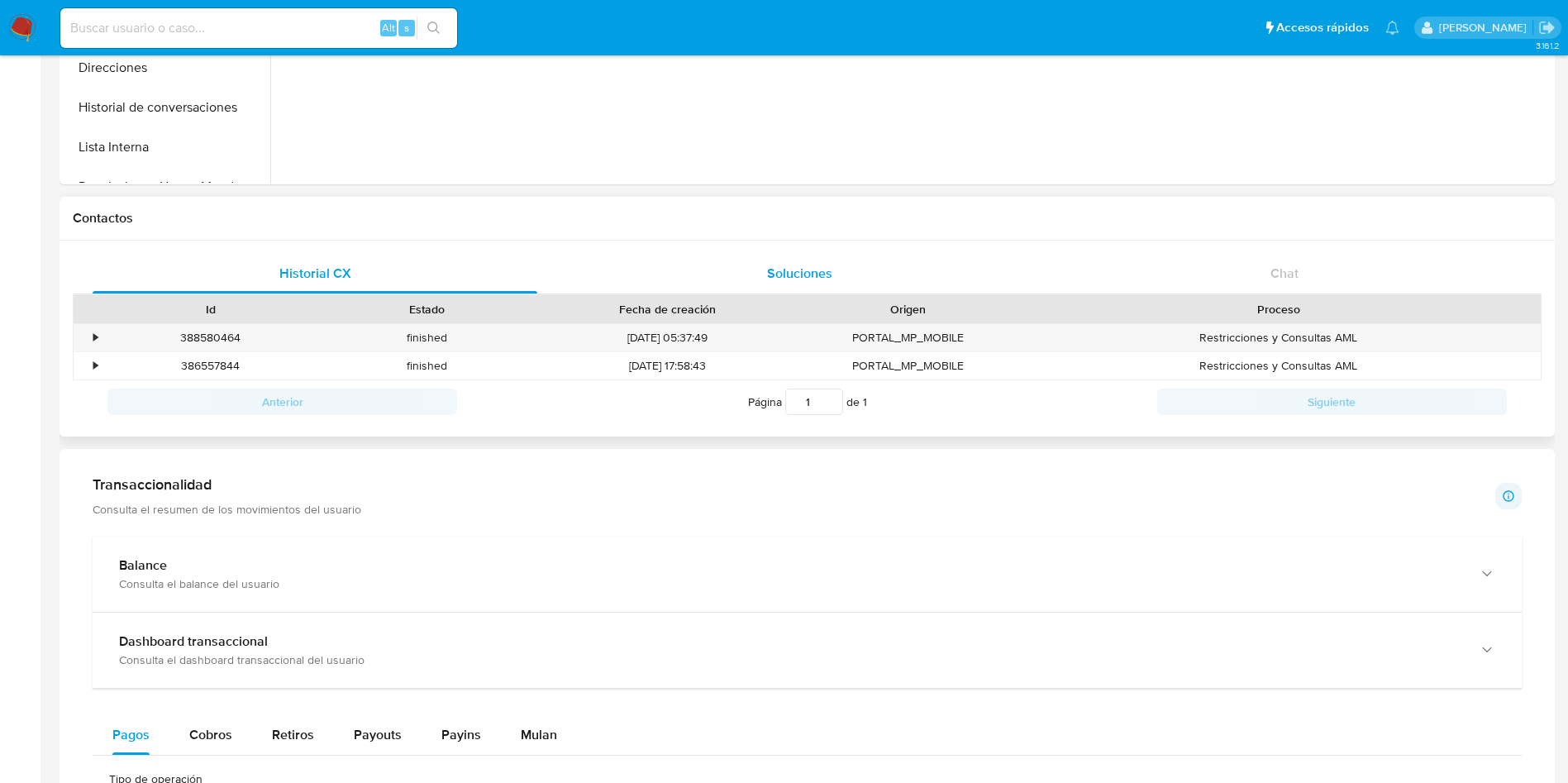
click at [807, 266] on span "Soluciones" at bounding box center [799, 273] width 66 height 19
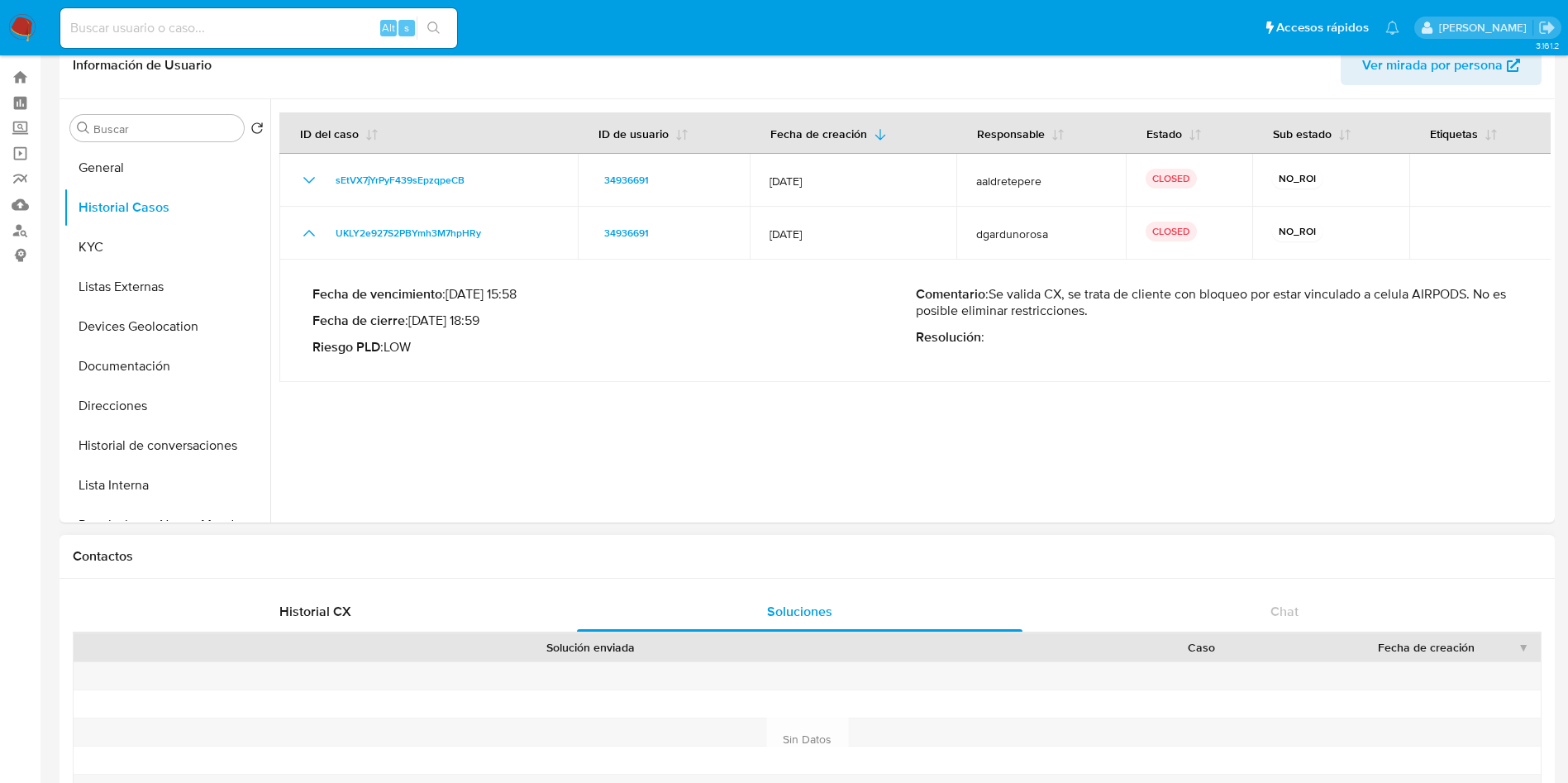
scroll to position [0, 0]
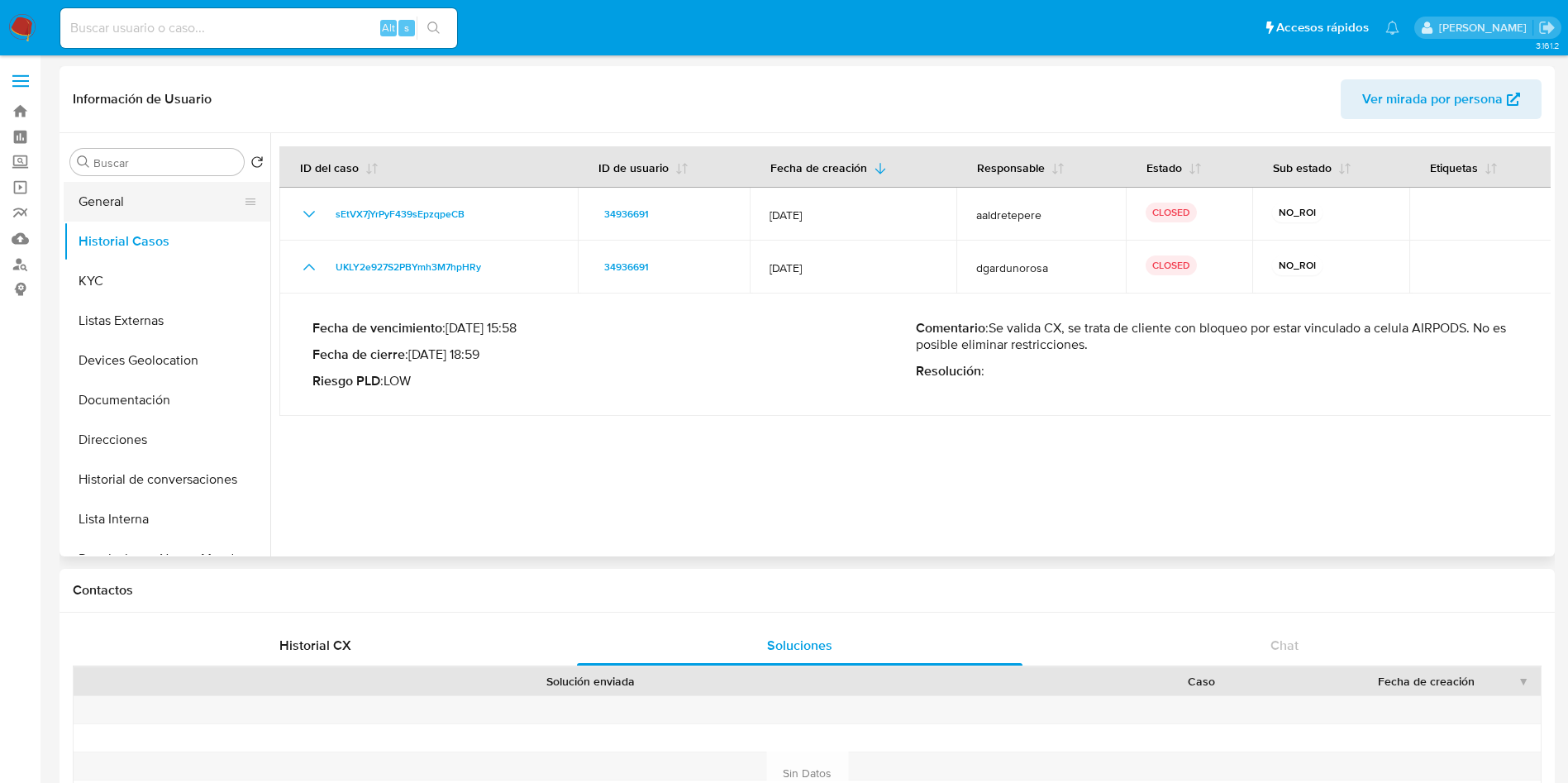
click at [118, 211] on button "General" at bounding box center [160, 202] width 193 height 40
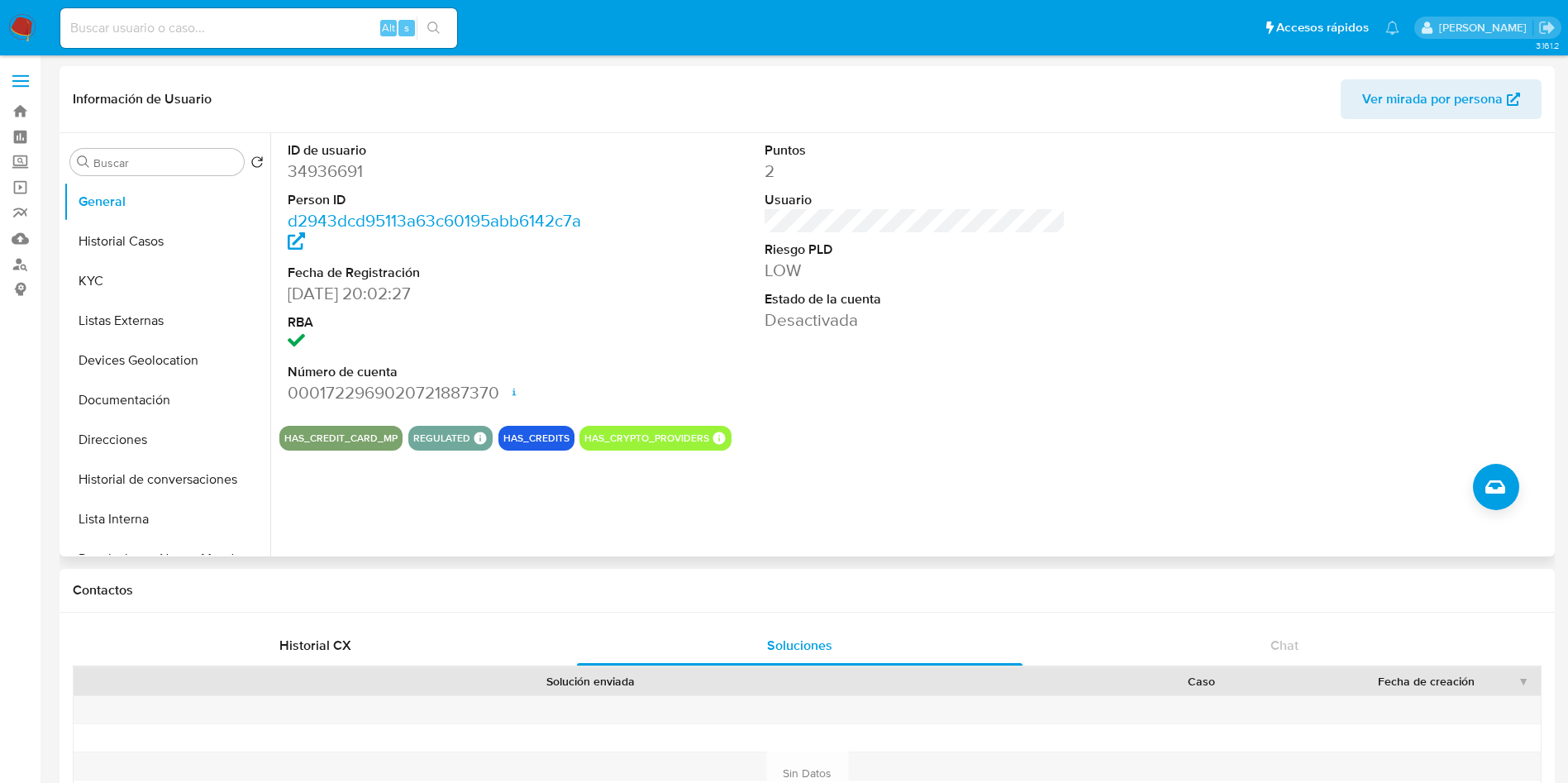
click at [1518, 92] on icon "button" at bounding box center [1513, 99] width 13 height 13
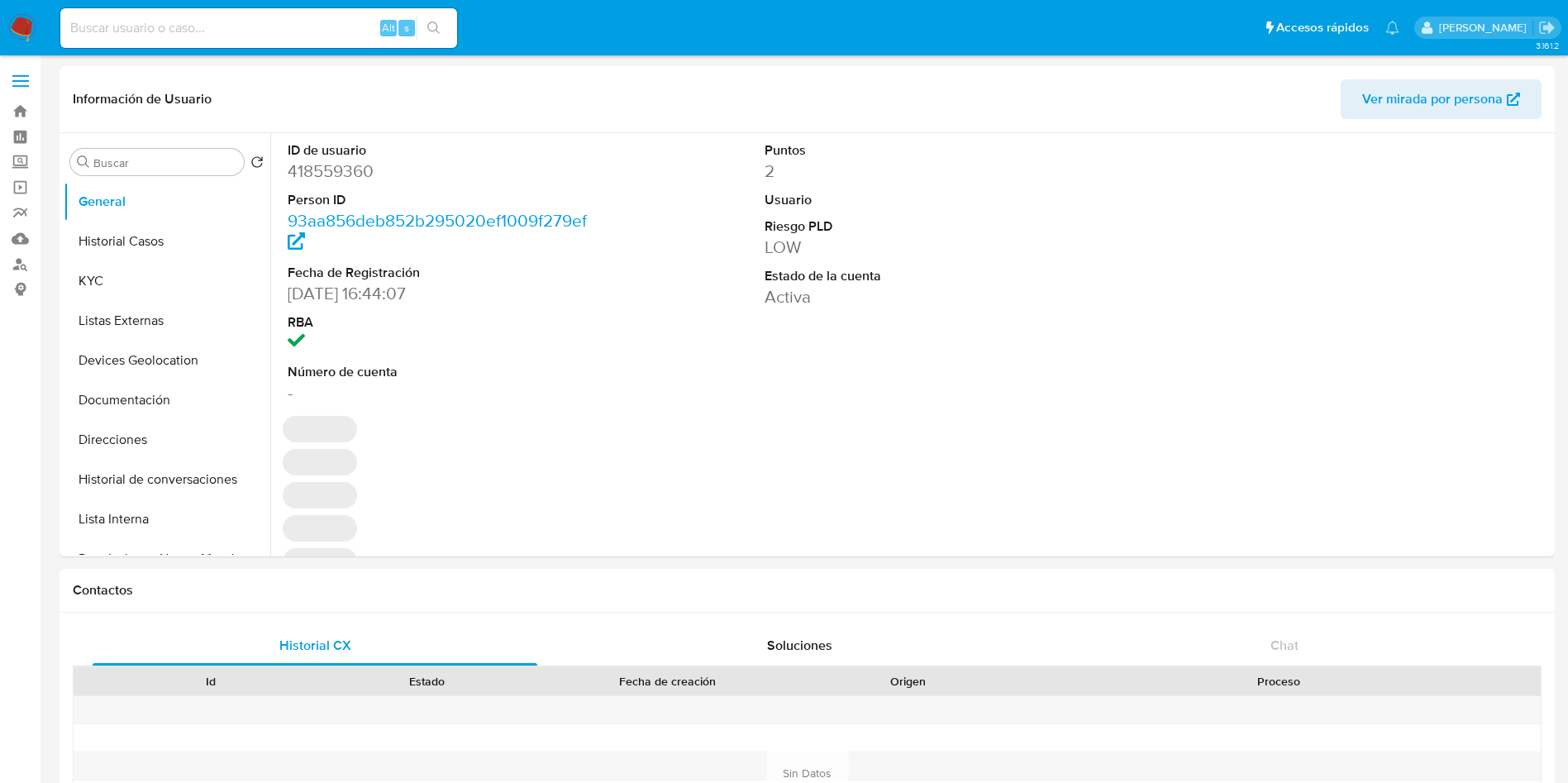
select select "10"
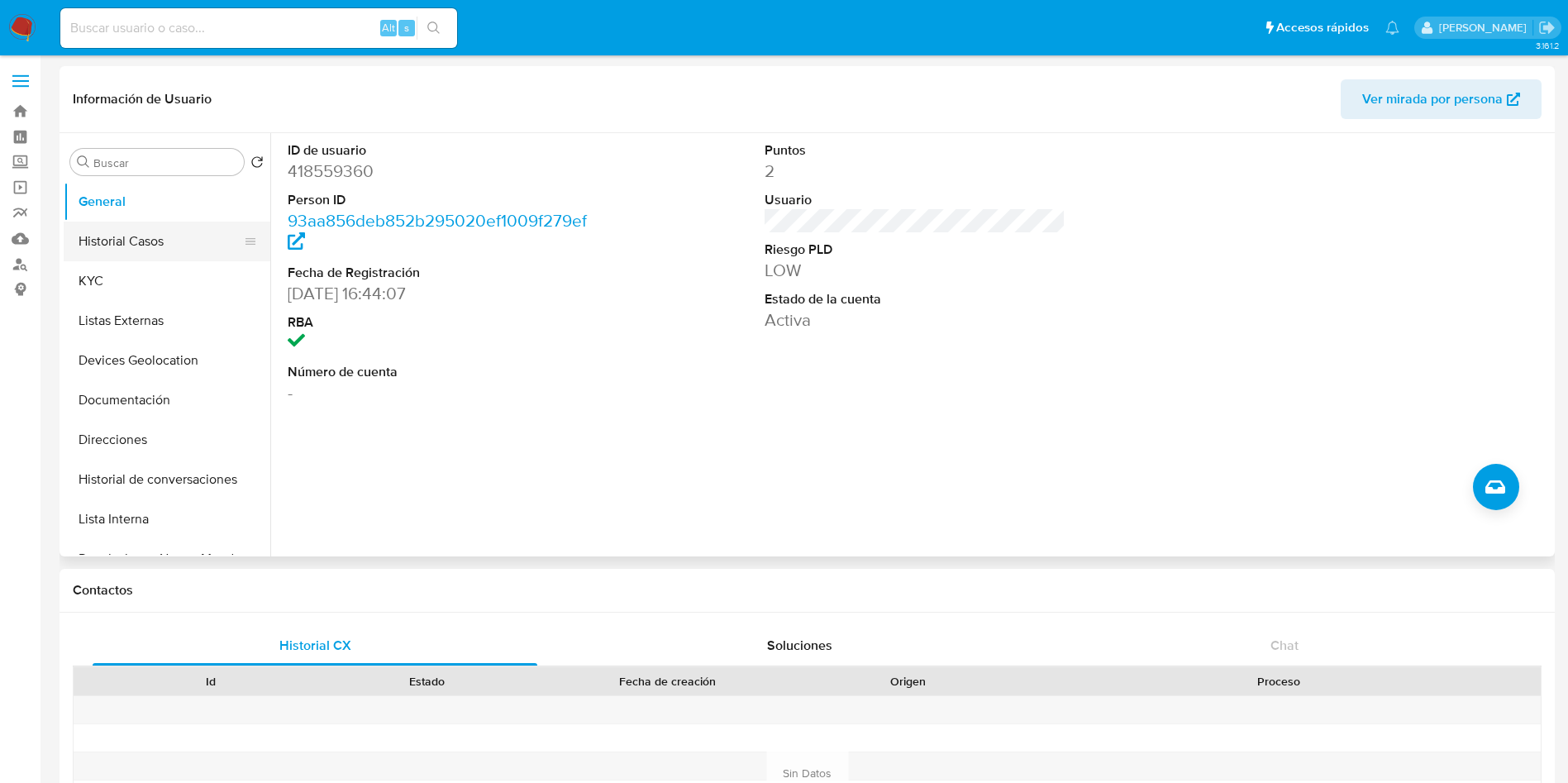
click at [137, 250] on button "Historial Casos" at bounding box center [160, 242] width 193 height 40
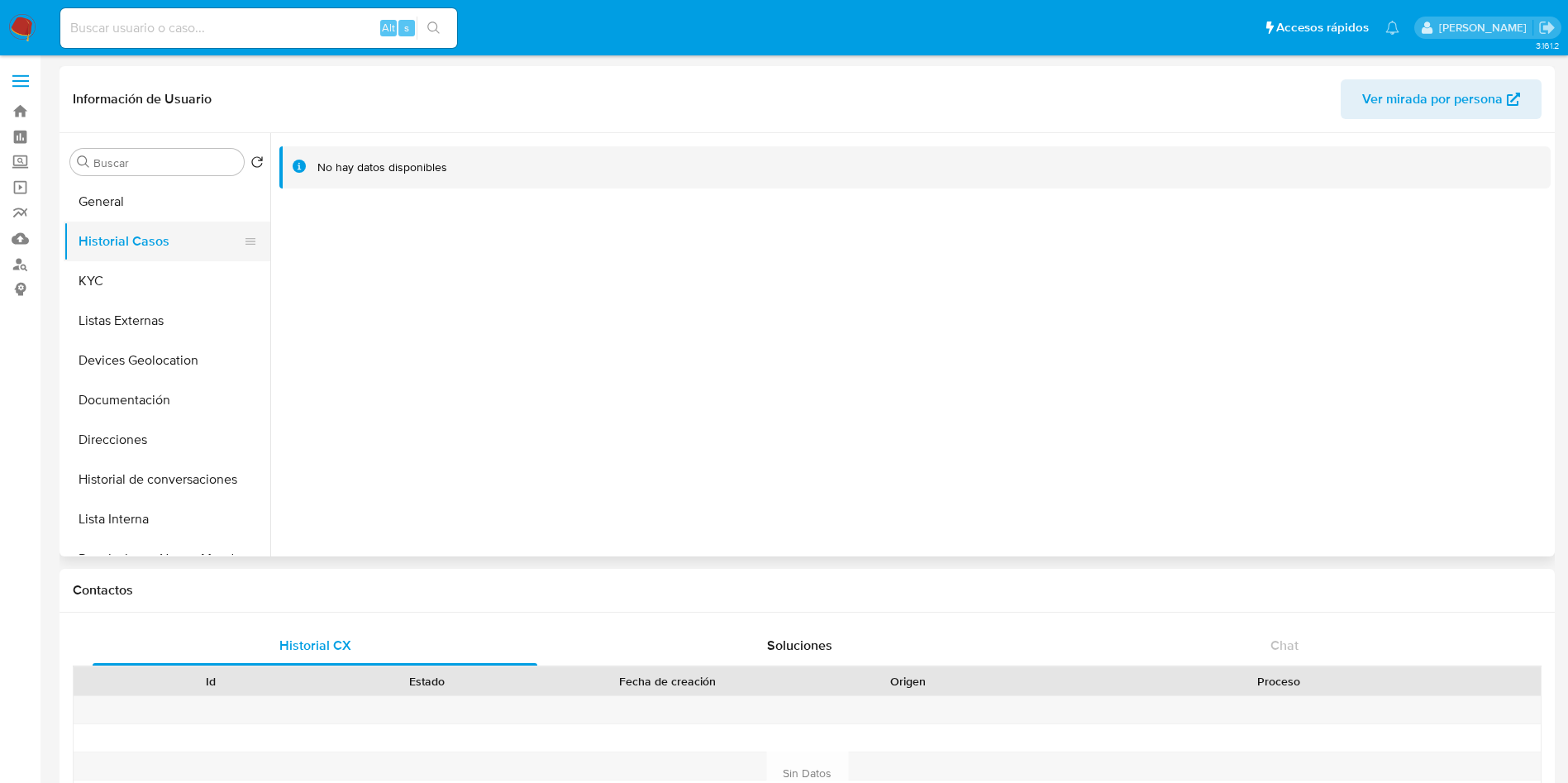
click at [153, 258] on button "Historial Casos" at bounding box center [160, 242] width 193 height 40
click at [165, 278] on button "KYC" at bounding box center [160, 282] width 193 height 40
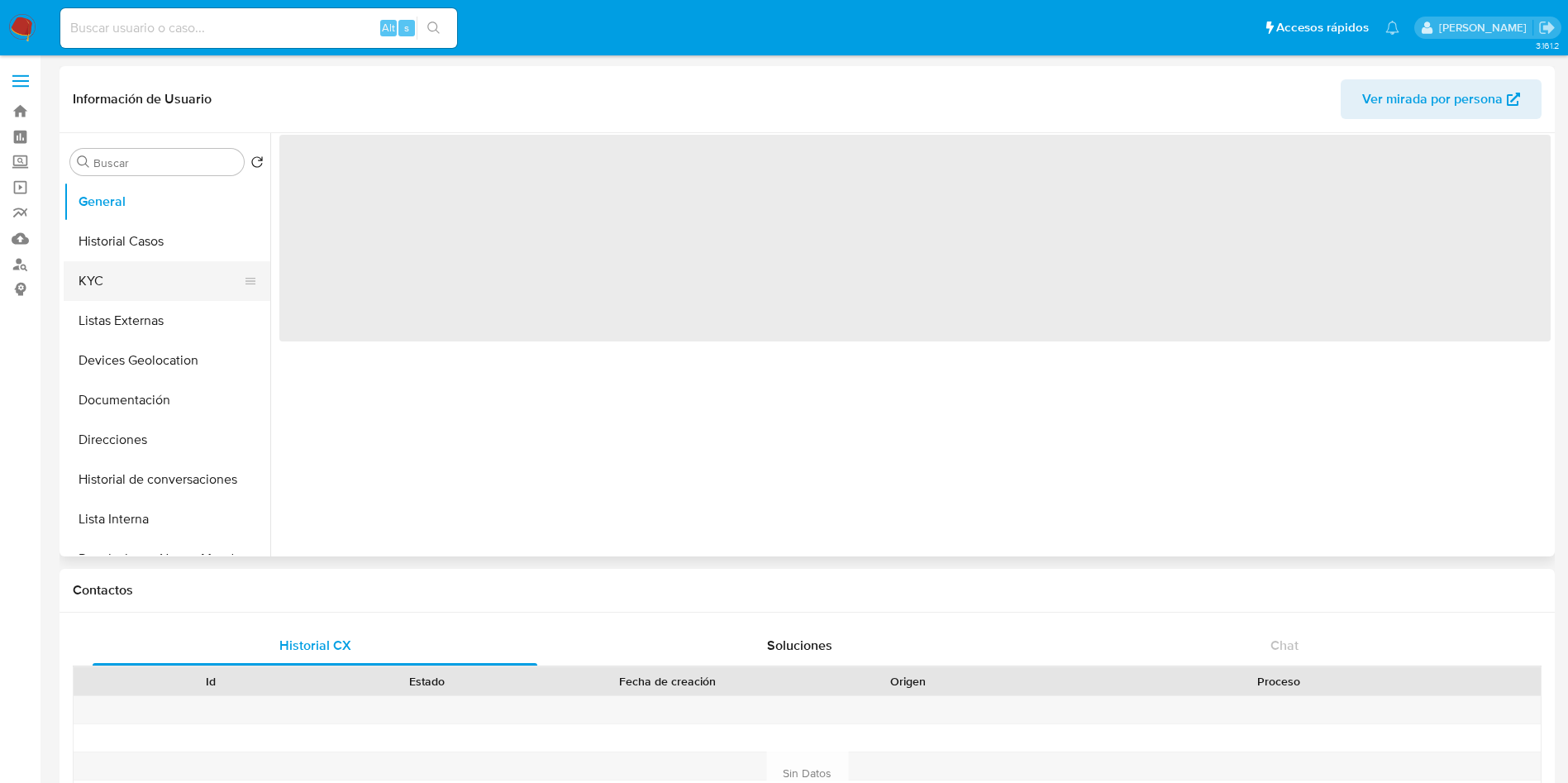
click at [156, 274] on button "KYC" at bounding box center [160, 282] width 193 height 40
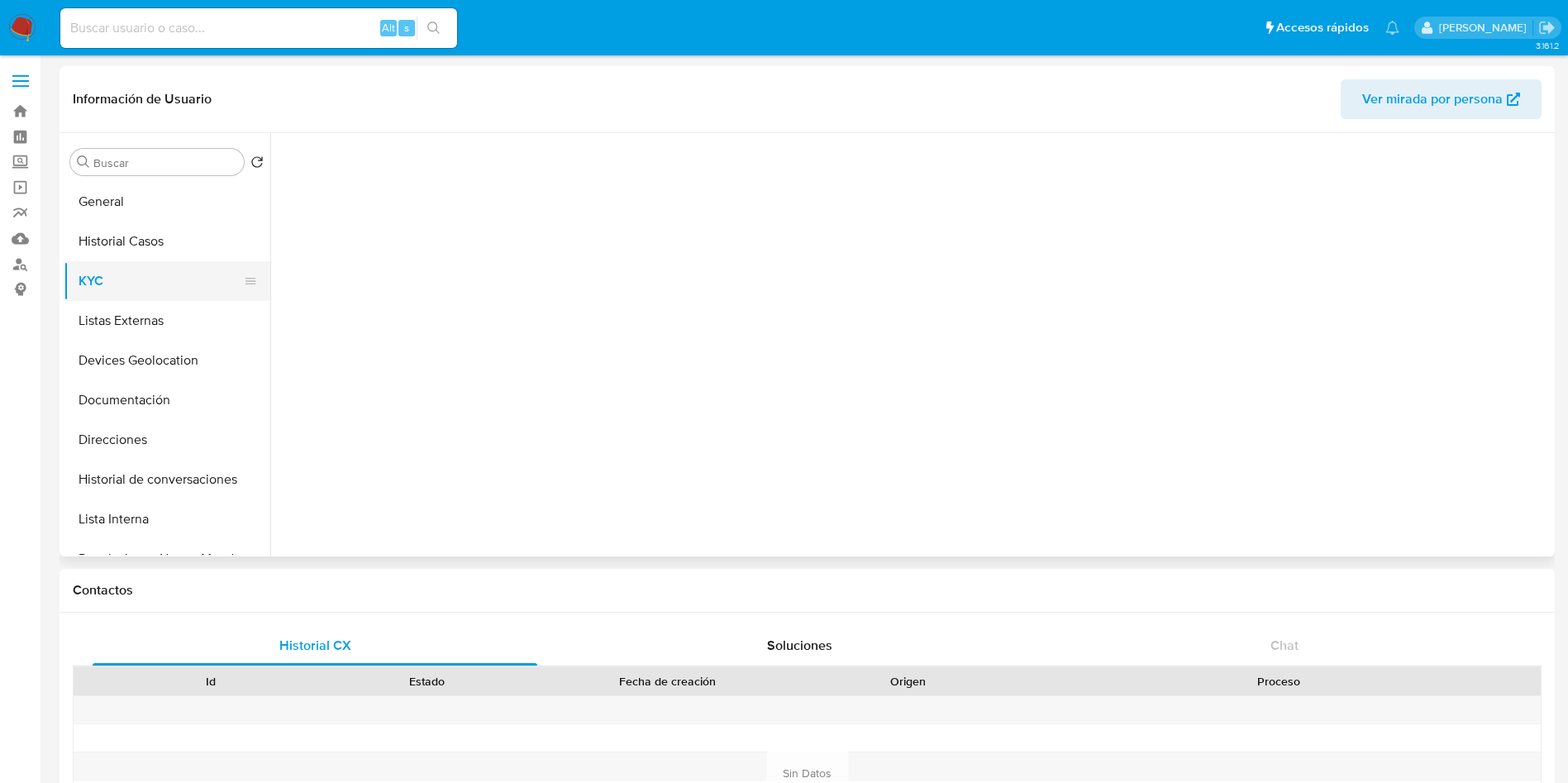
select select "10"
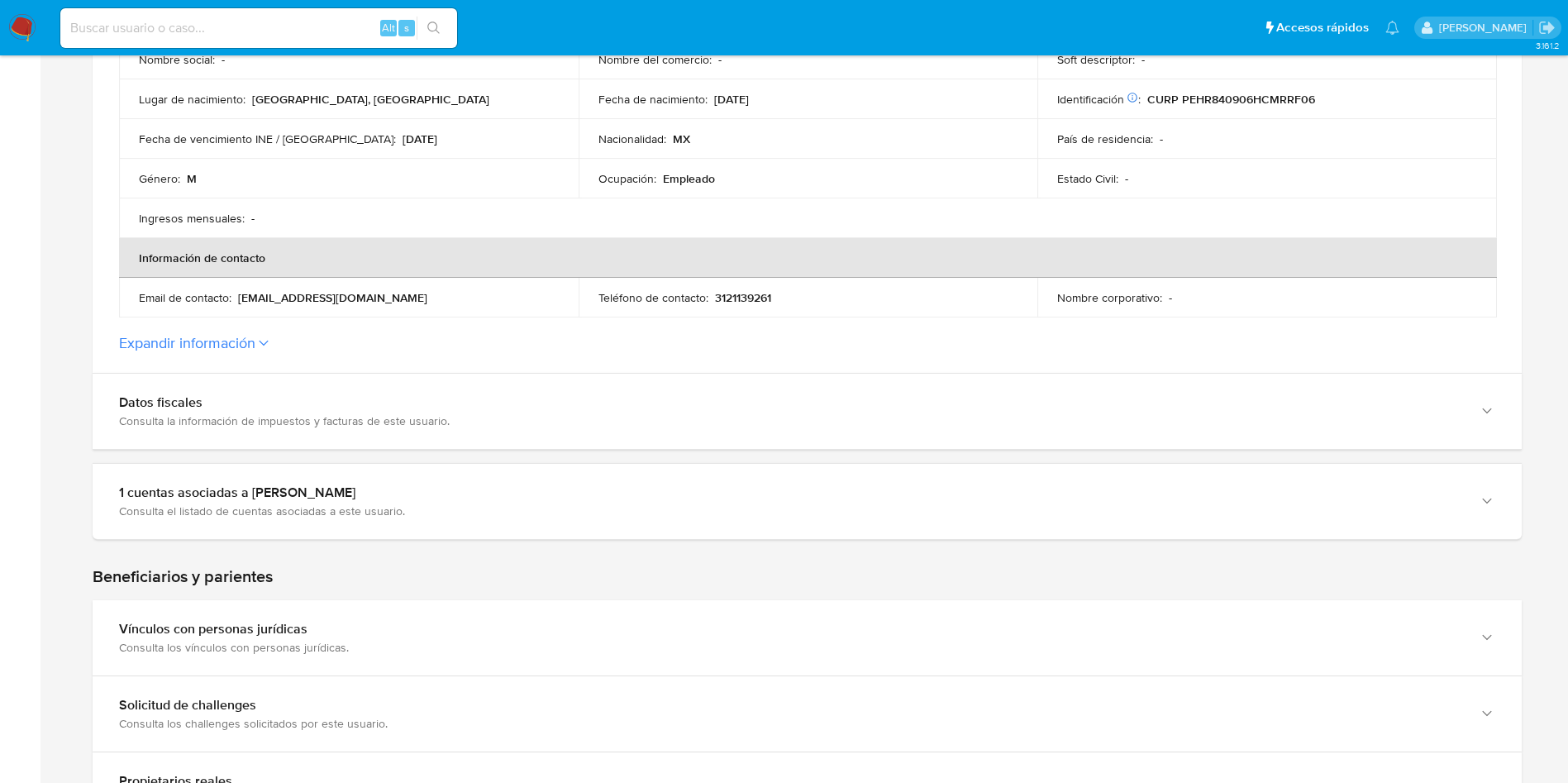
scroll to position [620, 0]
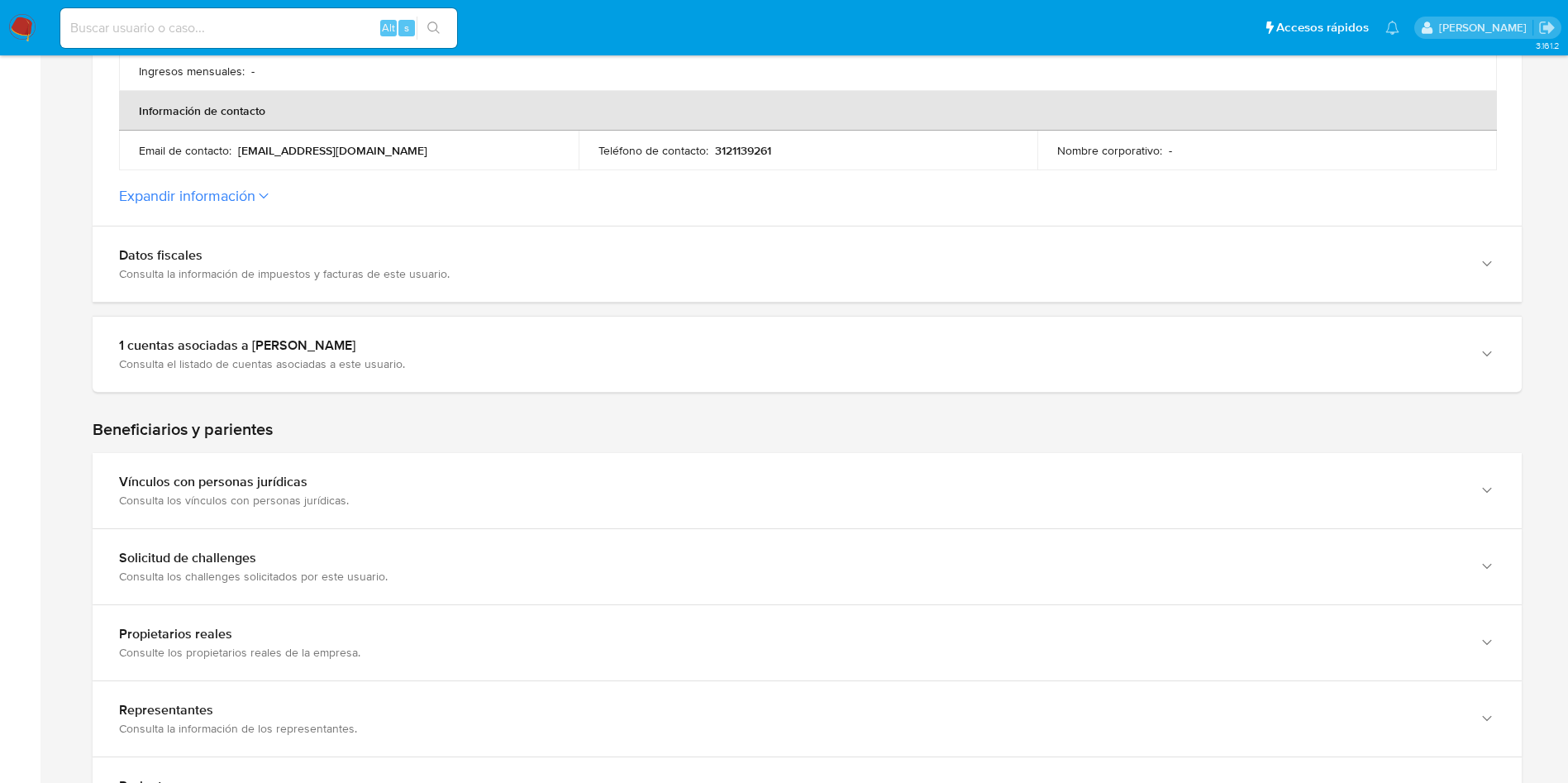
click at [284, 189] on label "Expandir información" at bounding box center [806, 195] width 1376 height 18
click at [256, 189] on button "Expandir información" at bounding box center [186, 195] width 136 height 18
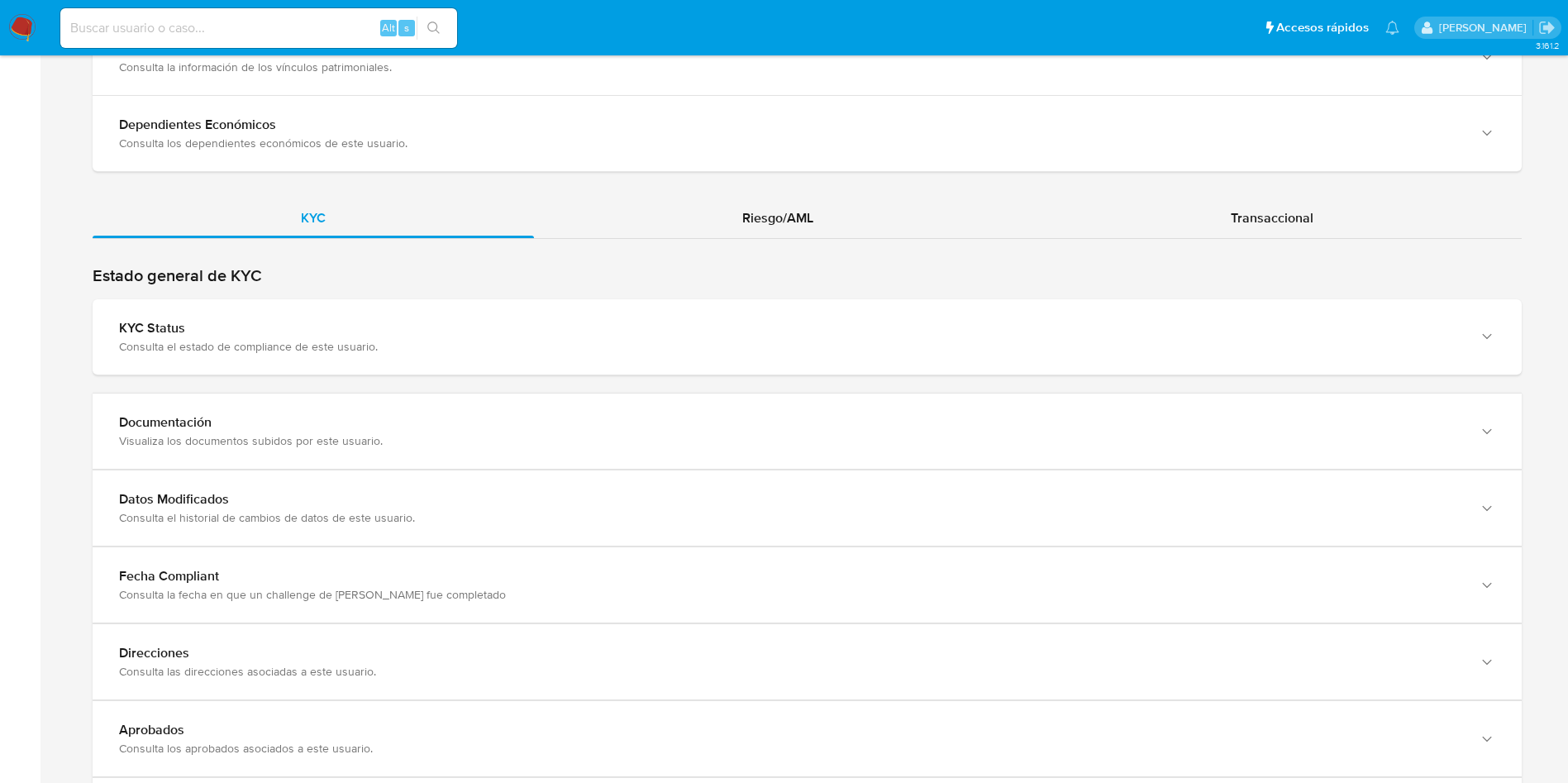
scroll to position [1860, 0]
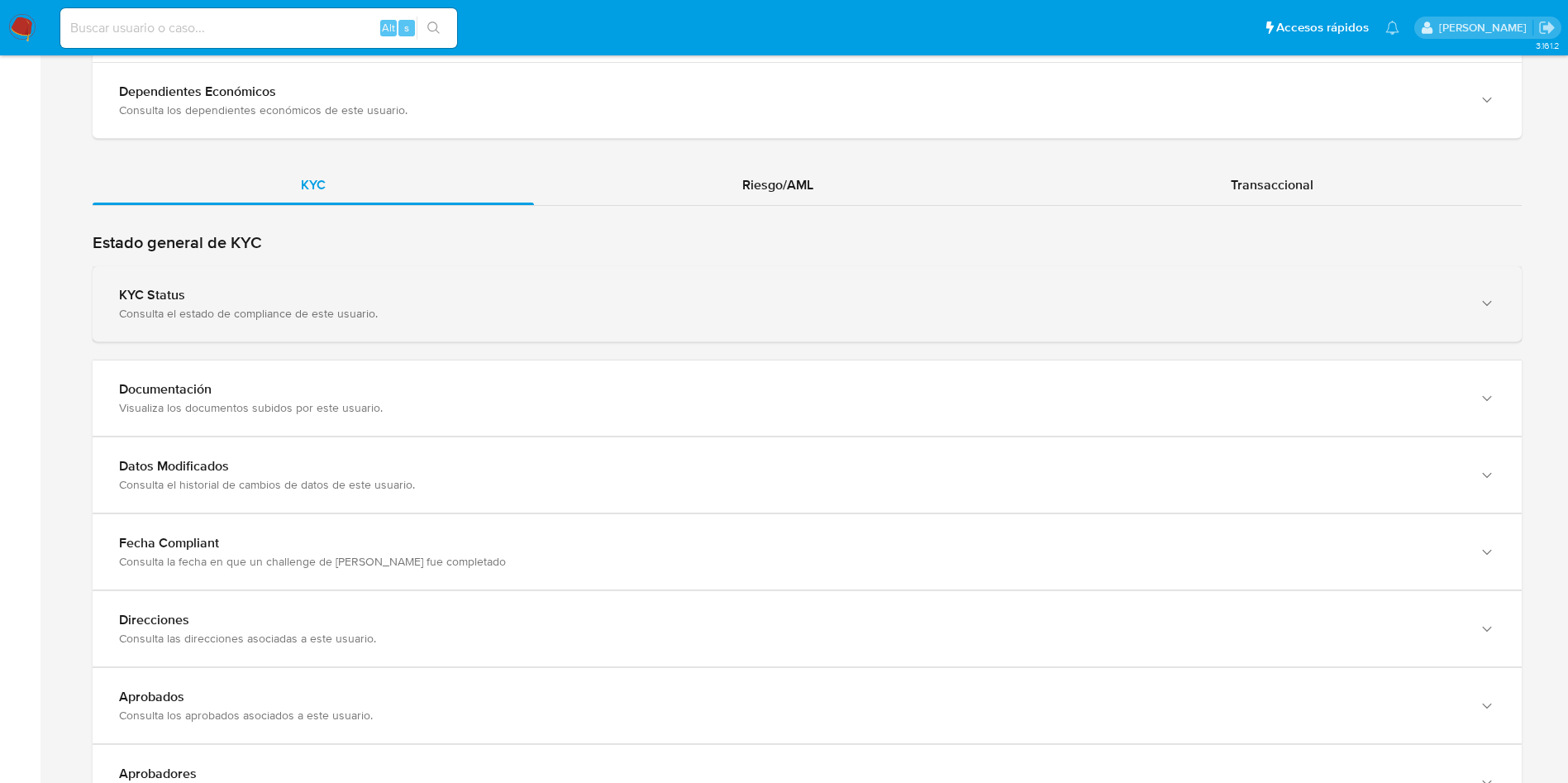
click at [719, 296] on div "KYC Status" at bounding box center [790, 295] width 1343 height 16
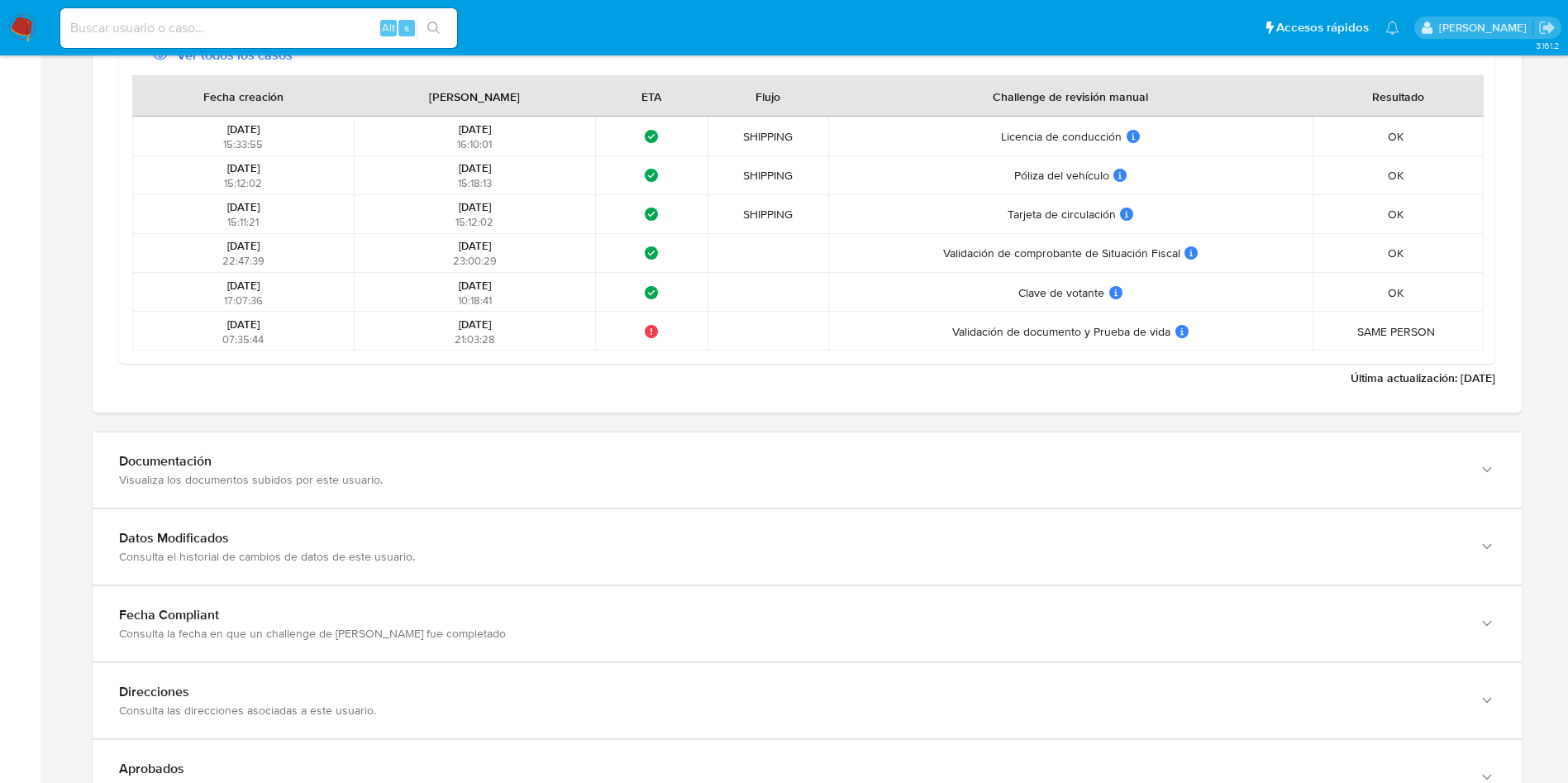
scroll to position [3349, 0]
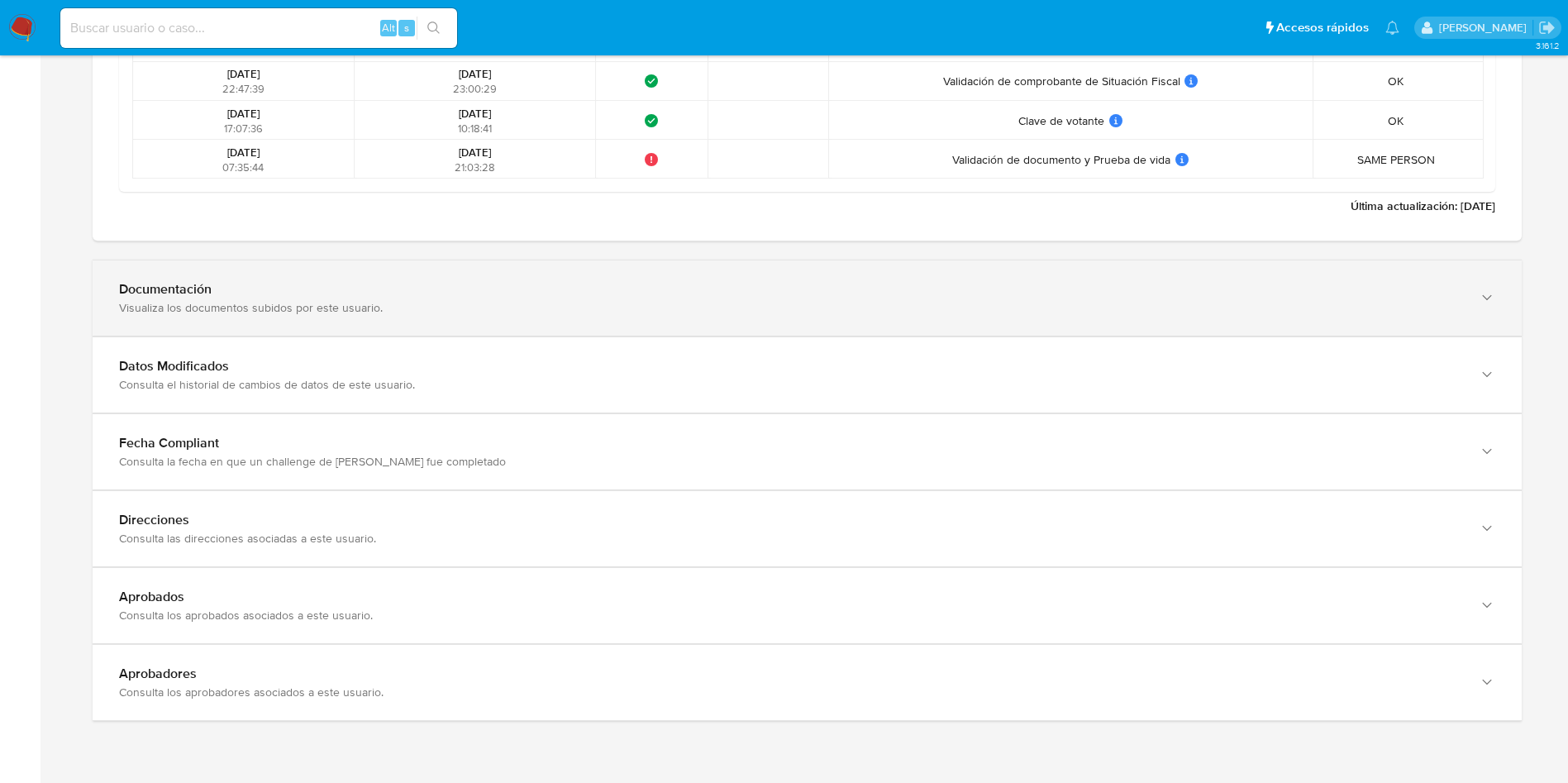
click at [763, 330] on div "Documentación Visualiza los documentos subidos por este usuario." at bounding box center [806, 298] width 1429 height 75
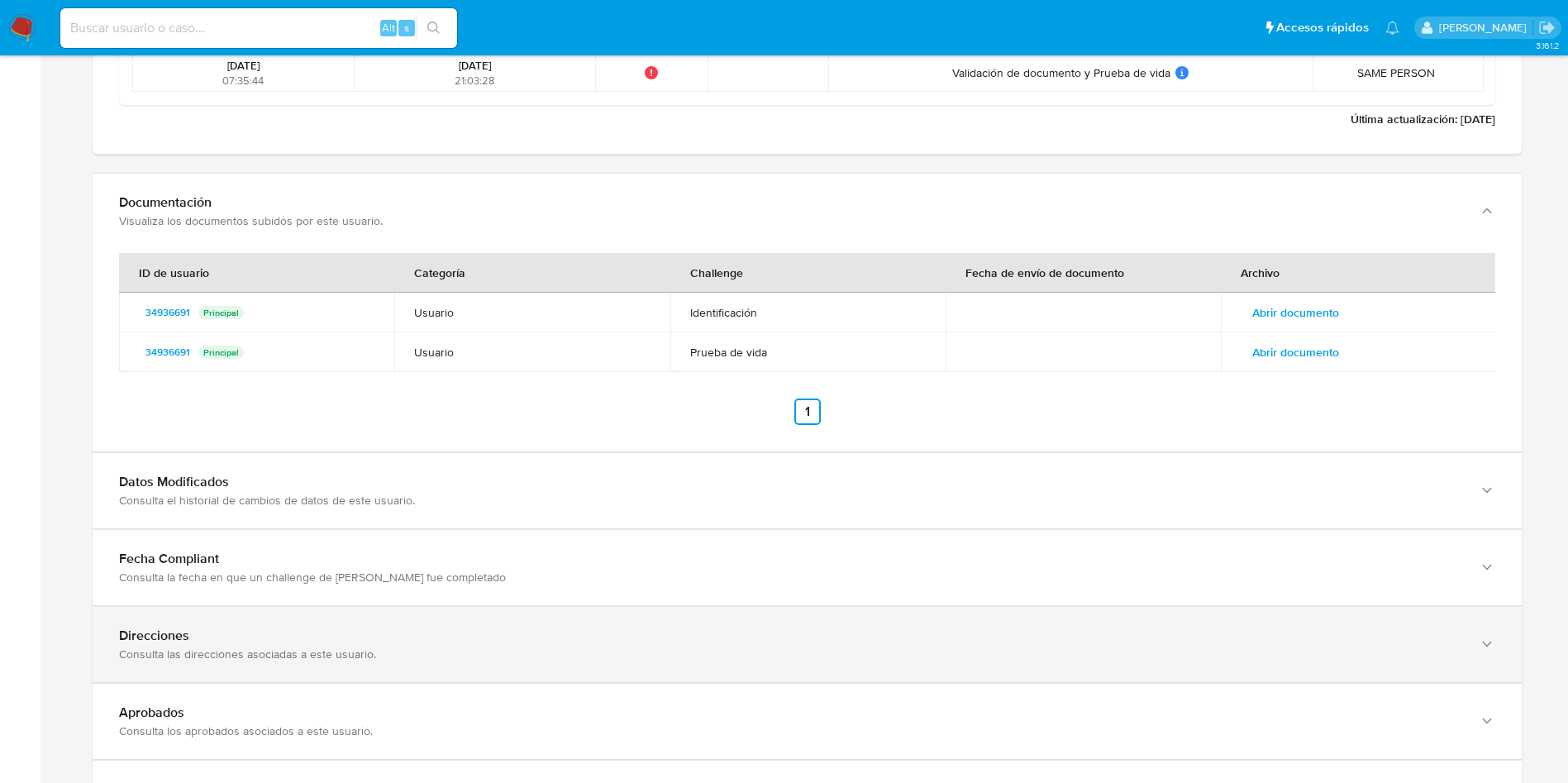
scroll to position [3473, 0]
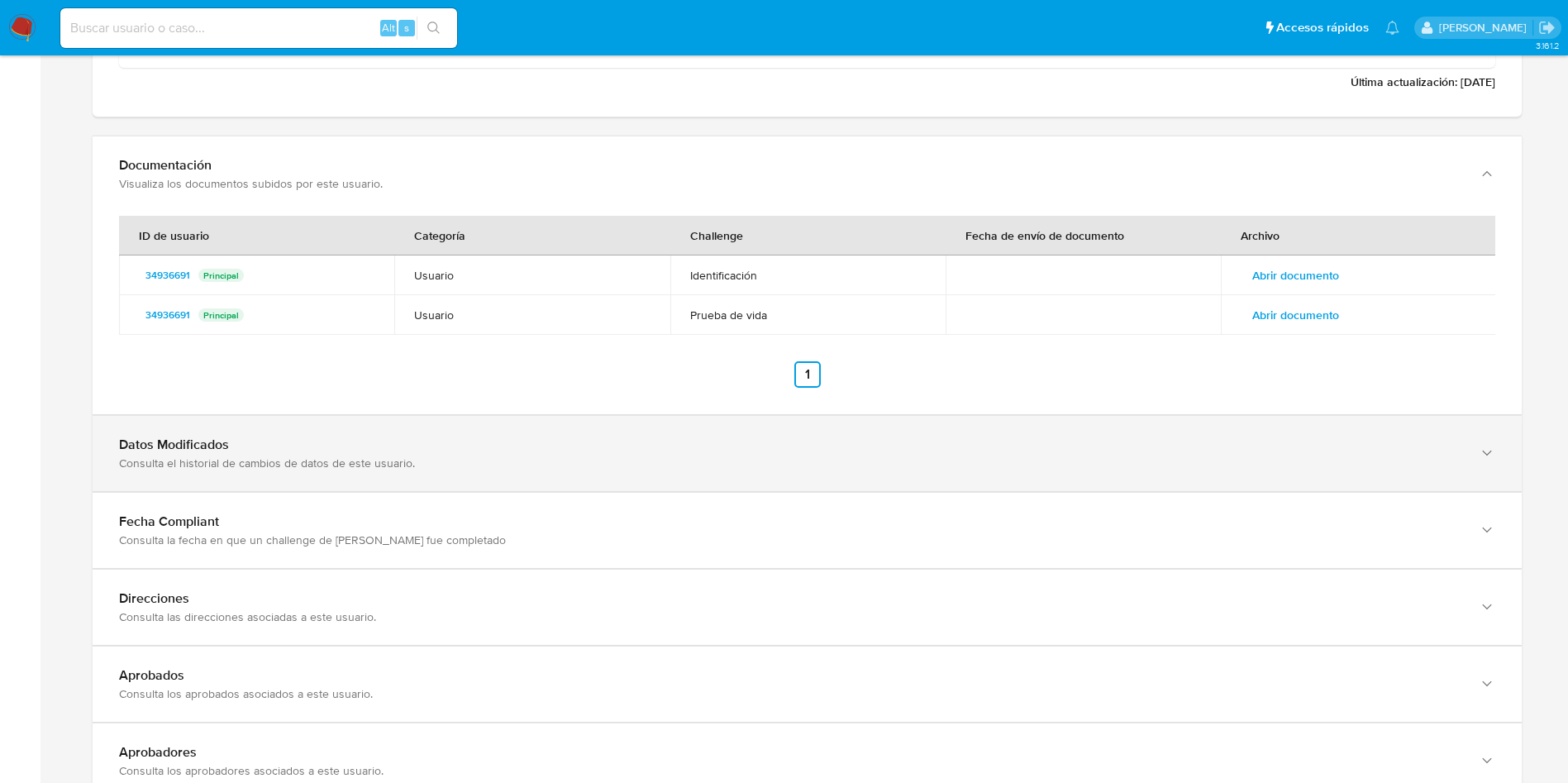
click at [679, 483] on div "Datos Modificados Consulta el historial de cambios de datos de este usuario." at bounding box center [806, 453] width 1429 height 75
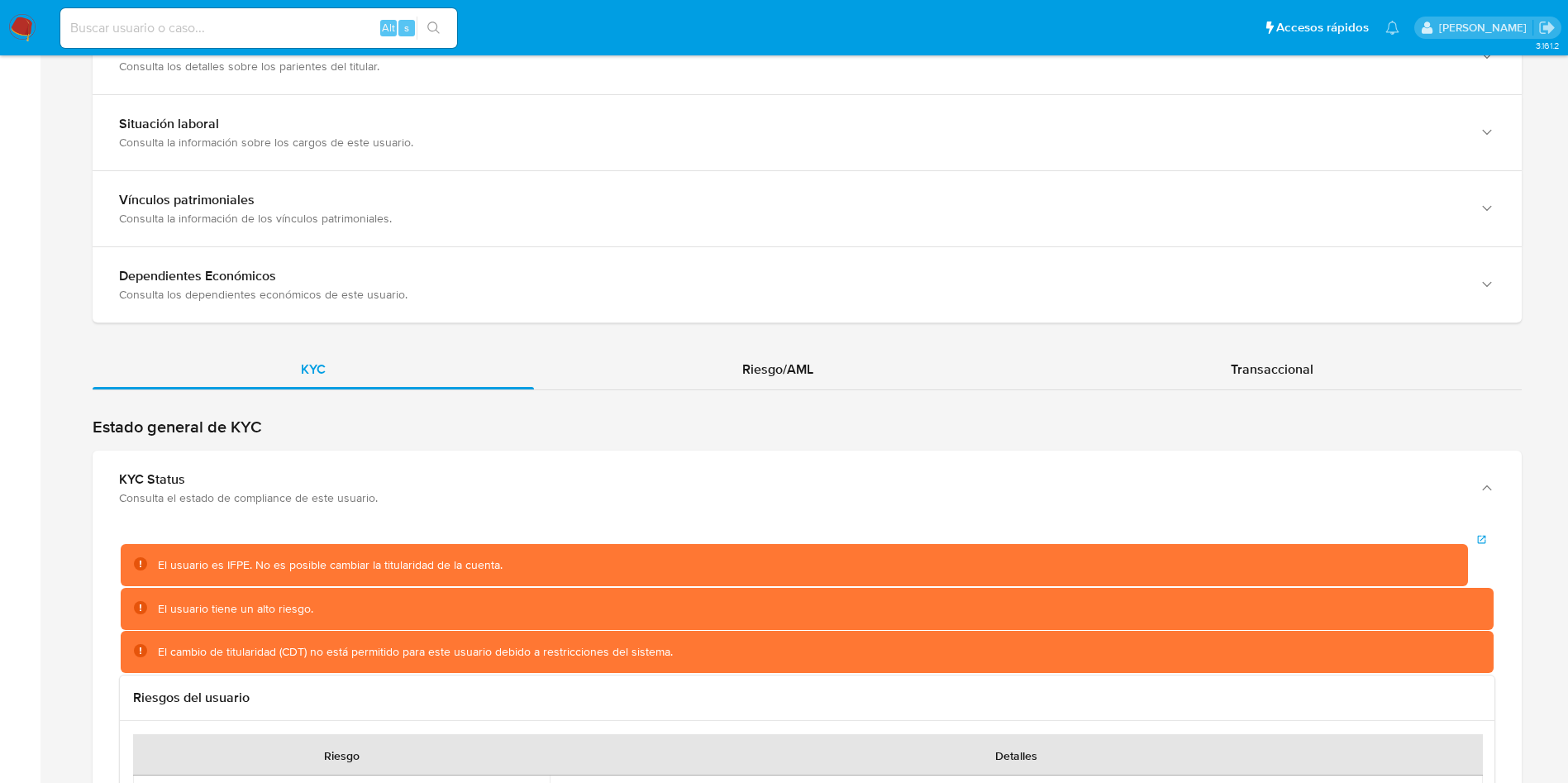
scroll to position [1669, 0]
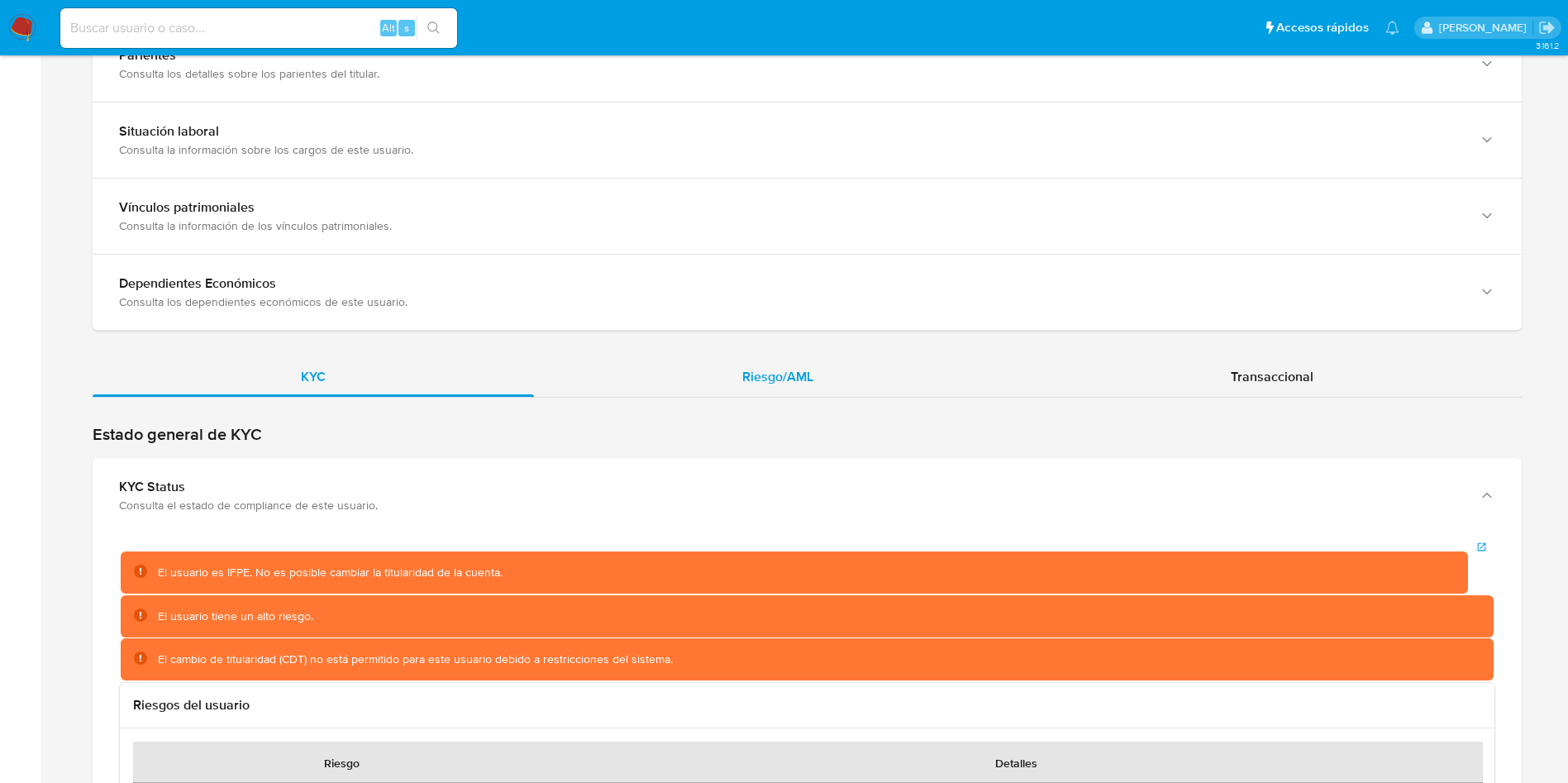
click at [755, 364] on div "Riesgo/AML" at bounding box center [777, 377] width 488 height 40
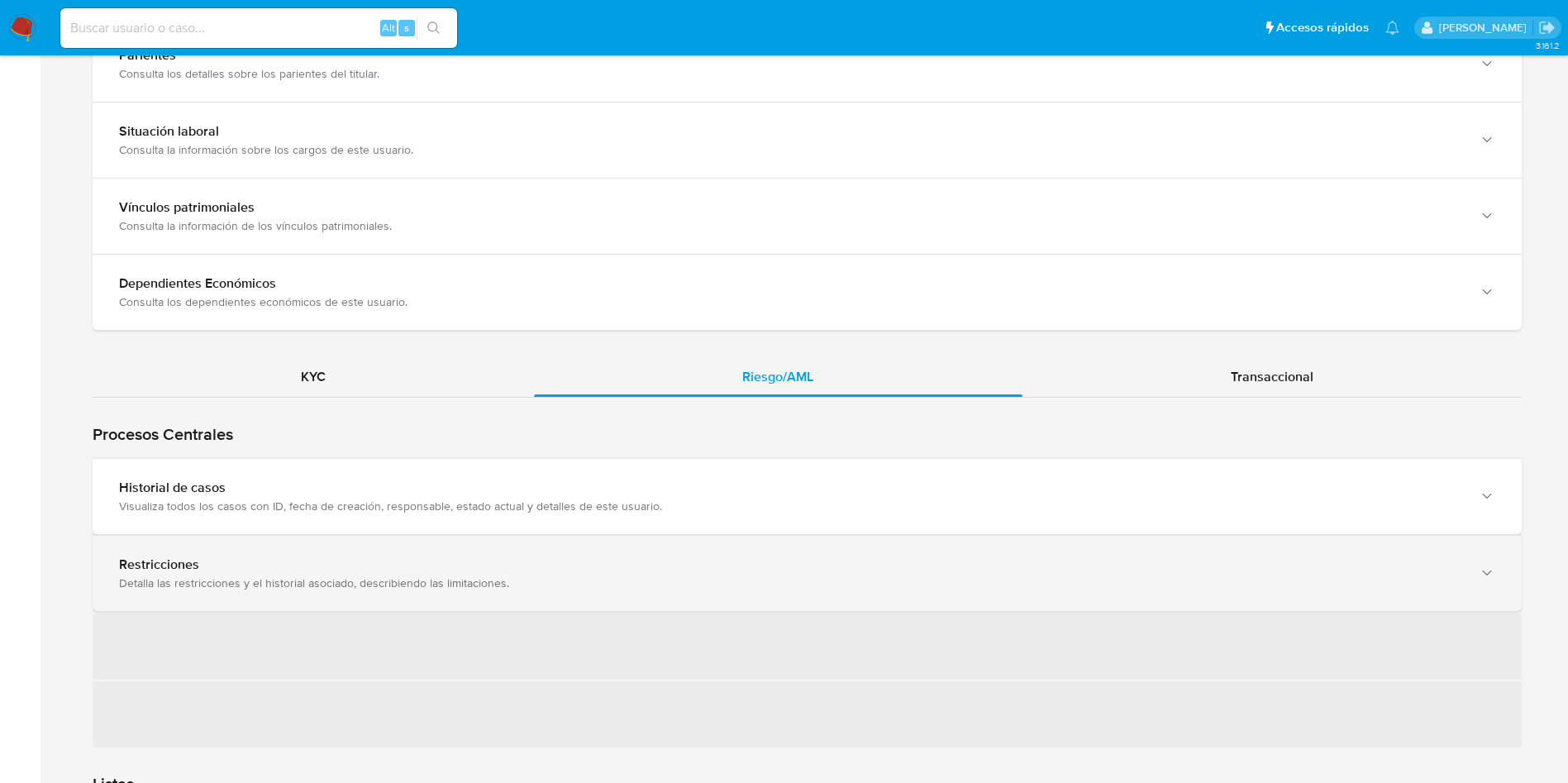
click at [604, 573] on div "Restricciones Detalla las restricciones y el historial asociado, describiendo l…" at bounding box center [790, 574] width 1343 height 34
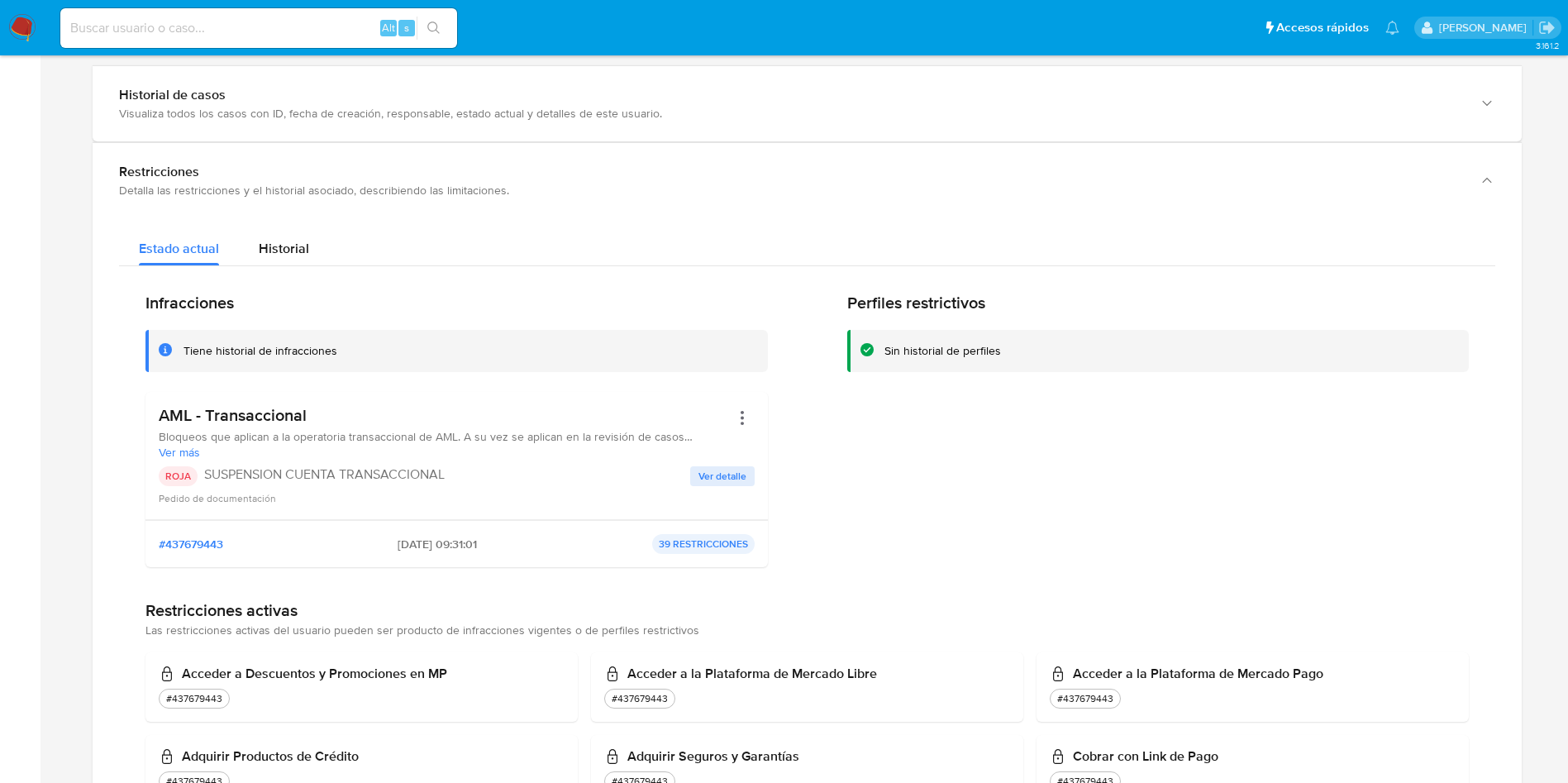
scroll to position [2164, 0]
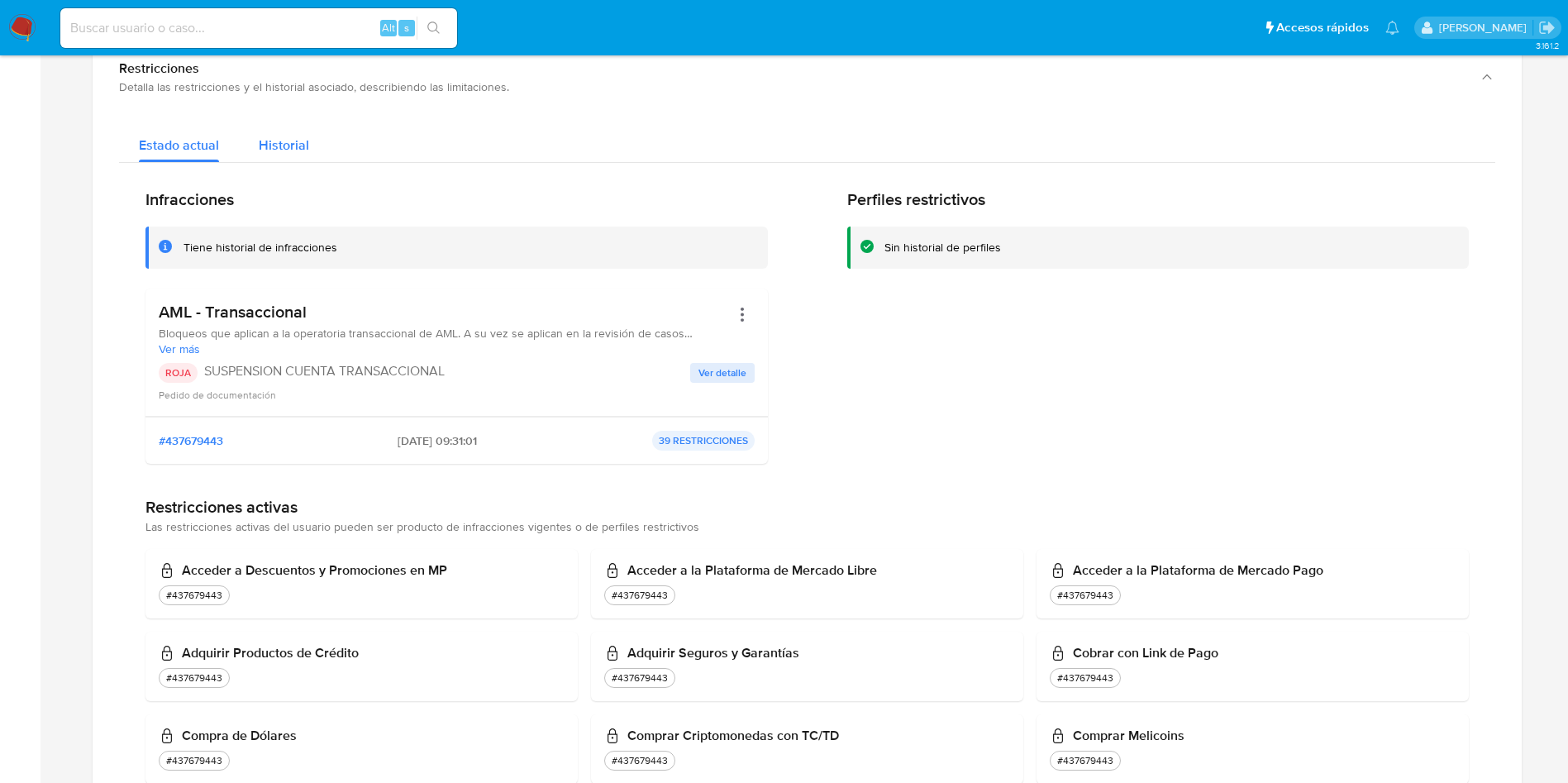
click at [263, 146] on span "Historial" at bounding box center [283, 146] width 50 height 19
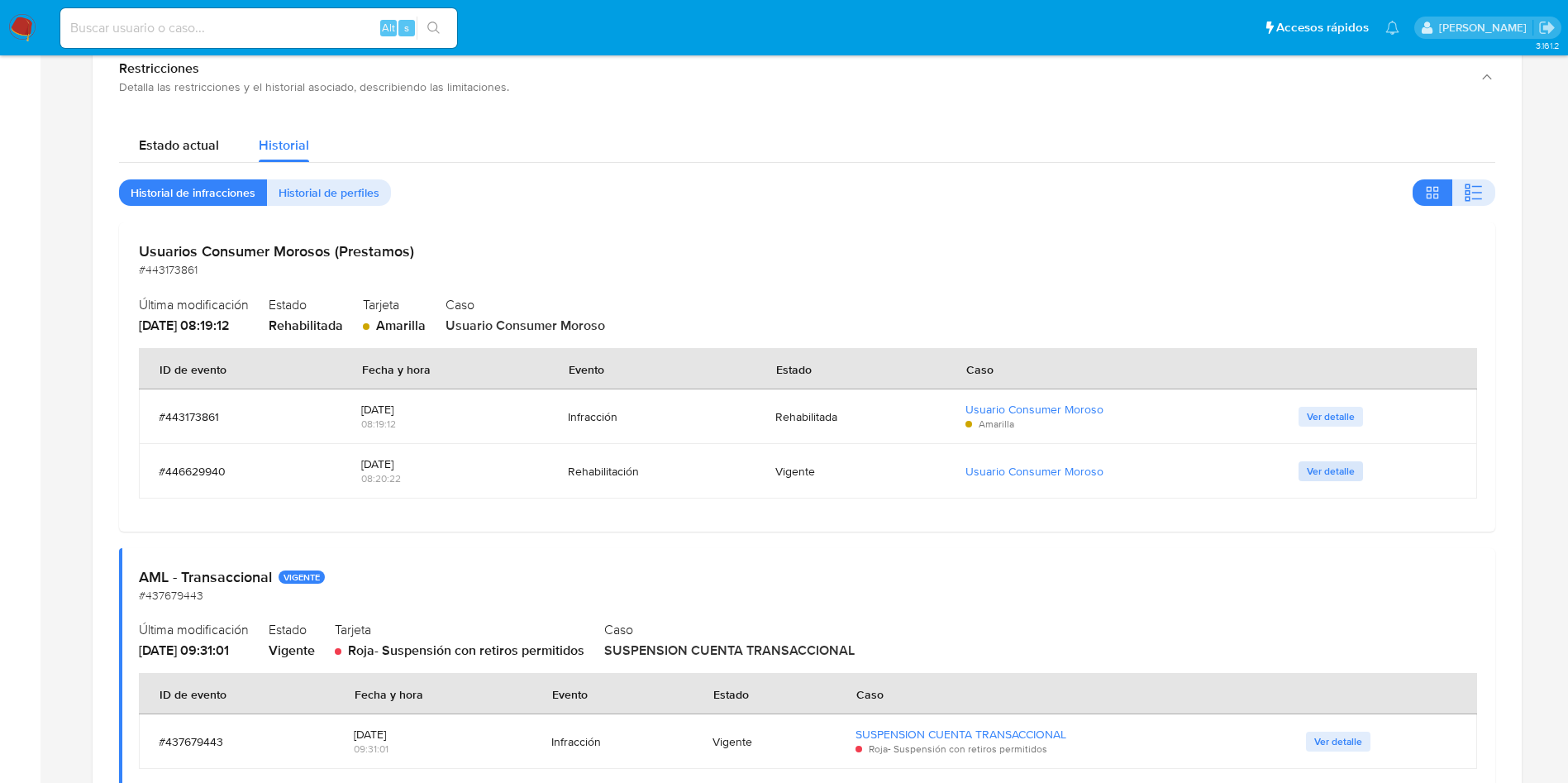
click at [1342, 468] on span "Ver detalle" at bounding box center [1330, 471] width 48 height 16
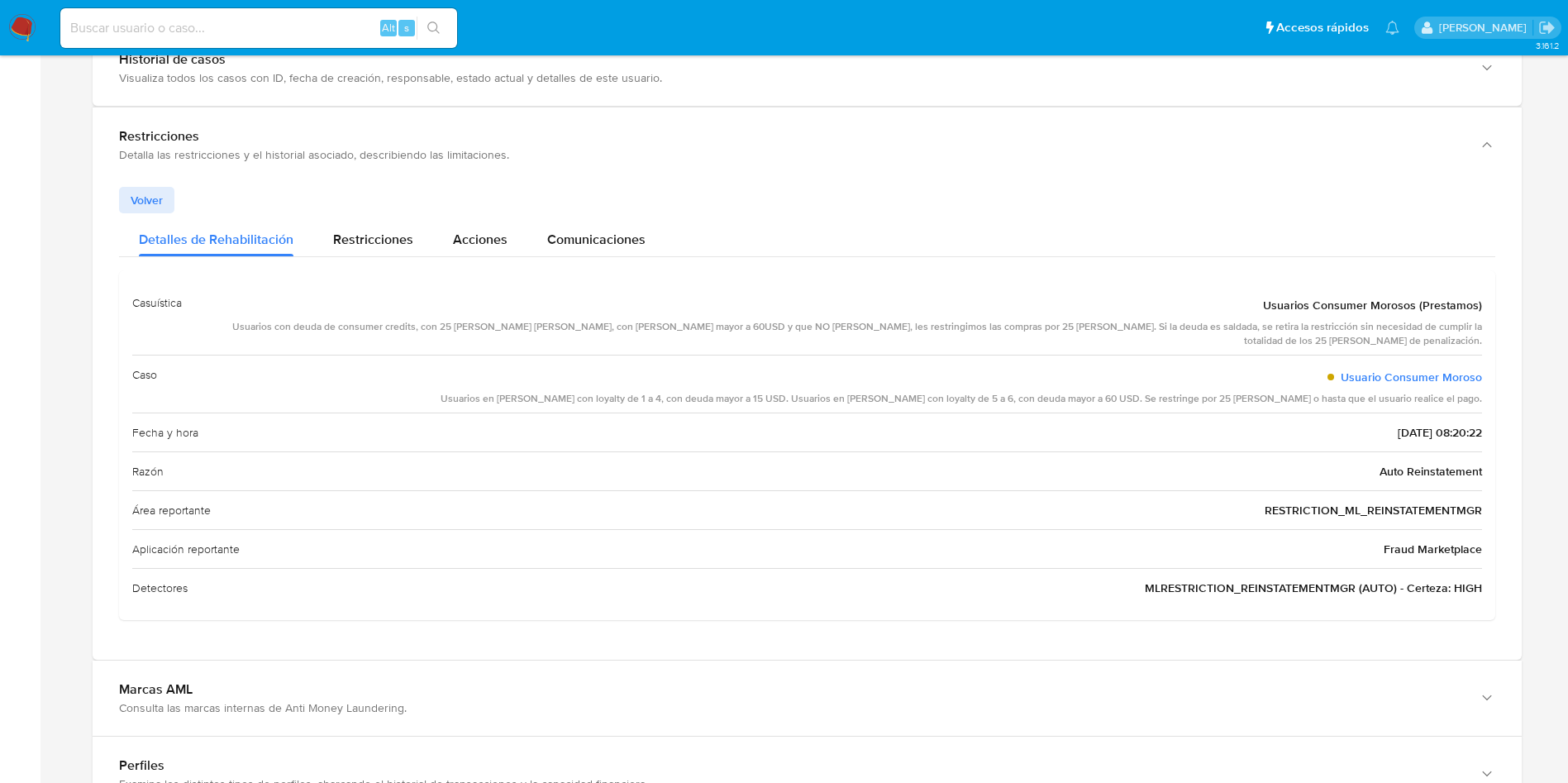
scroll to position [2041, 0]
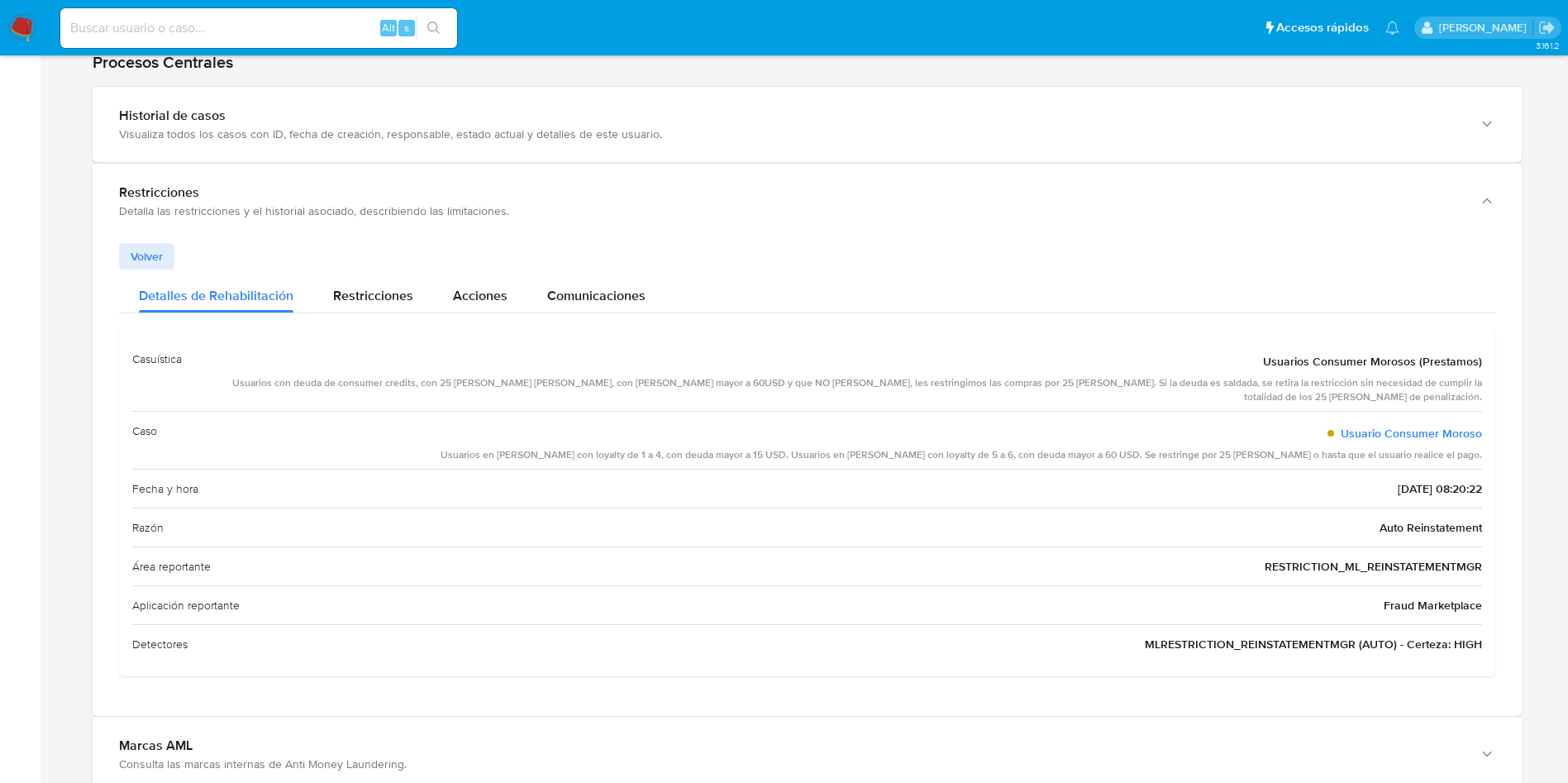
click at [136, 250] on span "Volver" at bounding box center [146, 256] width 32 height 23
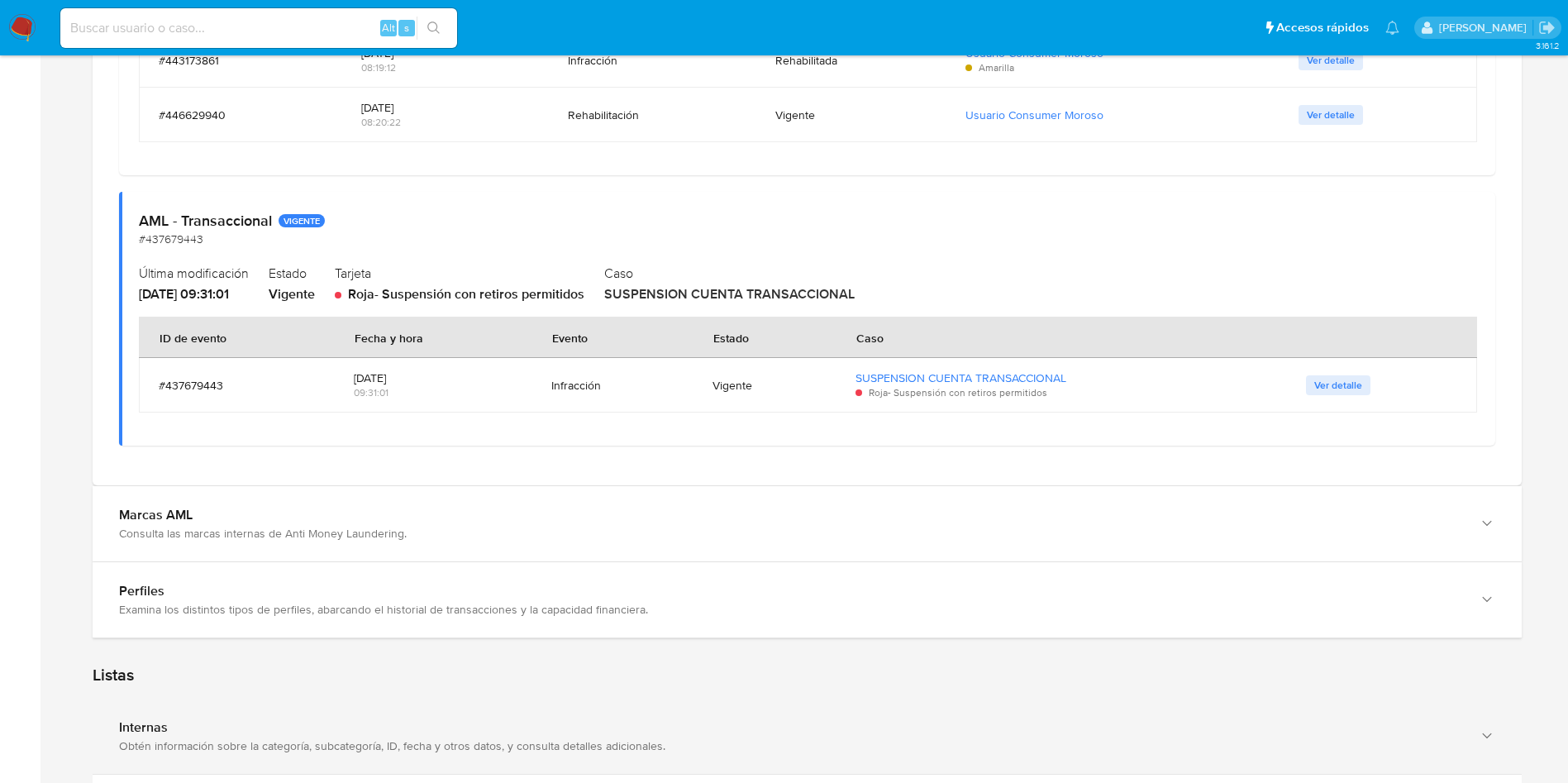
scroll to position [2661, 0]
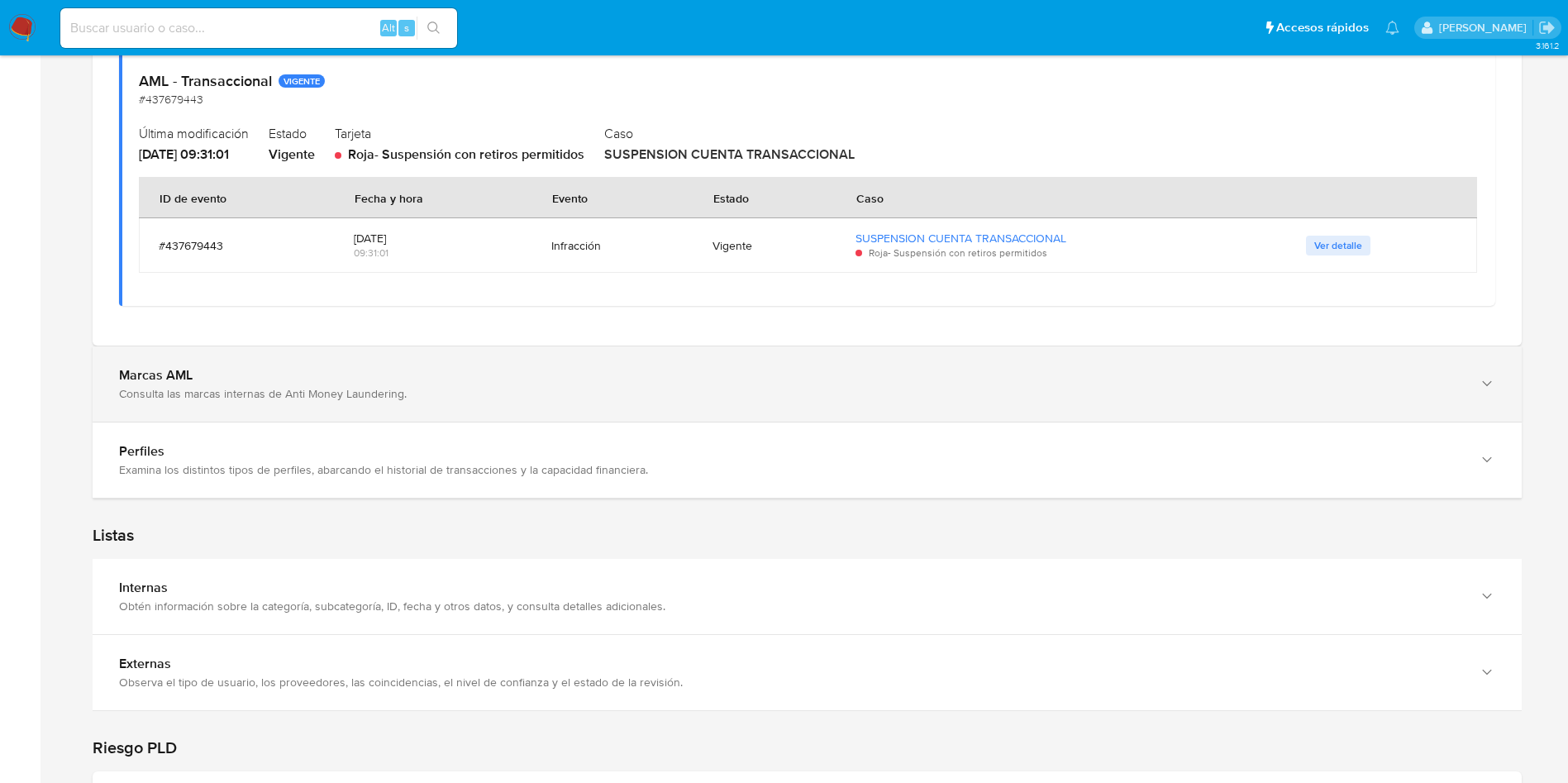
click at [792, 384] on div "Marcas AML Consulta las marcas internas de Anti Money Laundering." at bounding box center [790, 384] width 1343 height 34
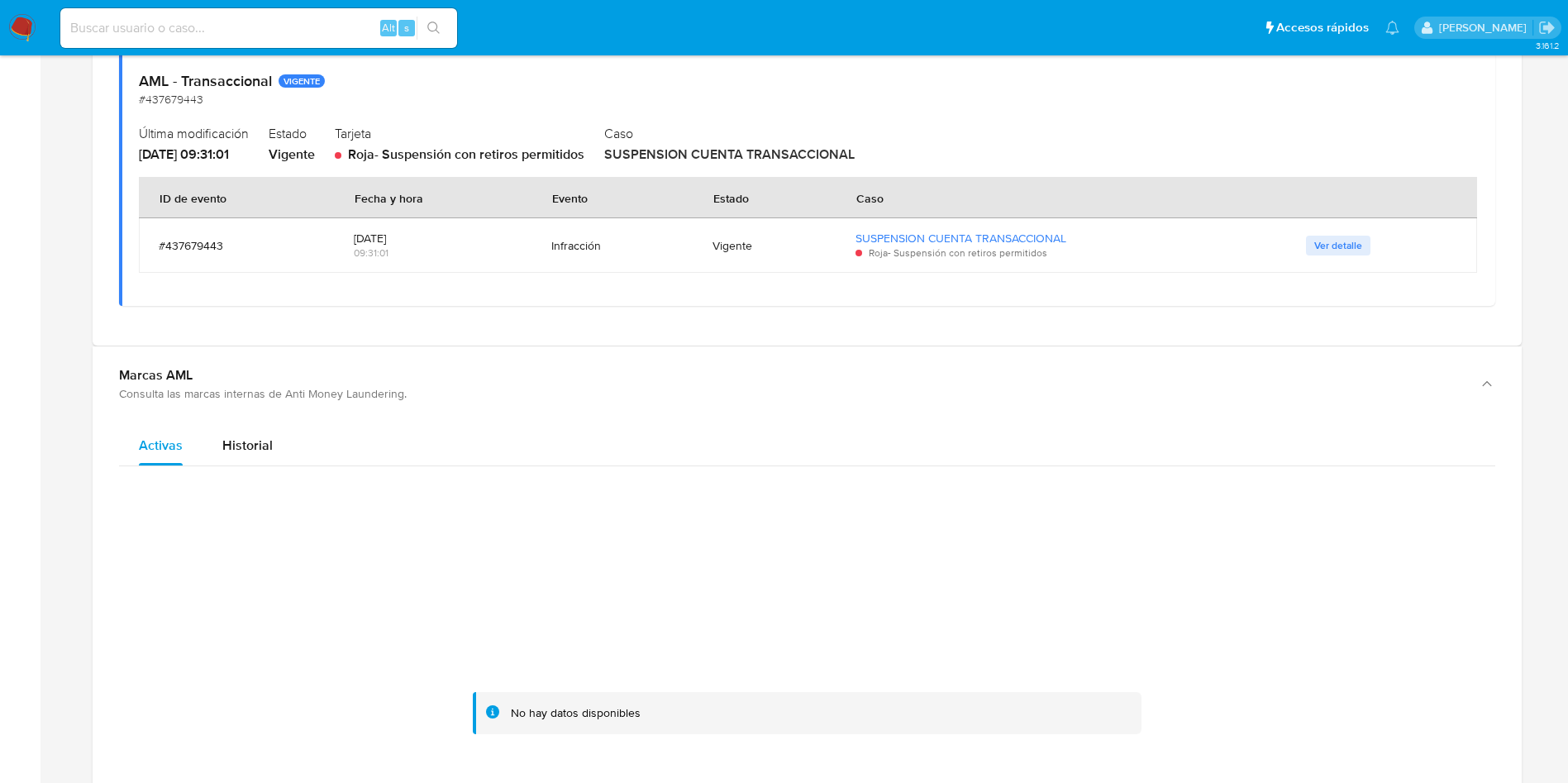
scroll to position [2785, 0]
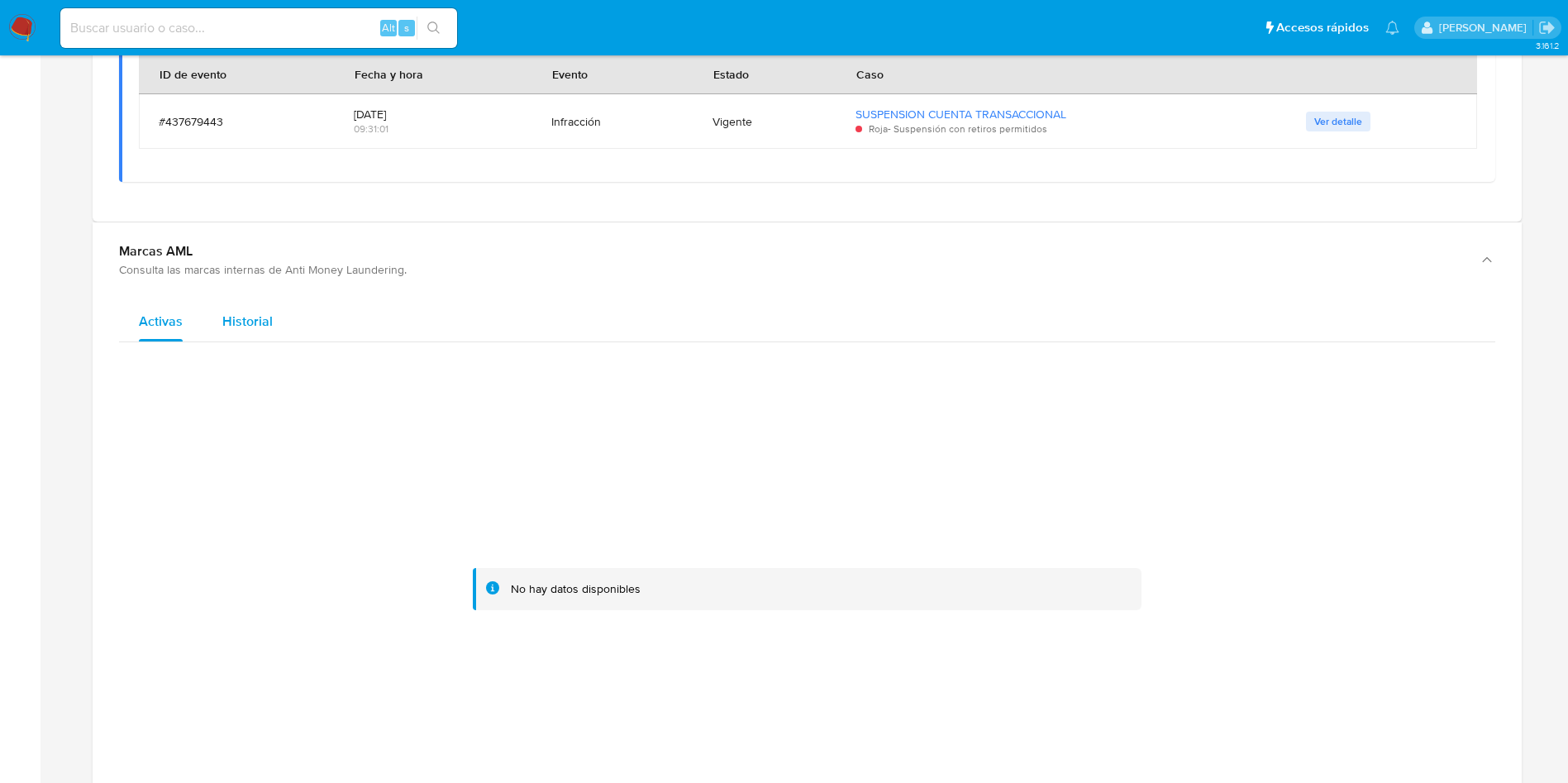
click at [237, 312] on span "Historial" at bounding box center [247, 322] width 50 height 19
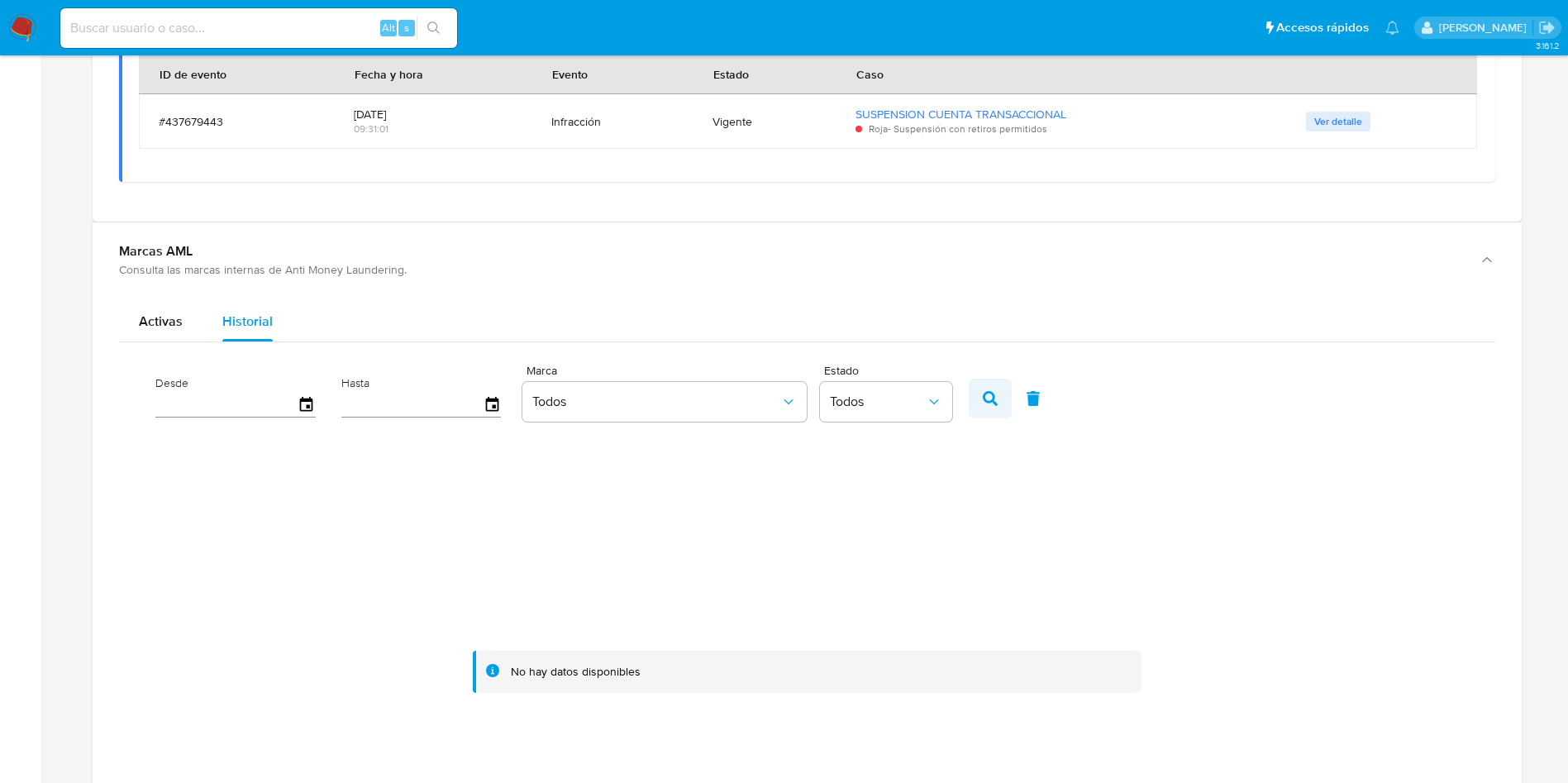
click at [982, 401] on icon "button" at bounding box center [990, 399] width 15 height 15
drag, startPoint x: 982, startPoint y: 401, endPoint x: 824, endPoint y: 414, distance: 158.5
click at [958, 401] on div "Desde Hasta Marca Todos Estado Todos" at bounding box center [551, 397] width 817 height 67
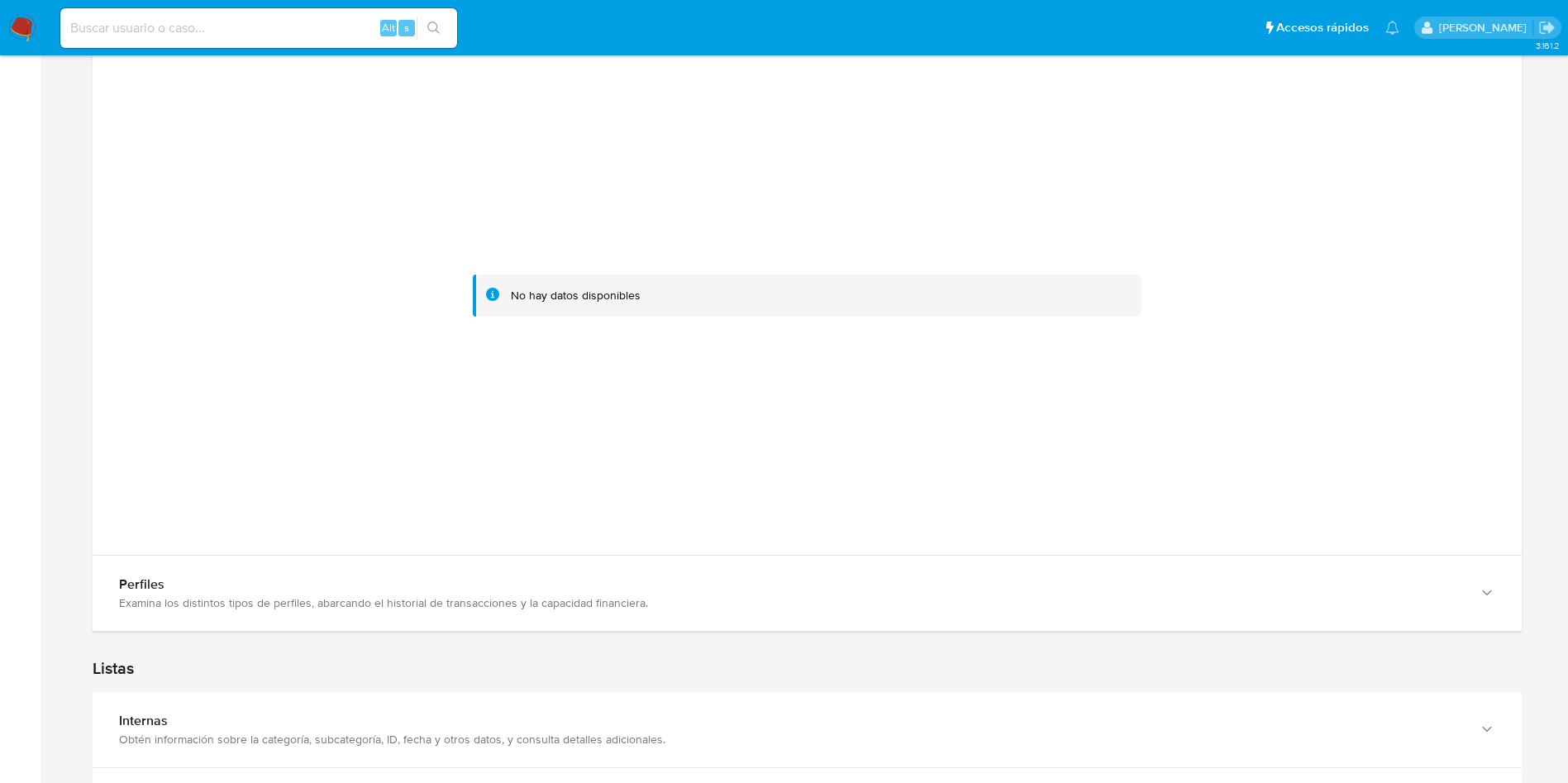
scroll to position [3280, 0]
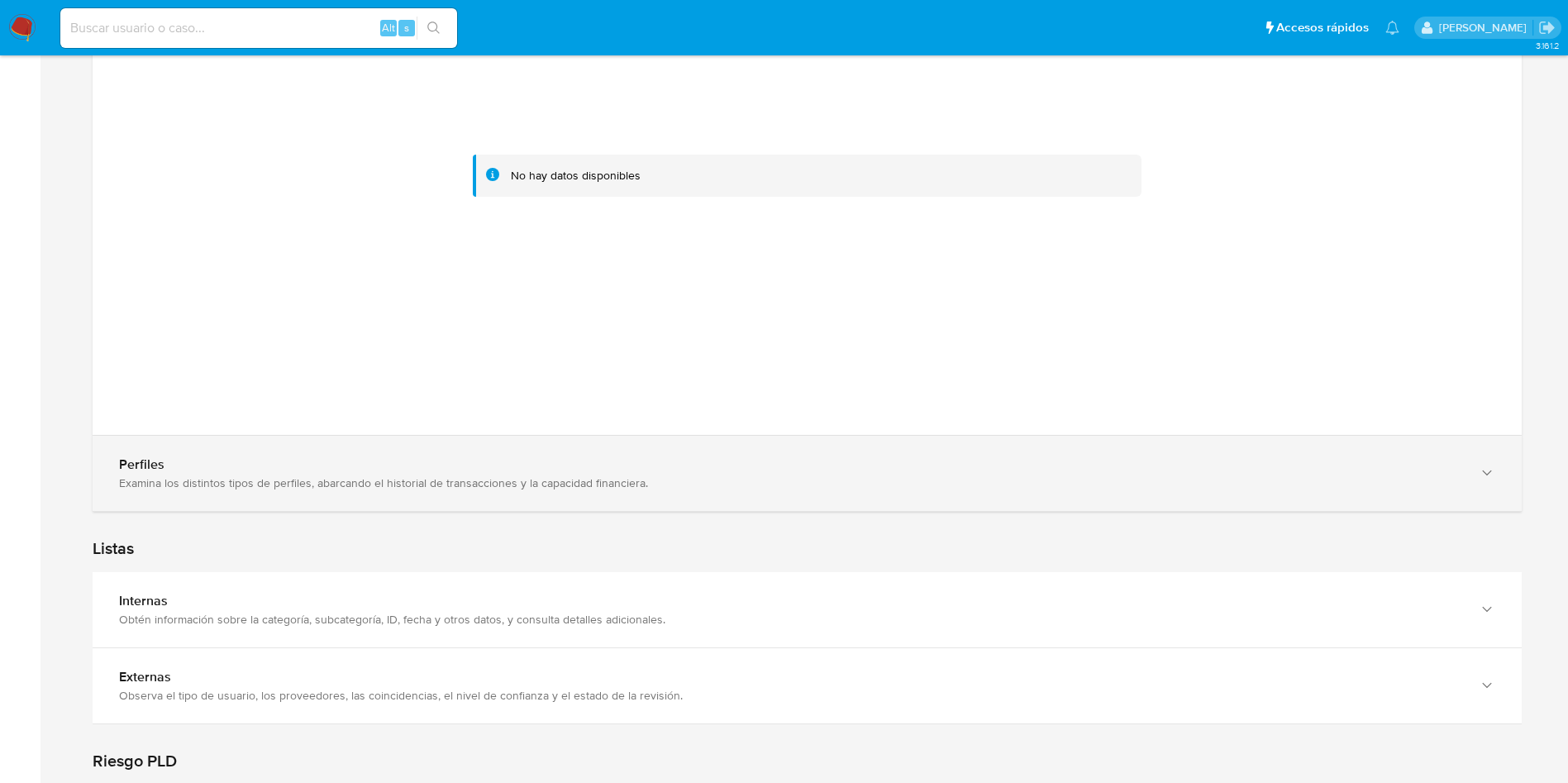
click at [356, 474] on div "Perfiles Examina los distintos tipos de perfiles, abarcando el historial de tra…" at bounding box center [790, 474] width 1343 height 34
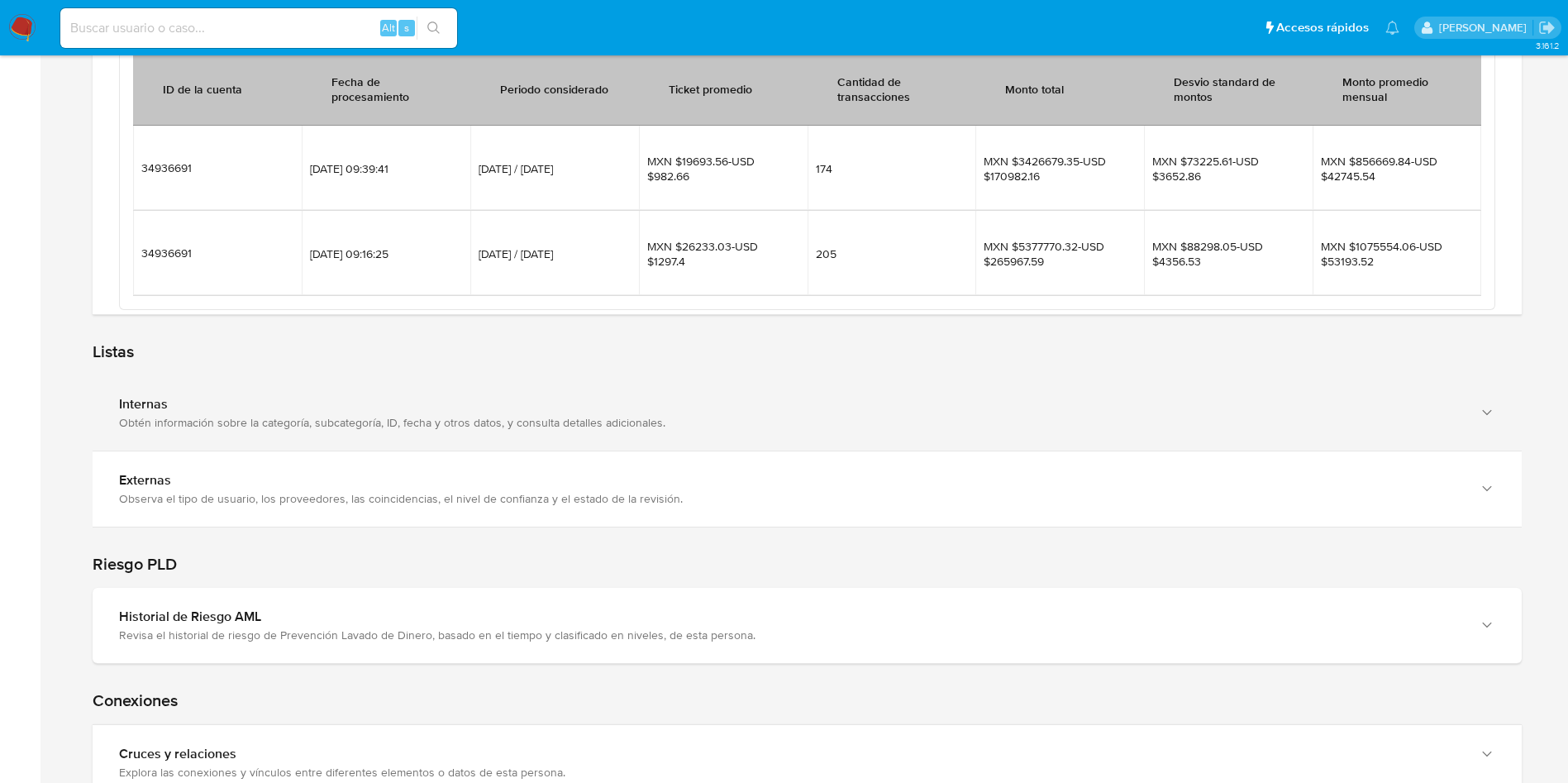
scroll to position [4273, 0]
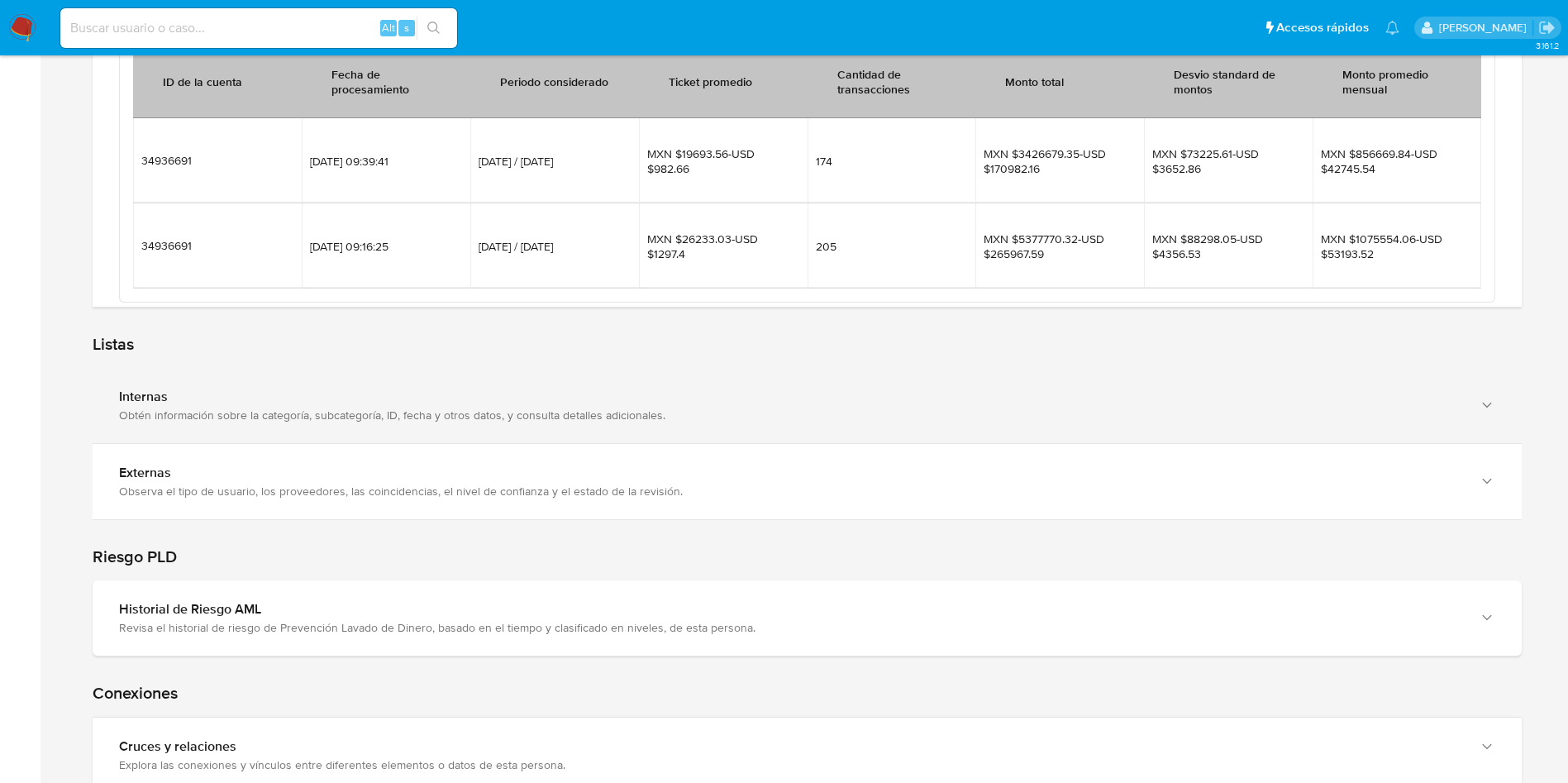
click at [505, 407] on div "Obtén información sobre la categoría, subcategoría, ID, fecha y otros datos, y …" at bounding box center [790, 415] width 1343 height 15
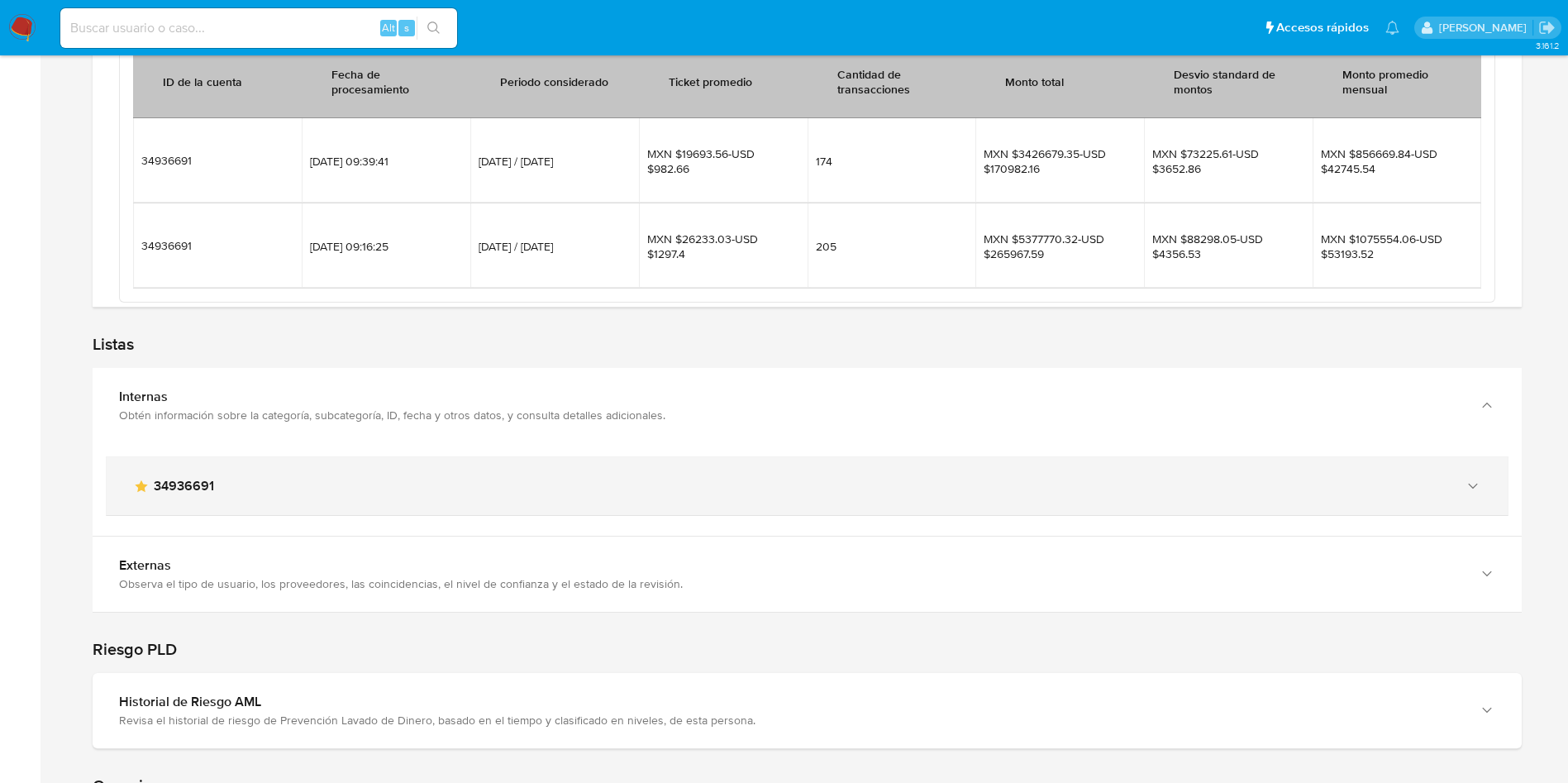
click at [189, 480] on span "34936691" at bounding box center [184, 485] width 60 height 16
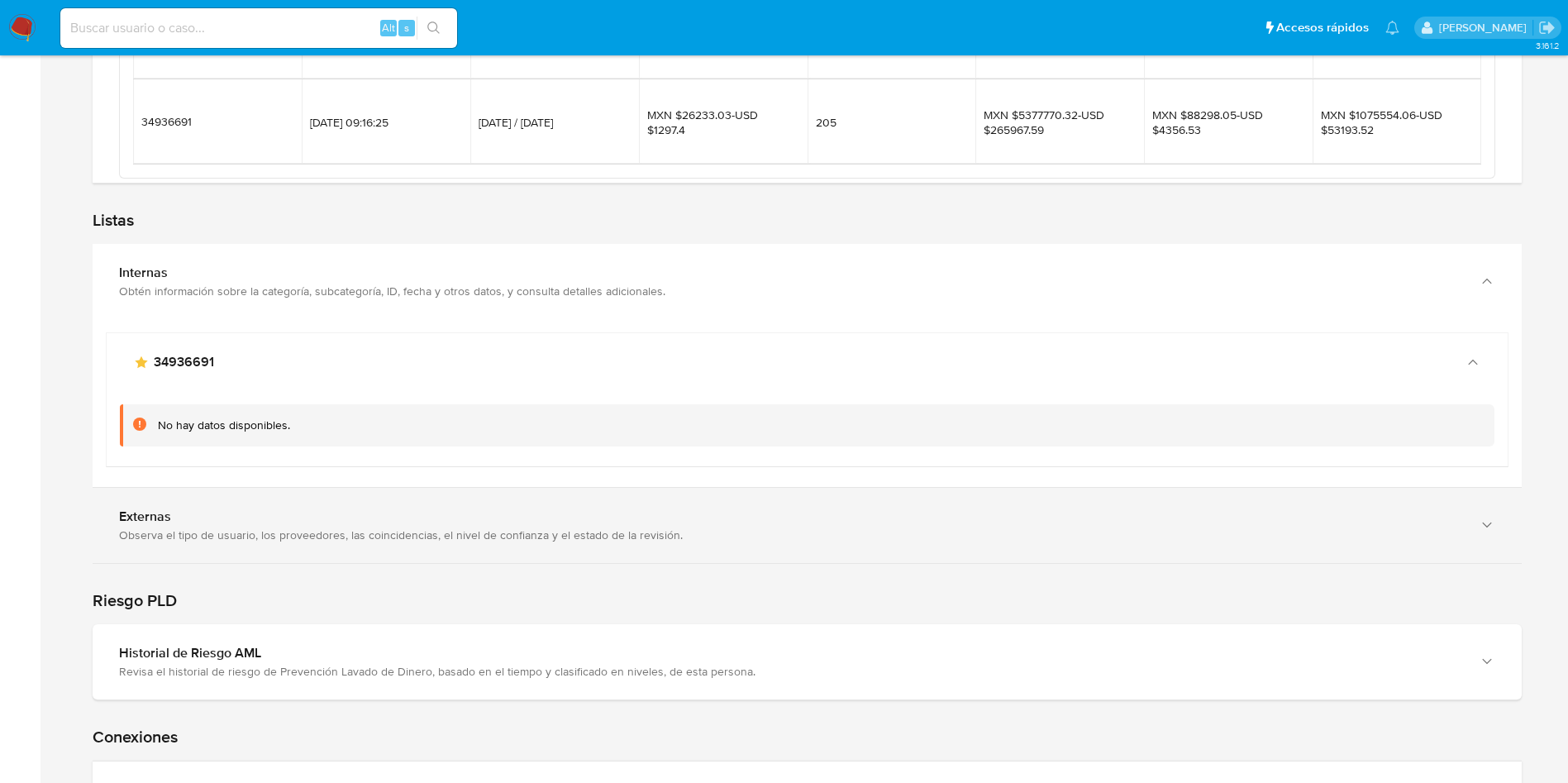
scroll to position [4521, 0]
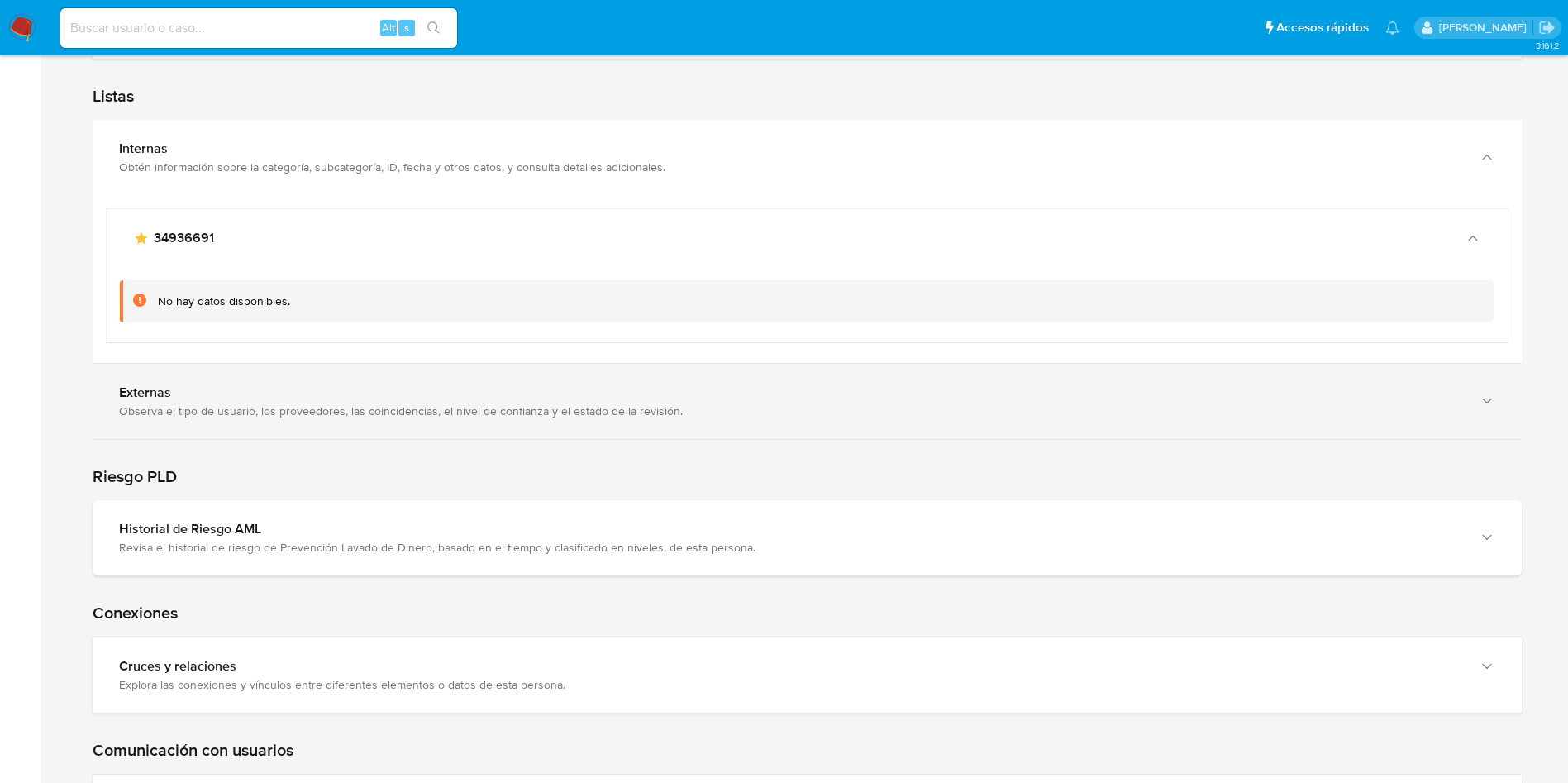
click at [942, 547] on div "Revisa el historial de riesgo de Prevención Lavado de Dinero, basado en el tiem…" at bounding box center [790, 547] width 1343 height 15
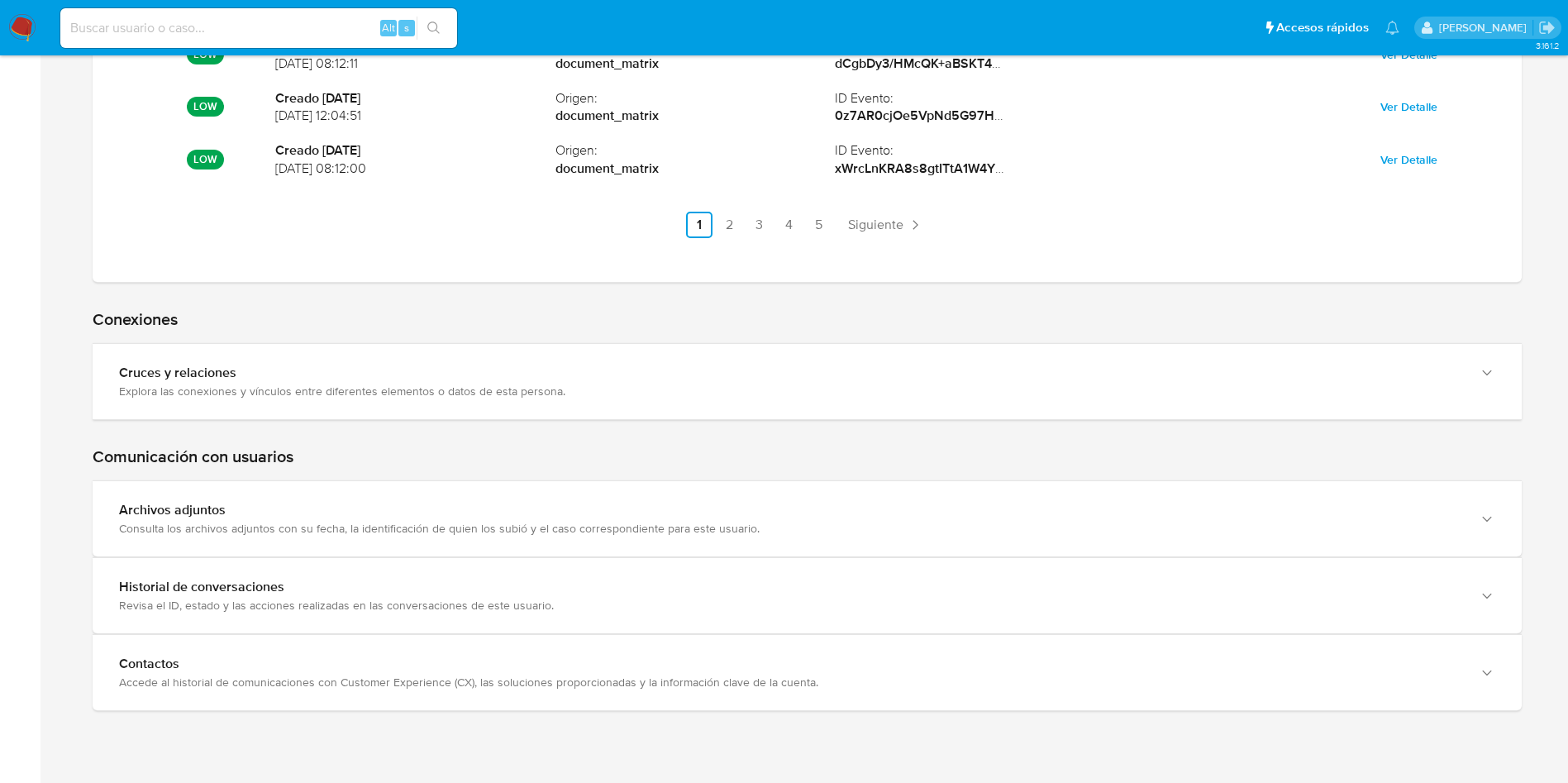
scroll to position [5394, 0]
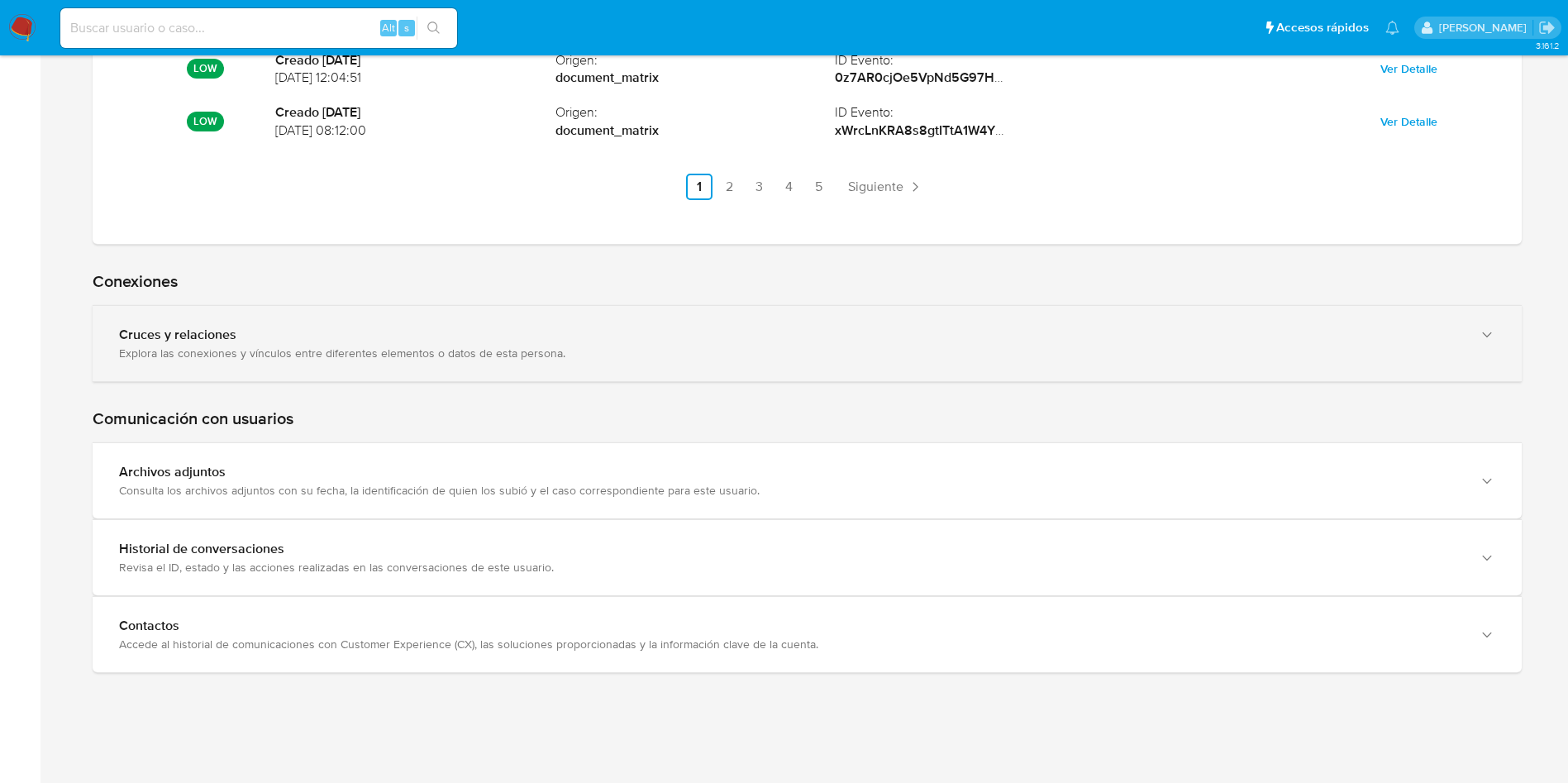
click at [1250, 350] on div "Explora las conexiones y vínculos entre diferentes elementos o datos de esta pe…" at bounding box center [790, 353] width 1343 height 15
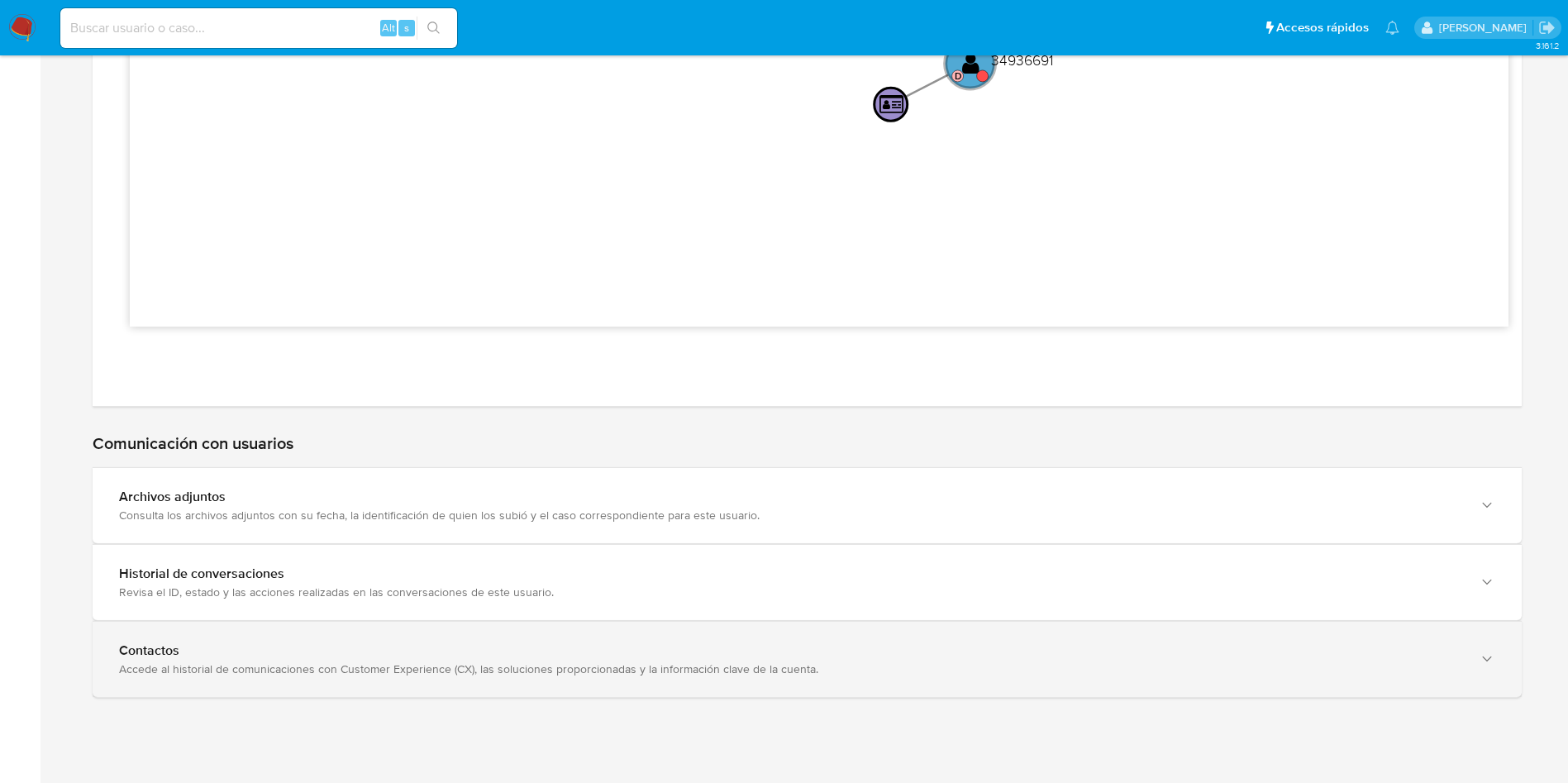
scroll to position [6014, 0]
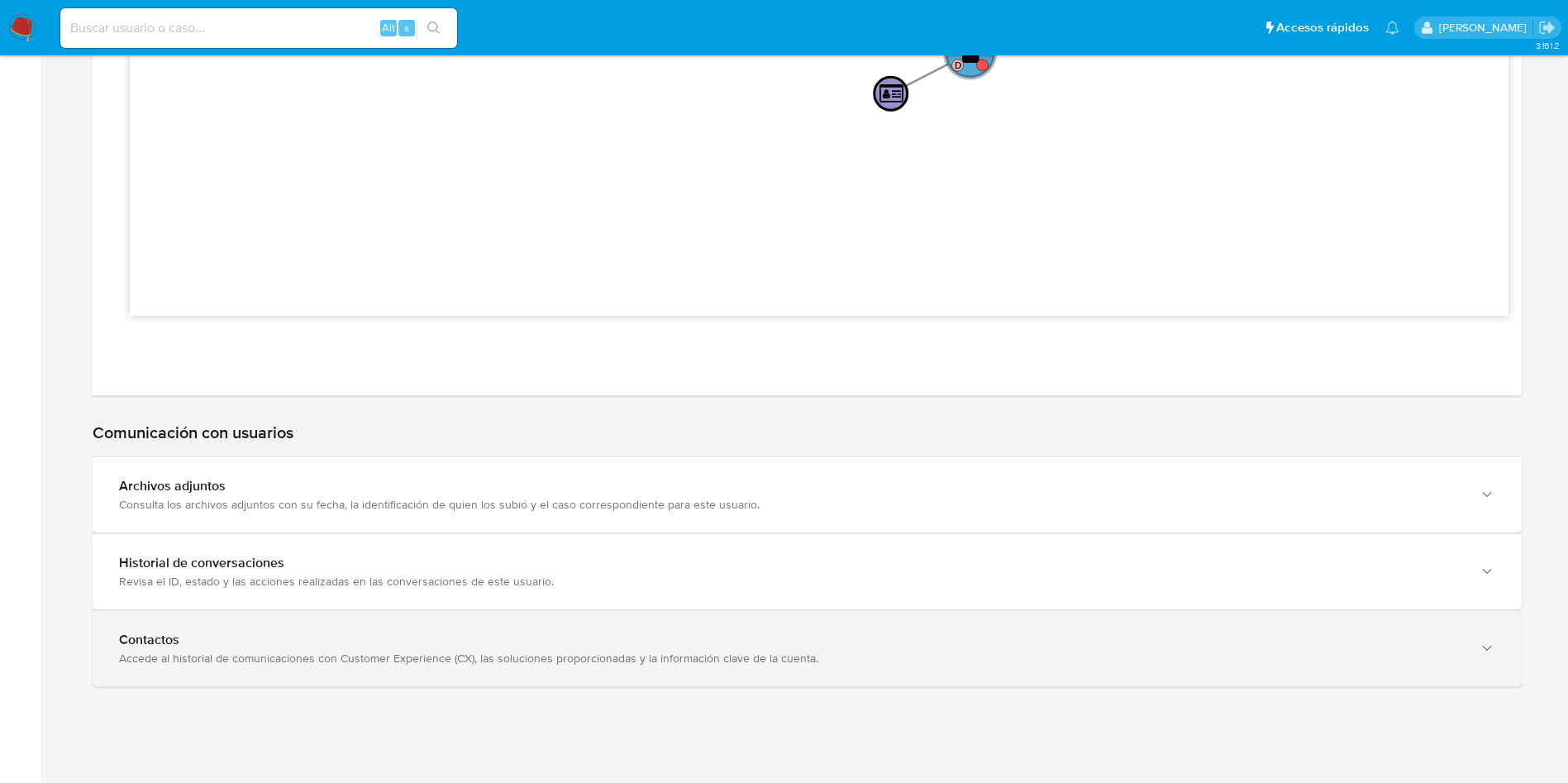
click at [300, 654] on div "Accede al historial de comunicaciones con Customer Experience (CX), las solucio…" at bounding box center [790, 658] width 1343 height 15
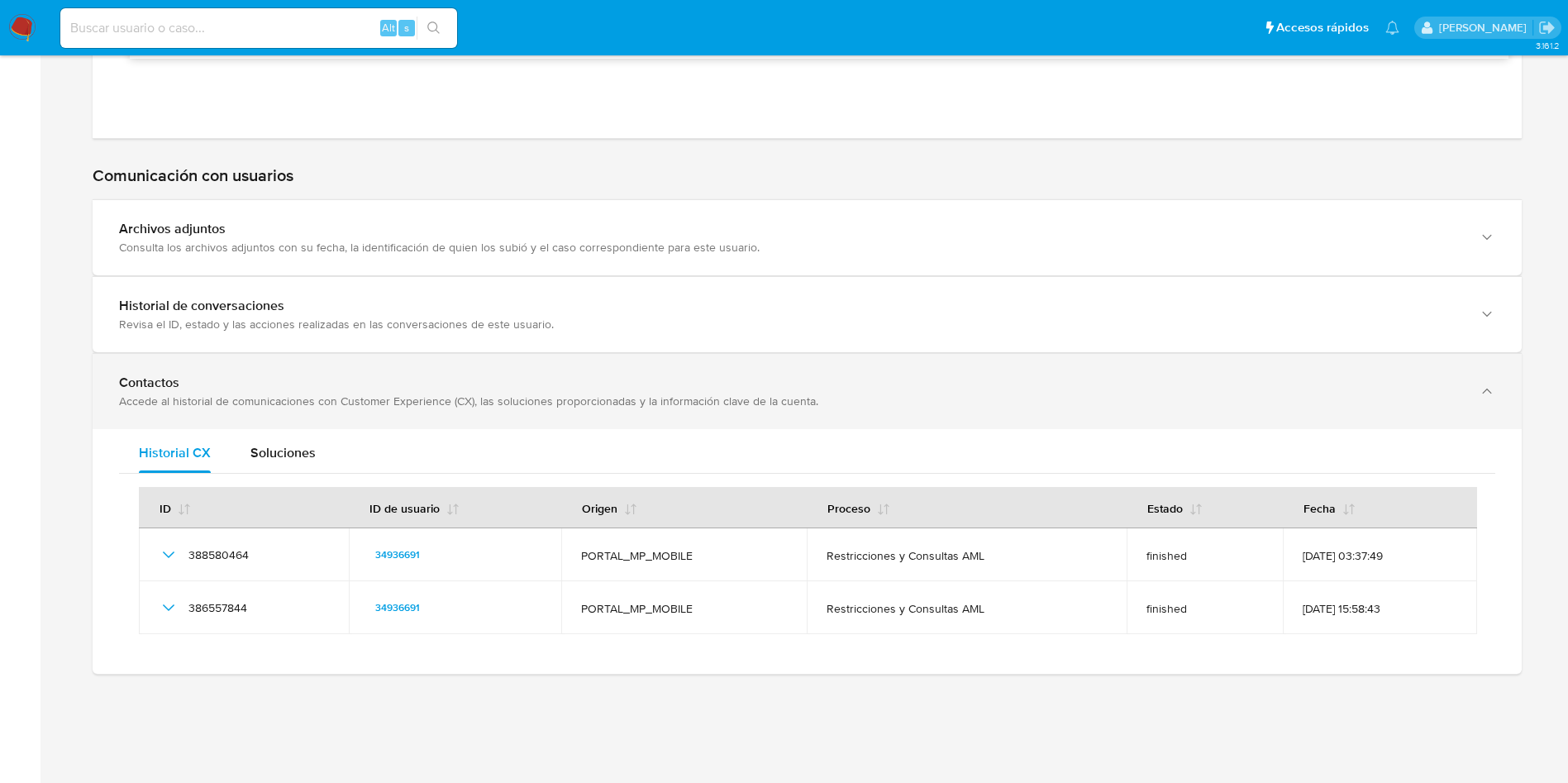
scroll to position [6273, 0]
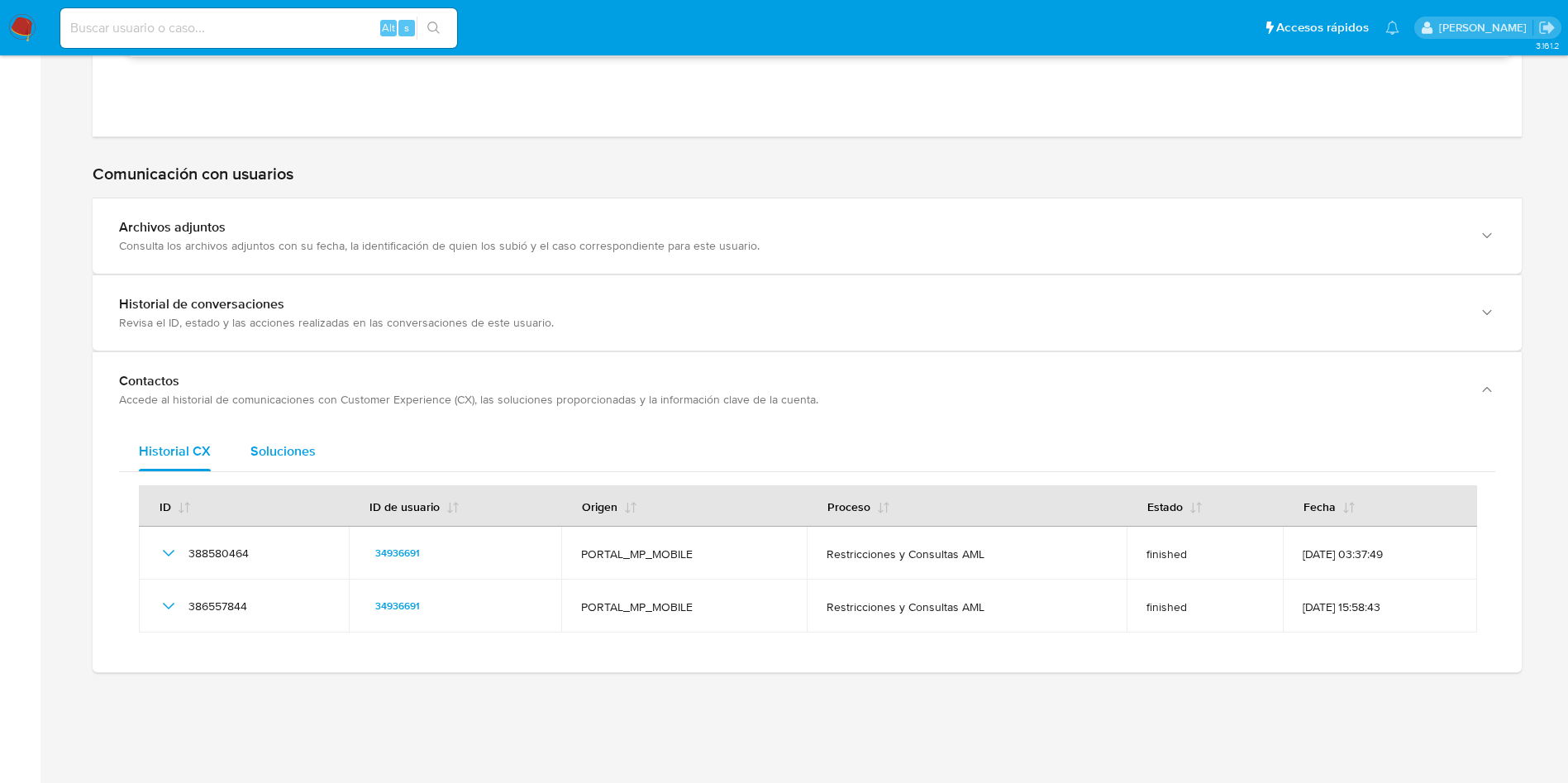
click at [278, 435] on div "Soluciones" at bounding box center [282, 452] width 66 height 40
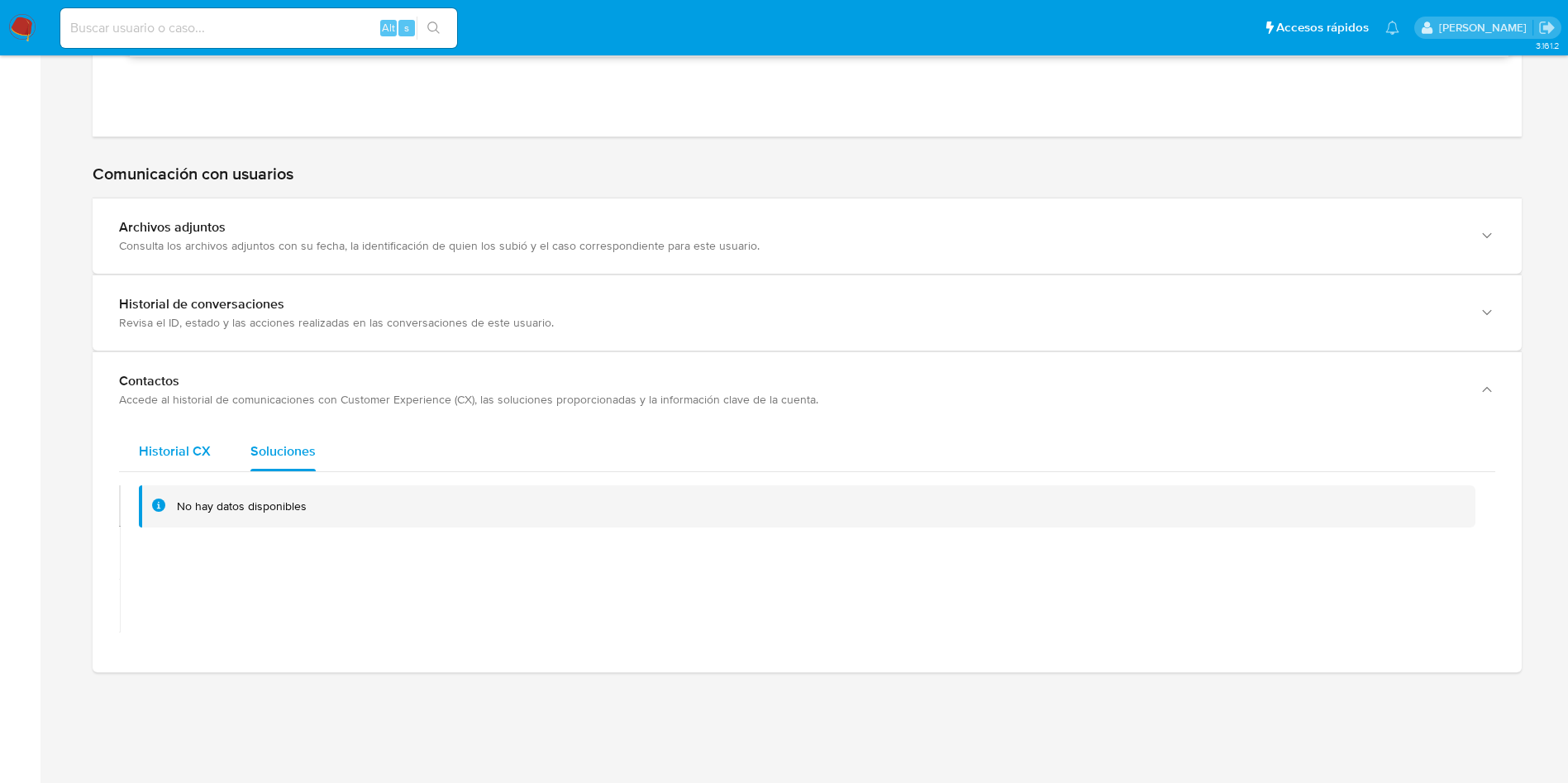
click at [184, 450] on span "Historial CX" at bounding box center [175, 451] width 72 height 19
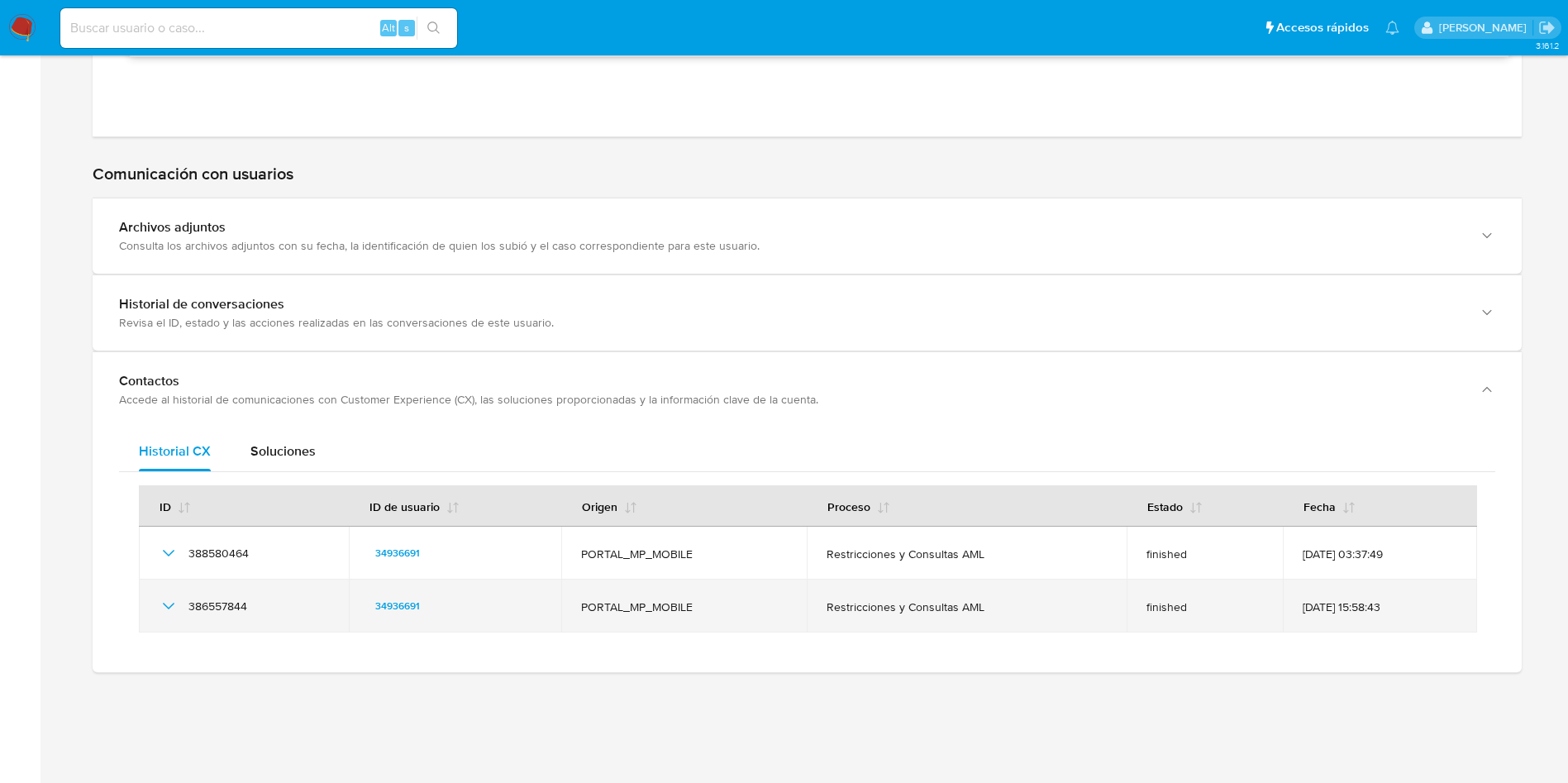
click at [171, 608] on icon "Mostrar/Ocultar" at bounding box center [168, 606] width 20 height 20
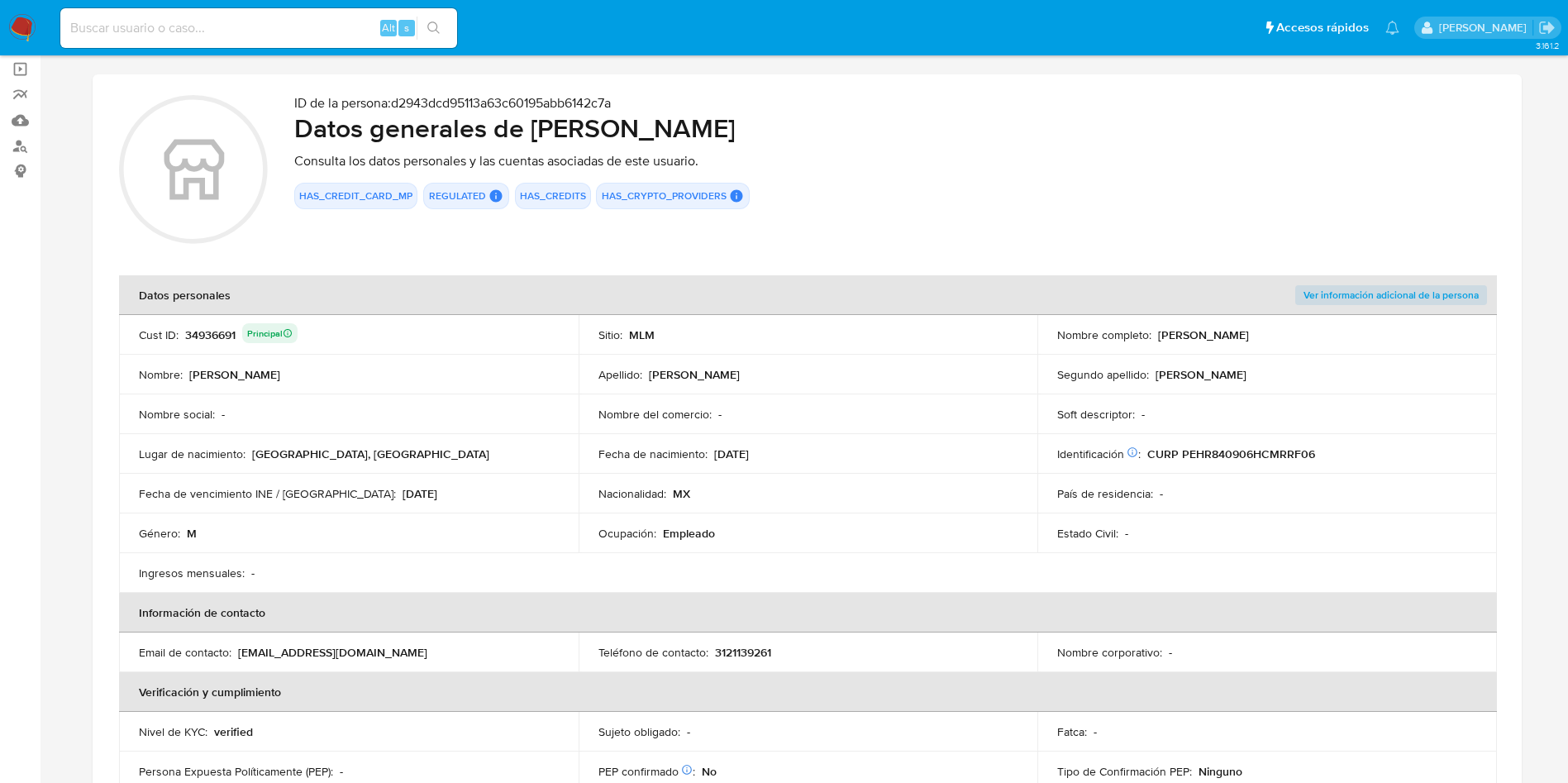
scroll to position [0, 0]
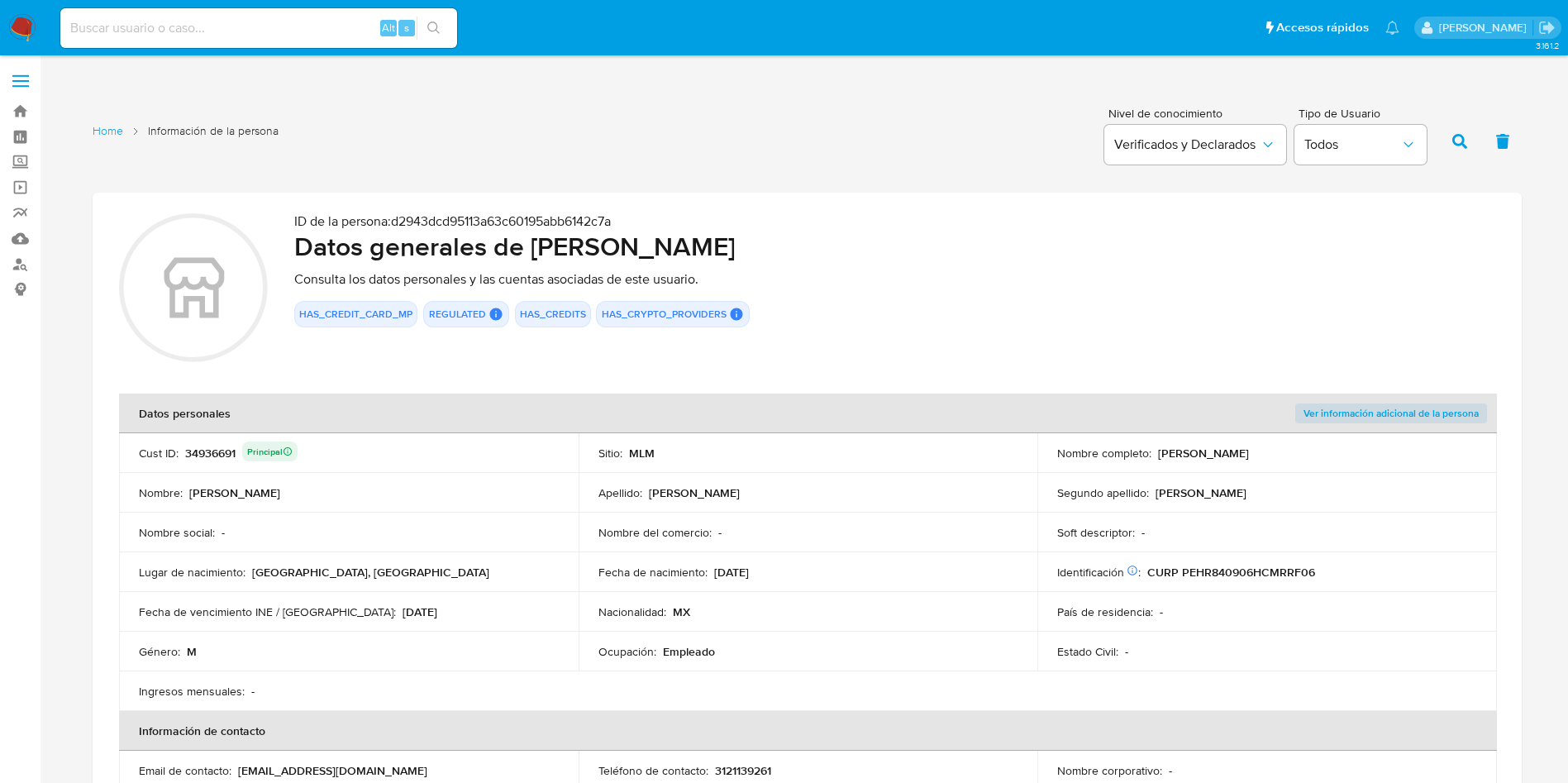
click at [1429, 414] on span "Ver información adicional de la persona" at bounding box center [1390, 413] width 175 height 16
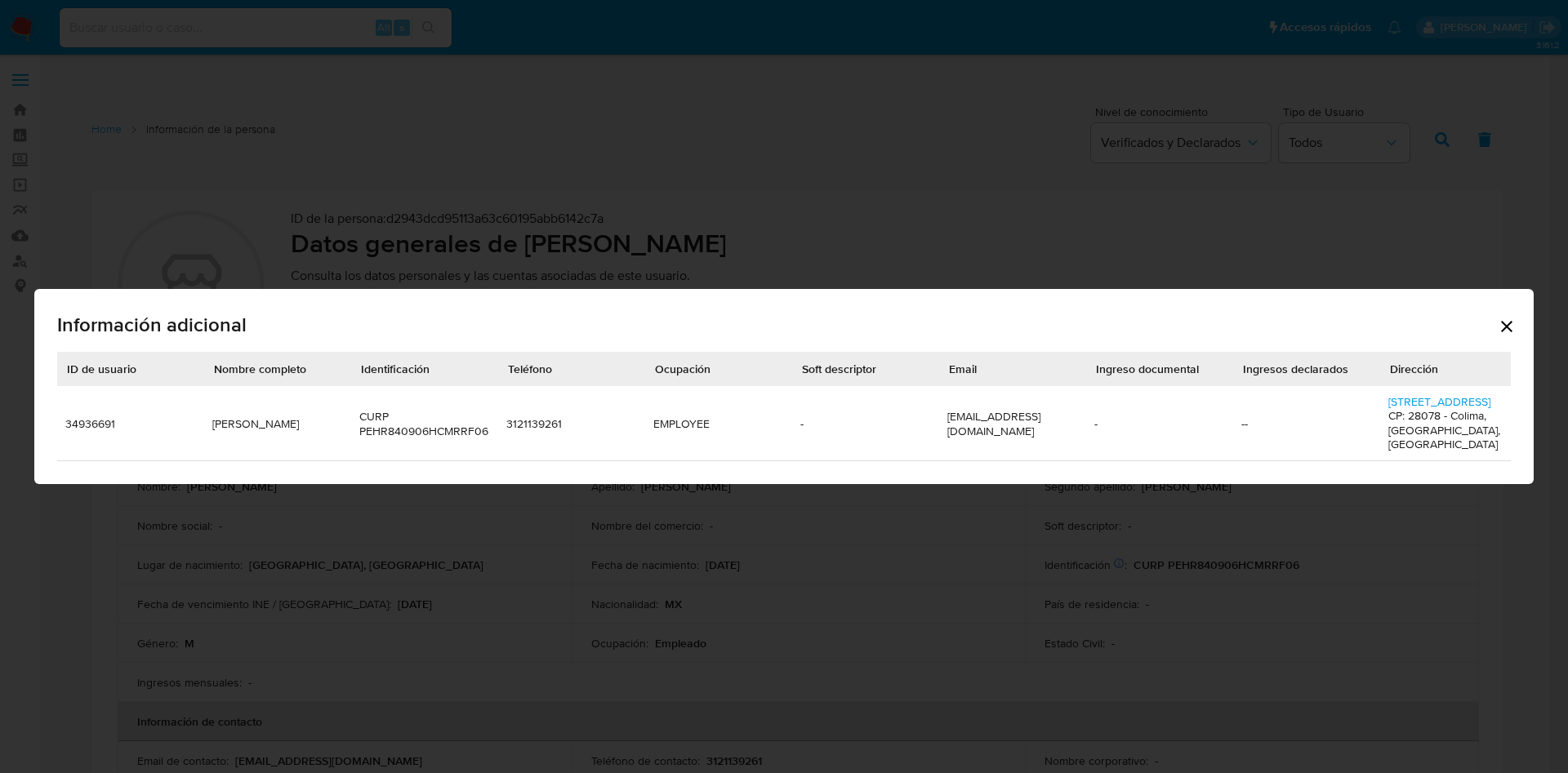
click at [1509, 317] on icon "Cerrar" at bounding box center [1506, 326] width 20 height 20
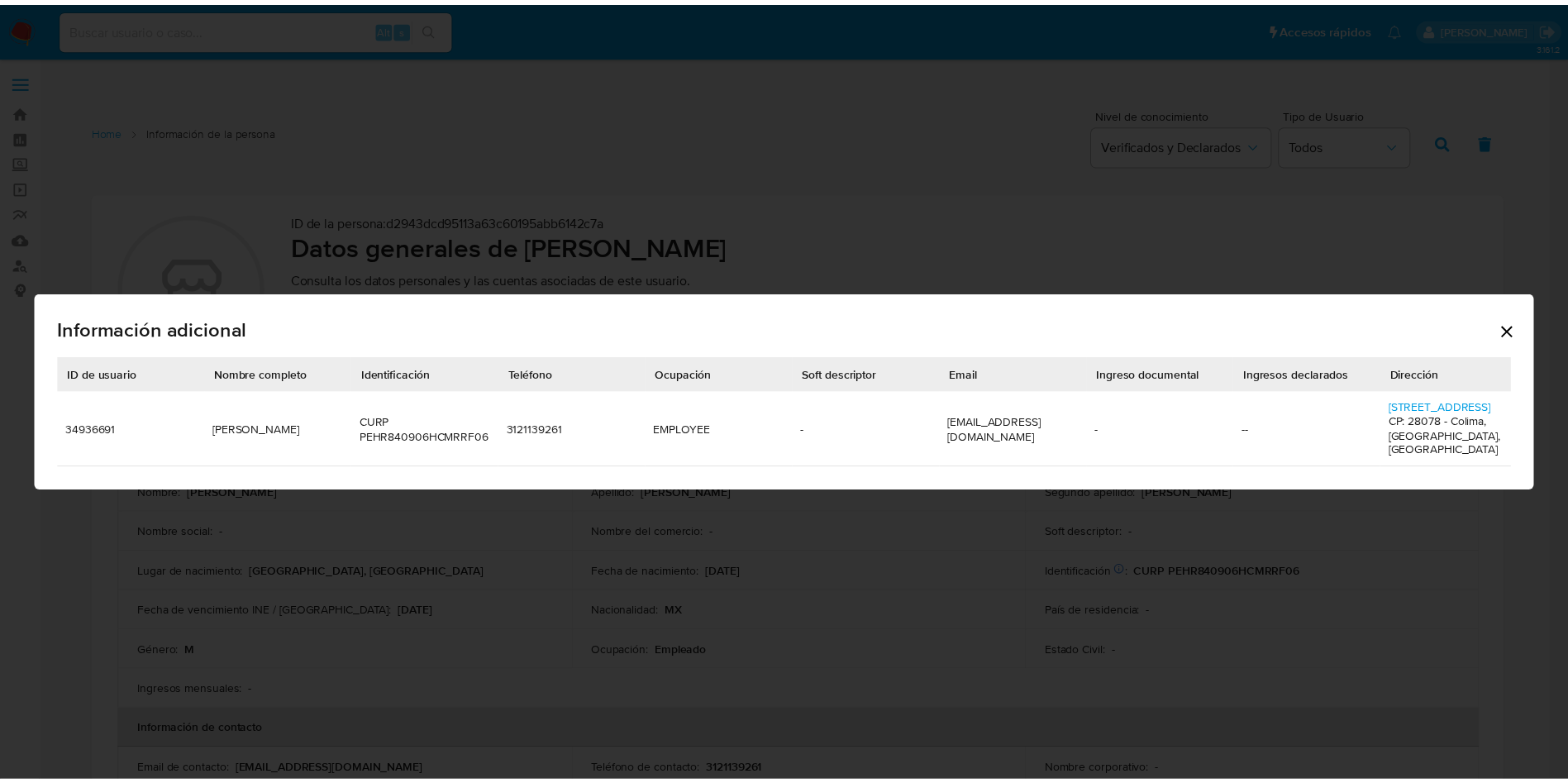
scroll to position [826672, 824998]
